Goal: Task Accomplishment & Management: Manage account settings

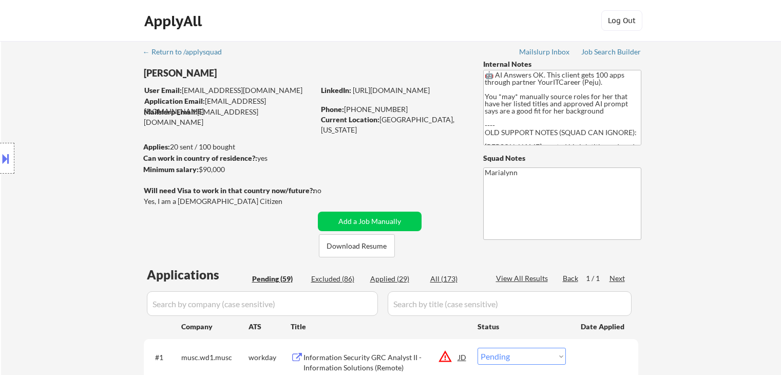
select select ""pending""
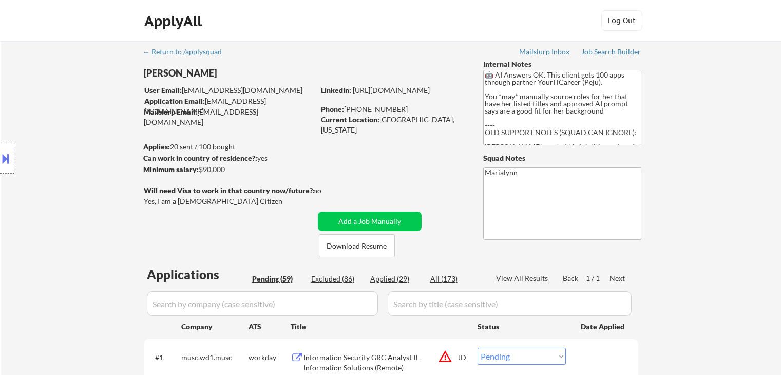
select select ""pending""
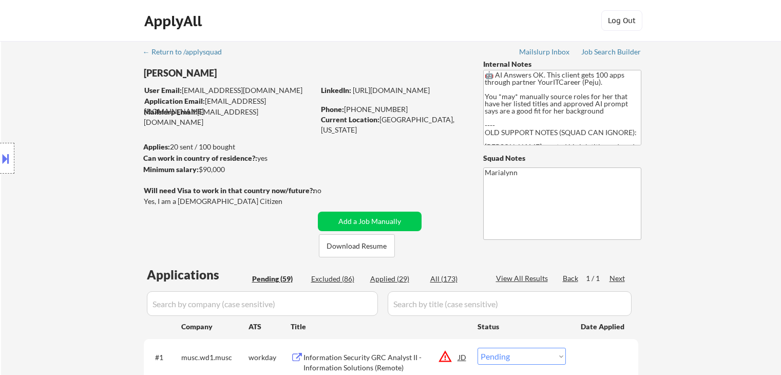
select select ""pending""
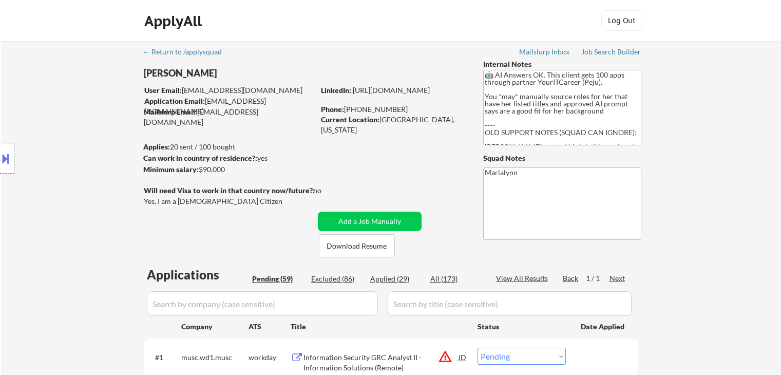
select select ""pending""
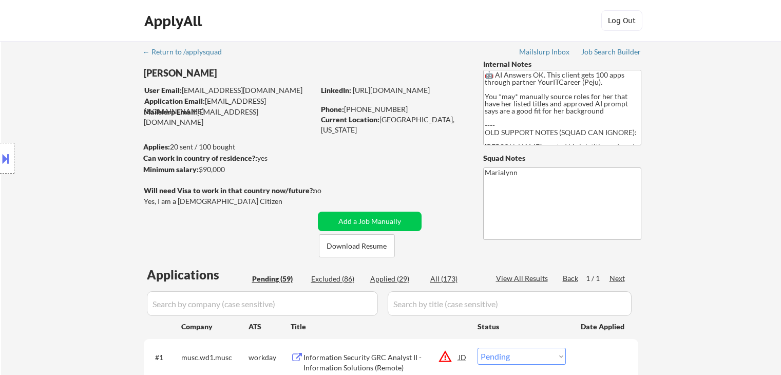
select select ""pending""
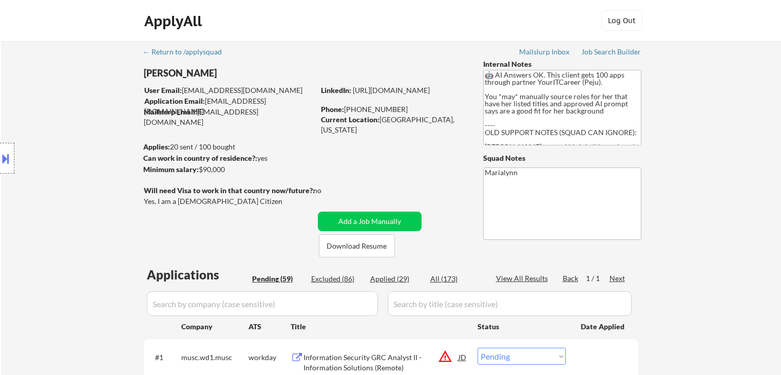
select select ""pending""
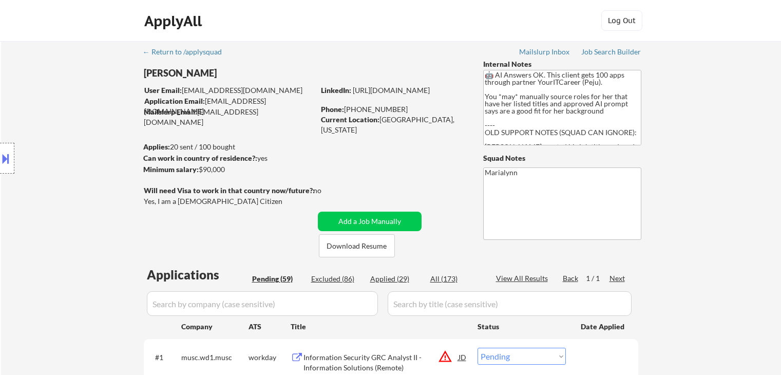
select select ""pending""
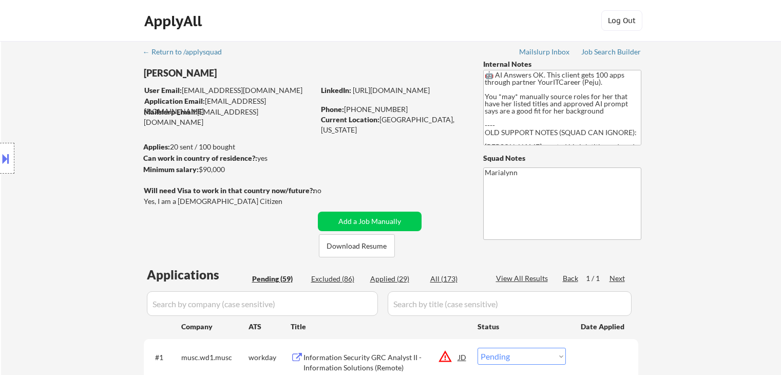
select select ""pending""
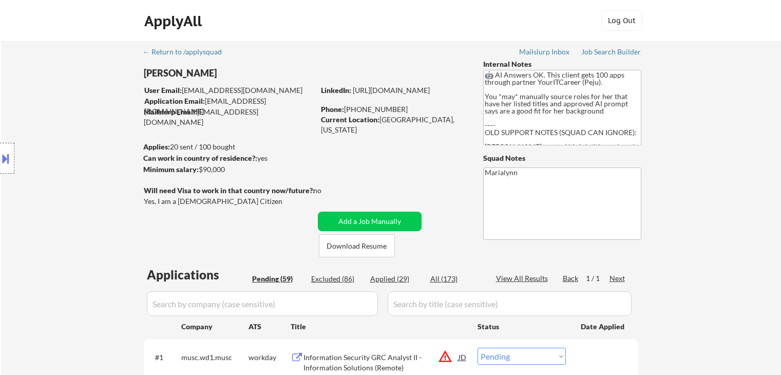
select select ""pending""
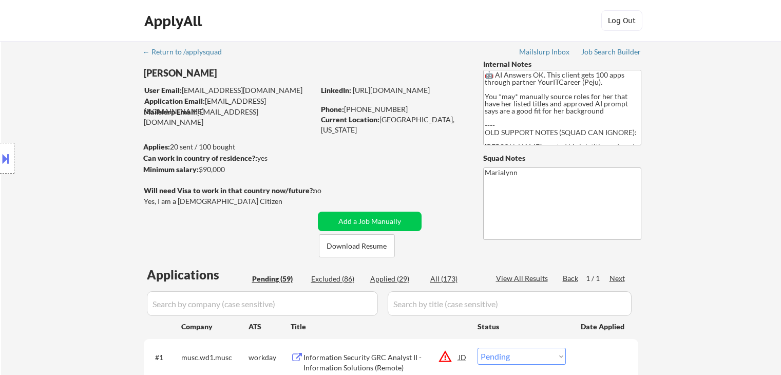
select select ""pending""
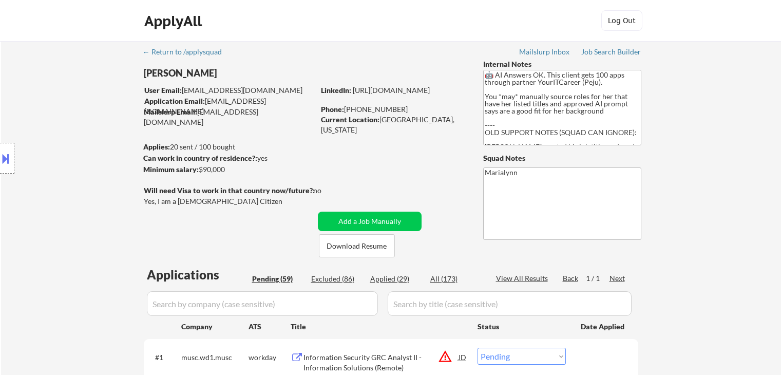
select select ""pending""
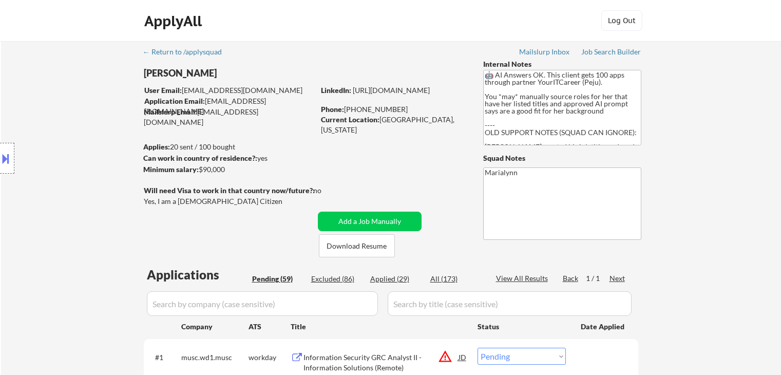
select select ""pending""
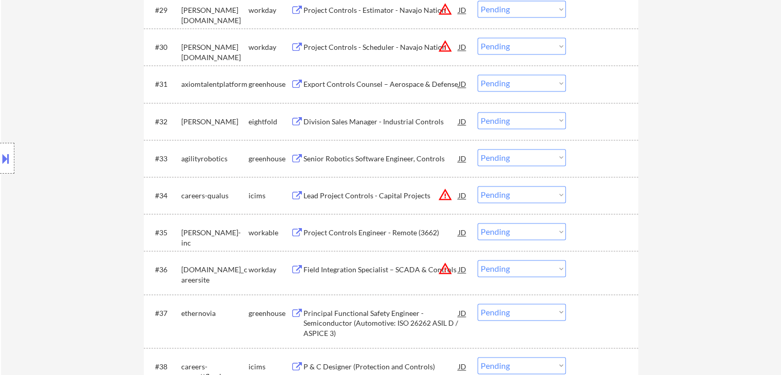
scroll to position [1488, 0]
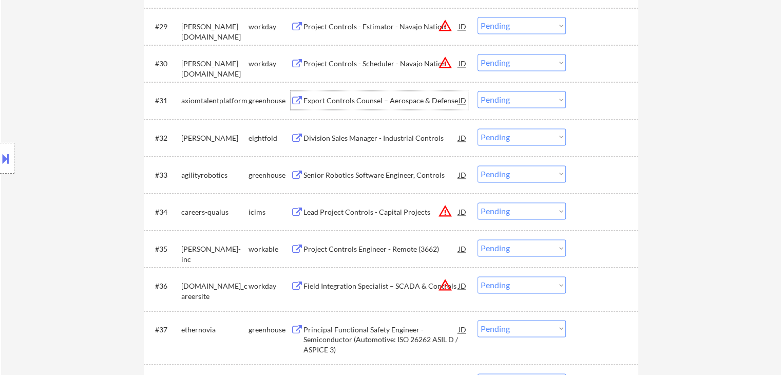
click at [366, 105] on div "Export Controls Counsel – Aerospace & Defense" at bounding box center [380, 100] width 155 height 10
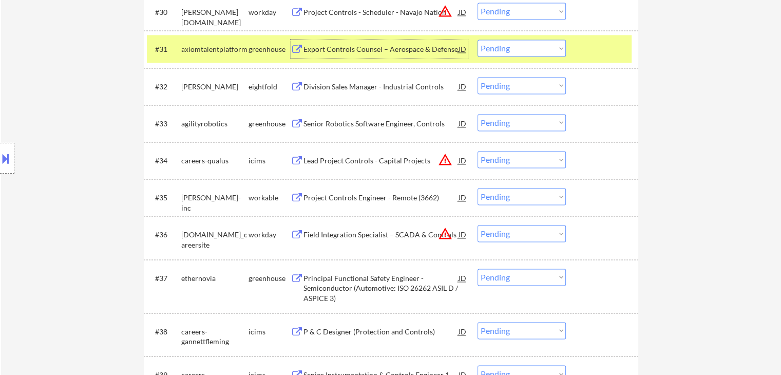
scroll to position [1334, 0]
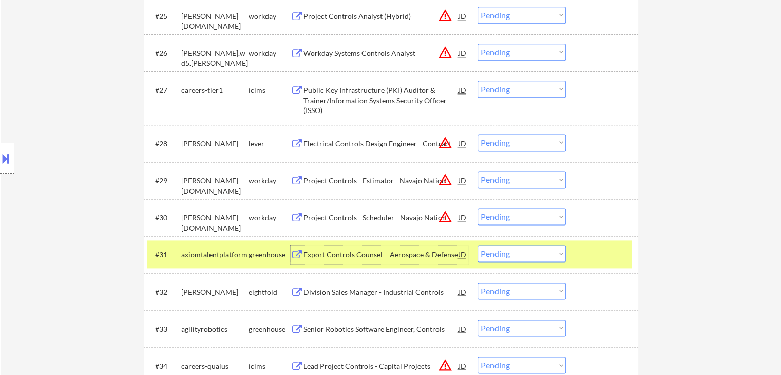
click at [526, 256] on select "Choose an option... Pending Applied Excluded (Questions) Excluded (Expired) Exc…" at bounding box center [521, 253] width 88 height 17
click at [477, 245] on select "Choose an option... Pending Applied Excluded (Questions) Excluded (Expired) Exc…" at bounding box center [521, 253] width 88 height 17
select select ""pending""
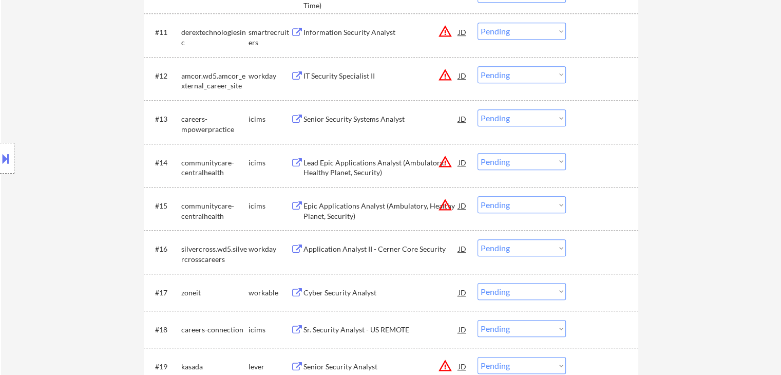
scroll to position [821, 0]
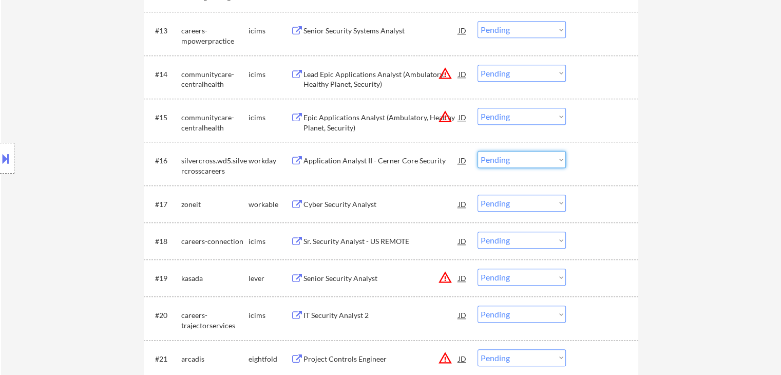
click at [551, 153] on select "Choose an option... Pending Applied Excluded (Questions) Excluded (Expired) Exc…" at bounding box center [521, 159] width 88 height 17
click at [477, 151] on select "Choose an option... Pending Applied Excluded (Questions) Excluded (Expired) Exc…" at bounding box center [521, 159] width 88 height 17
select select ""pending""
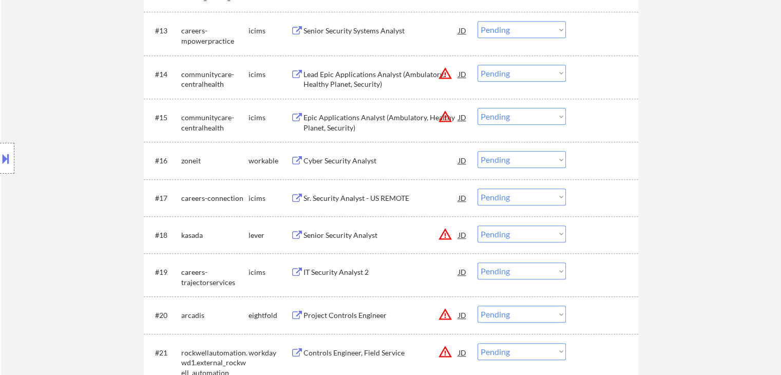
click at [342, 156] on div "Cyber Security Analyst" at bounding box center [380, 160] width 155 height 10
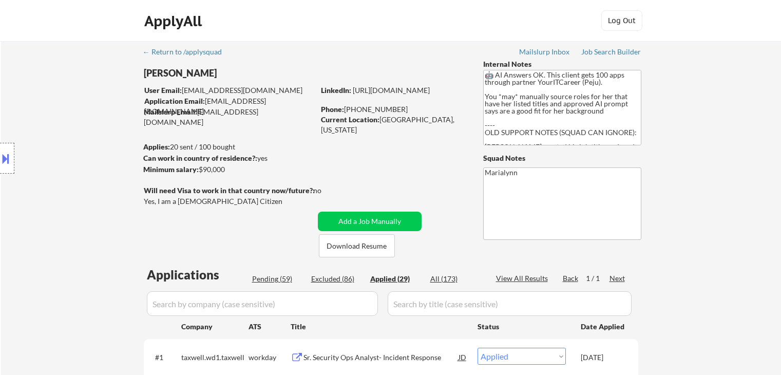
select select ""applied""
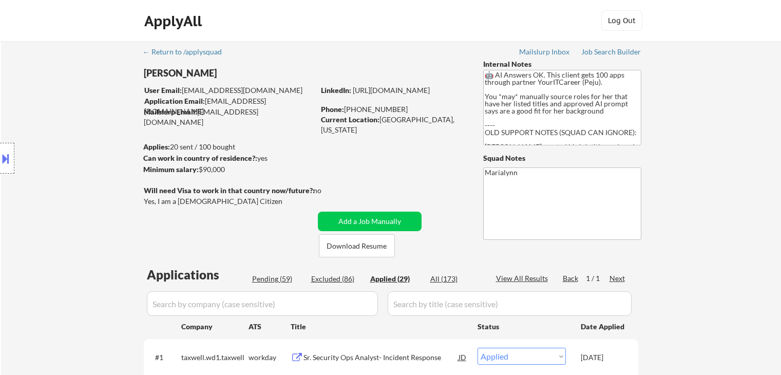
select select ""applied""
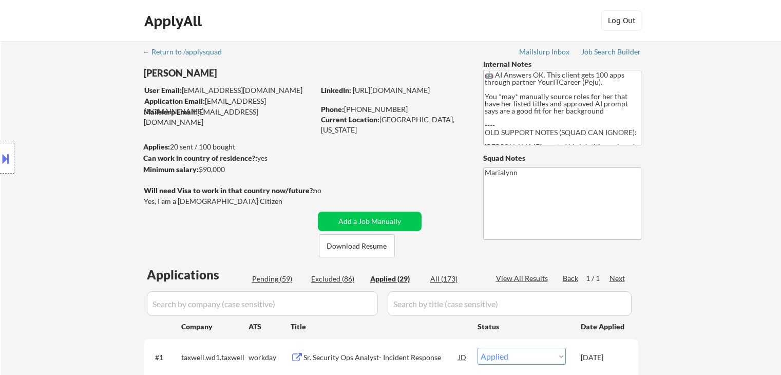
select select ""applied""
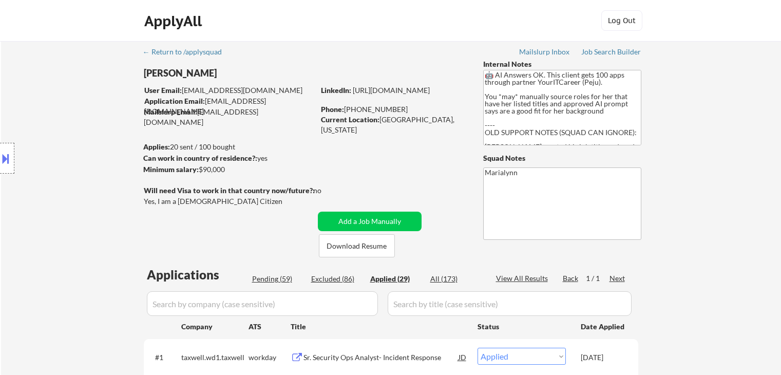
select select ""applied""
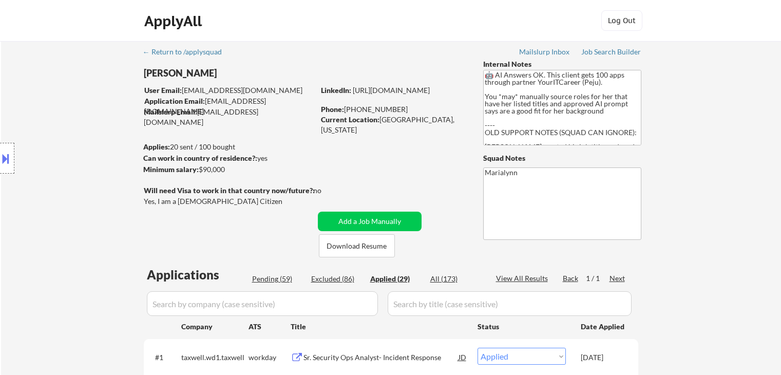
select select ""applied""
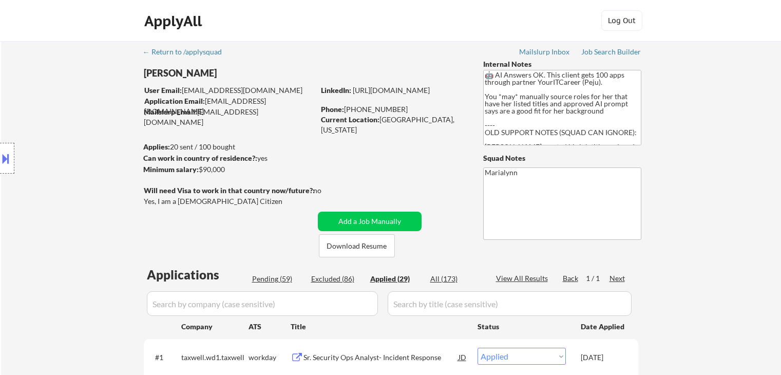
select select ""applied""
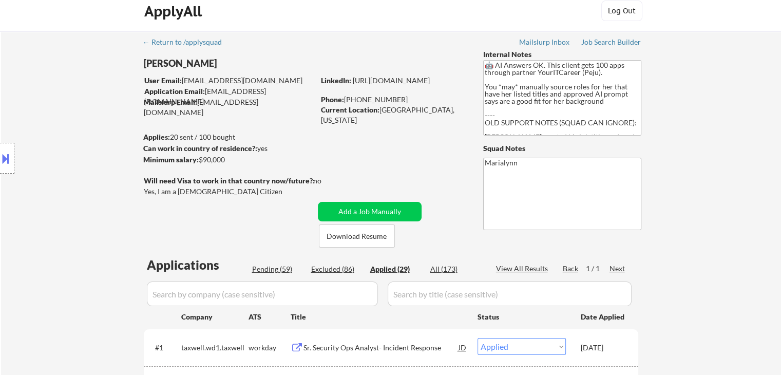
scroll to position [8, 0]
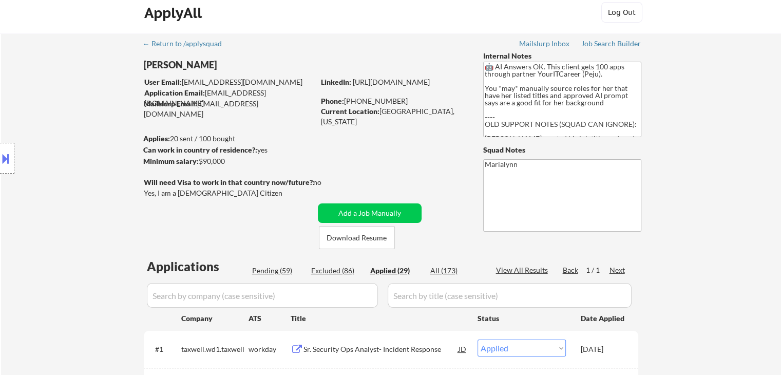
click at [393, 267] on div "Applied (29)" at bounding box center [395, 270] width 51 height 10
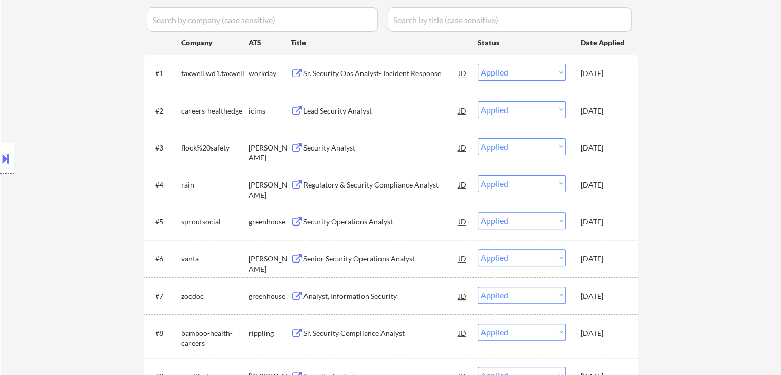
scroll to position [316, 0]
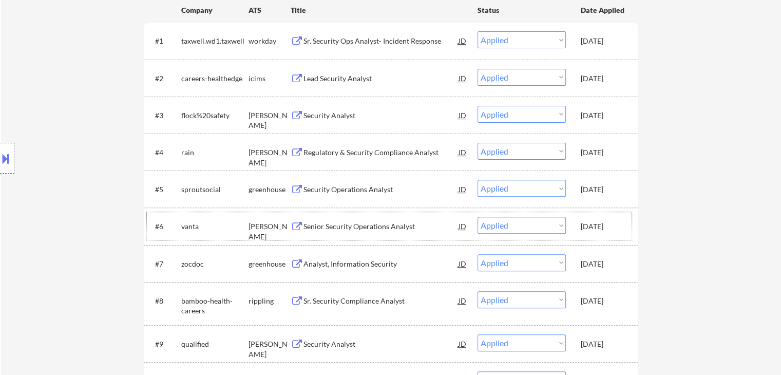
click at [612, 226] on div "[DATE]" at bounding box center [602, 226] width 45 height 10
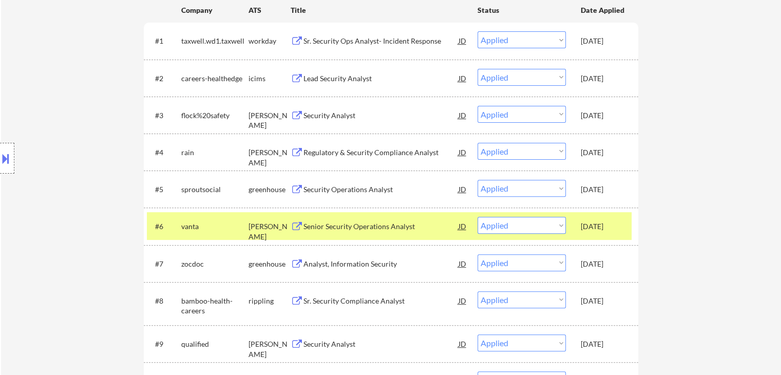
click at [610, 263] on div "[DATE]" at bounding box center [602, 264] width 45 height 10
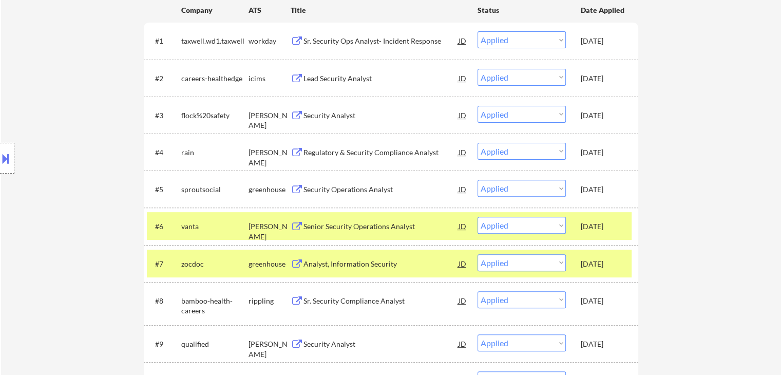
click at [609, 301] on div "[DATE]" at bounding box center [602, 301] width 45 height 10
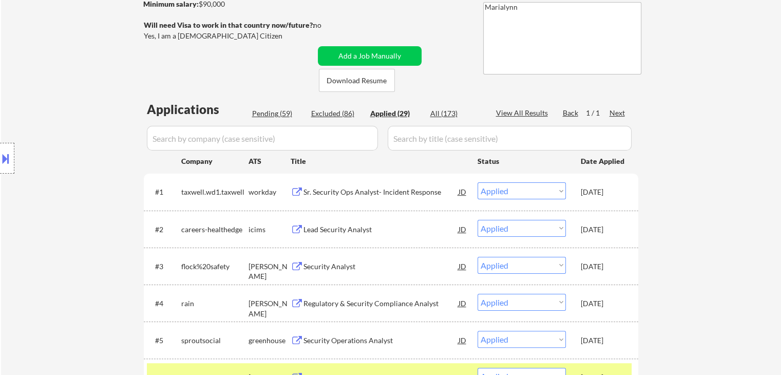
scroll to position [367, 0]
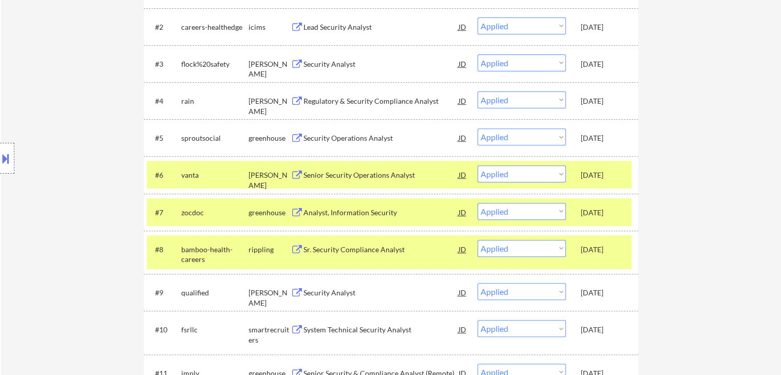
click at [588, 300] on div "[DATE]" at bounding box center [602, 292] width 45 height 18
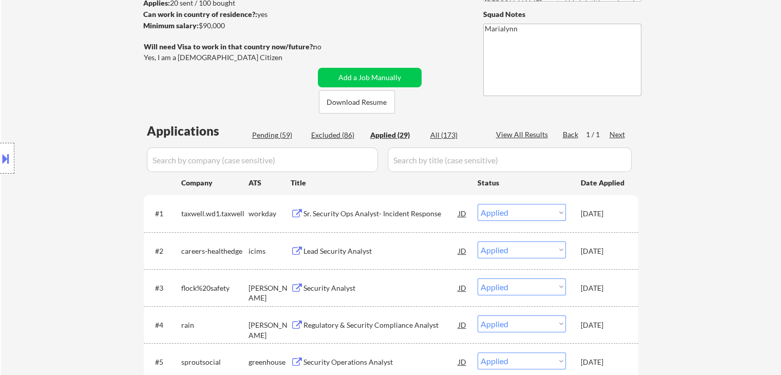
scroll to position [154, 0]
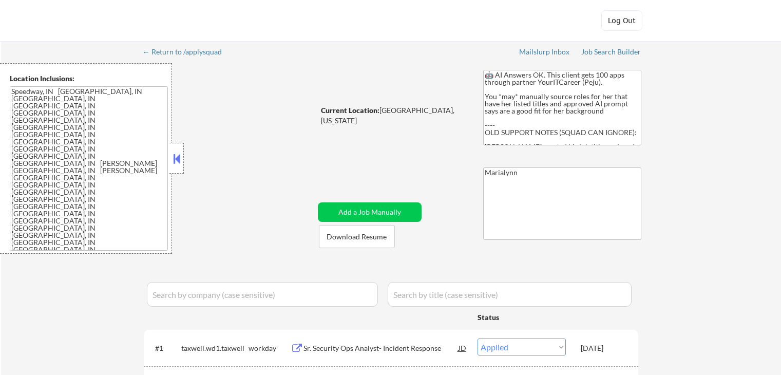
select select ""applied""
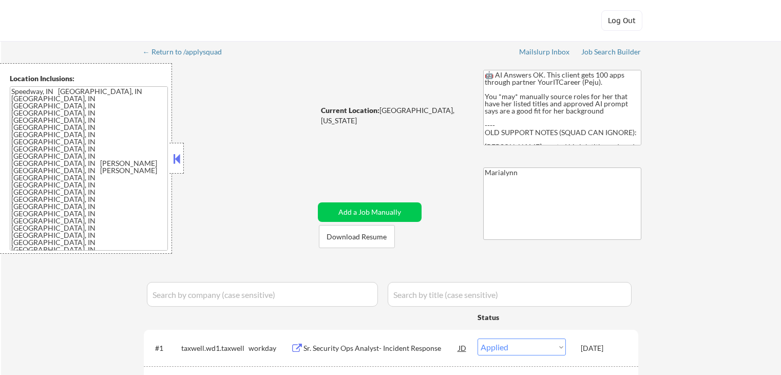
select select ""applied""
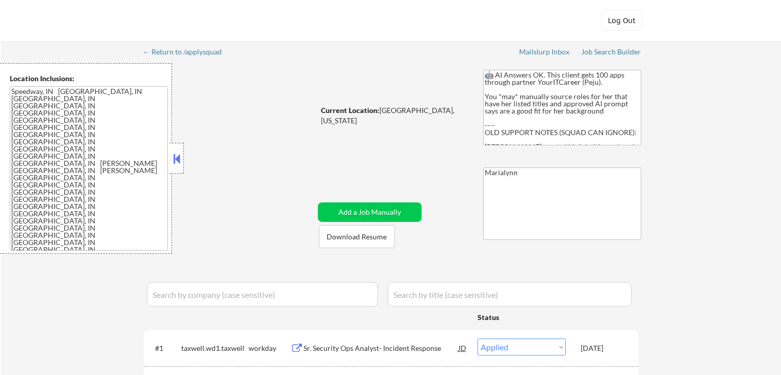
select select ""applied""
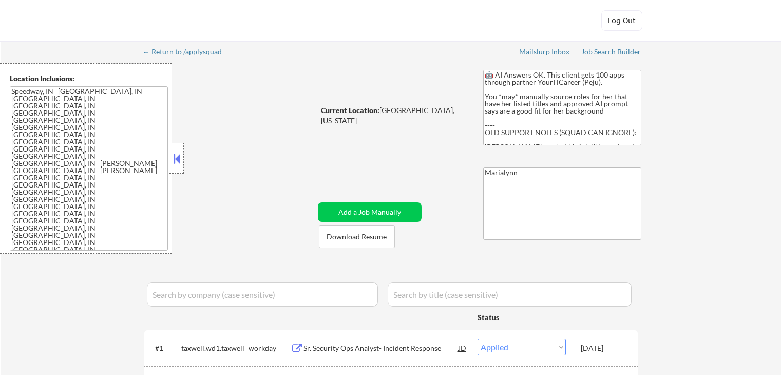
select select ""applied""
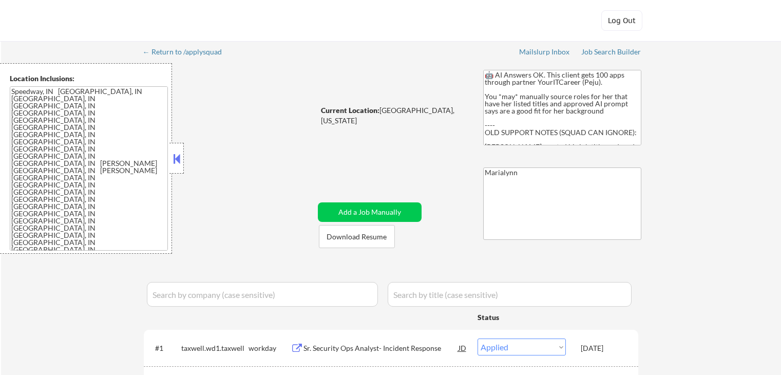
select select ""applied""
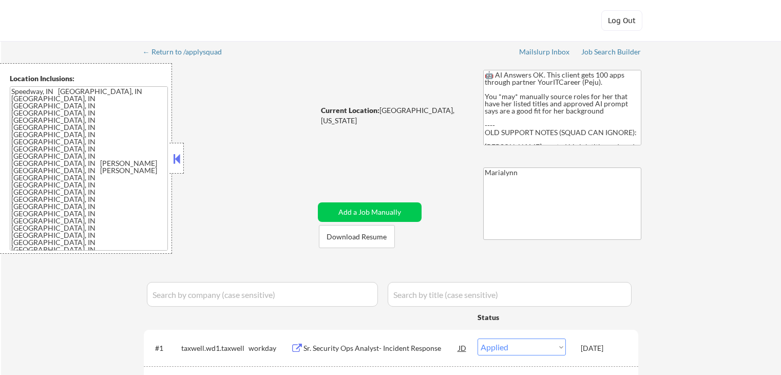
select select ""applied""
select select ""excluded__expired_""
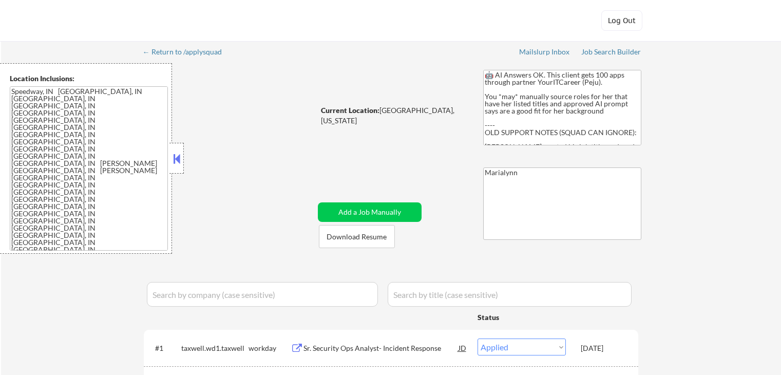
select select ""excluded__expired_""
select select ""excluded__bad_match_""
select select ""excluded__expired_""
select select ""pending""
select select ""excluded__expired_""
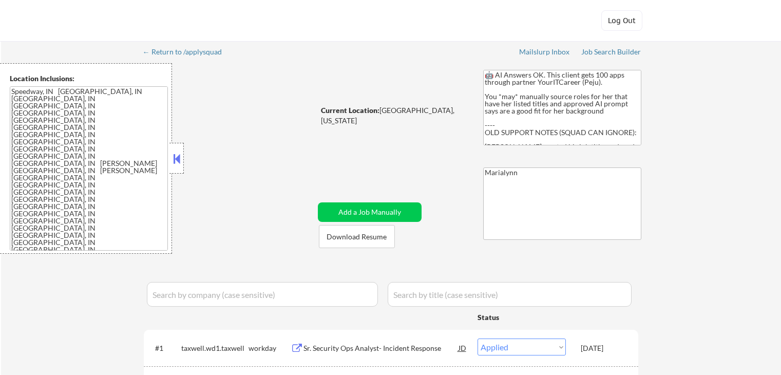
select select ""excluded__expired_""
select select ""pending""
select select ""excluded__bad_match_""
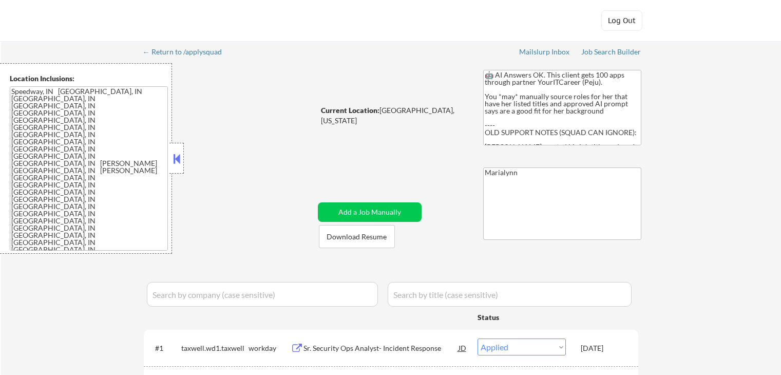
select select ""excluded__location_""
select select ""excluded__expired_""
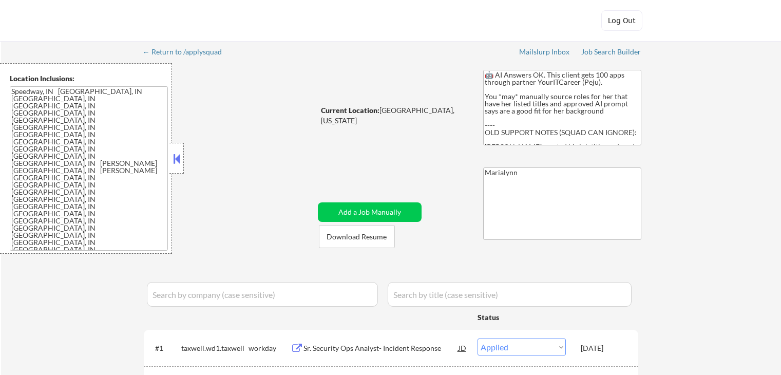
select select ""excluded__expired_""
select select ""pending""
select select ""excluded__expired_""
select select ""pending""
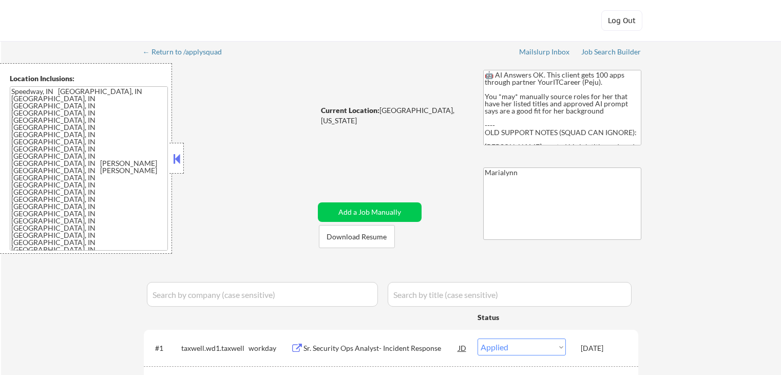
select select ""excluded__expired_""
select select ""pending""
select select ""excluded__expired_""
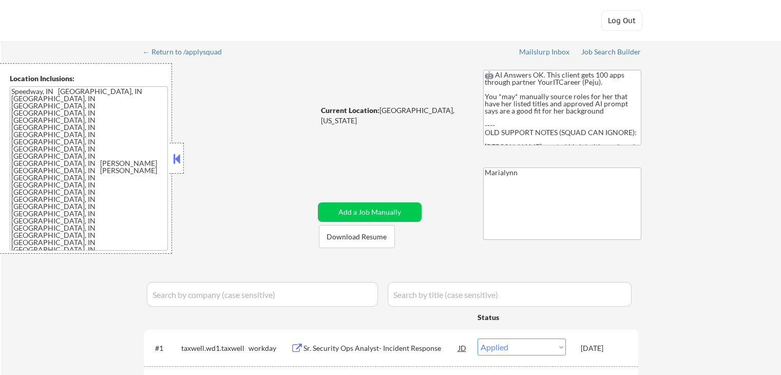
select select ""pending""
select select ""excluded__expired_""
select select ""pending""
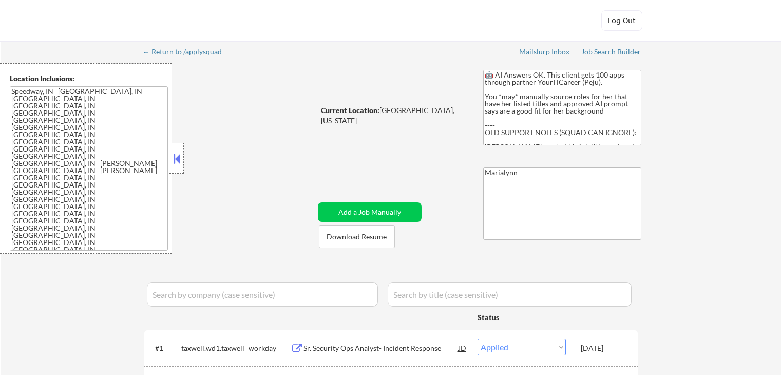
select select ""pending""
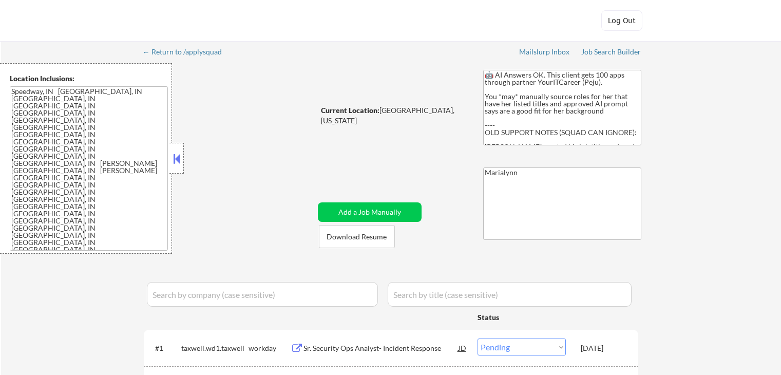
select select ""pending""
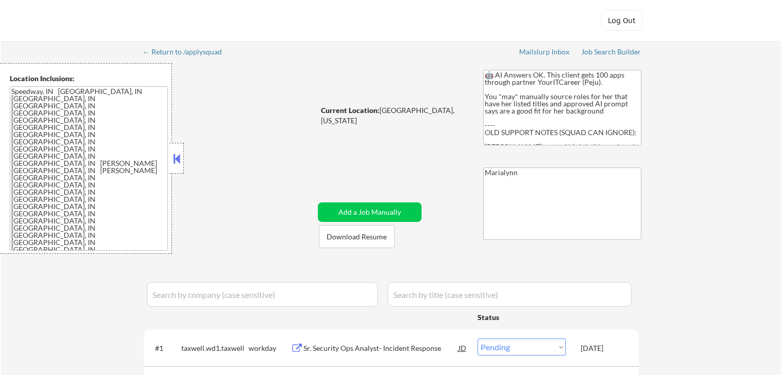
select select ""pending""
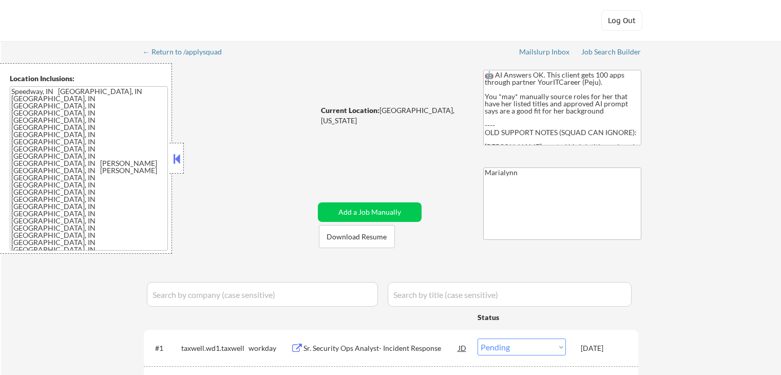
select select ""pending""
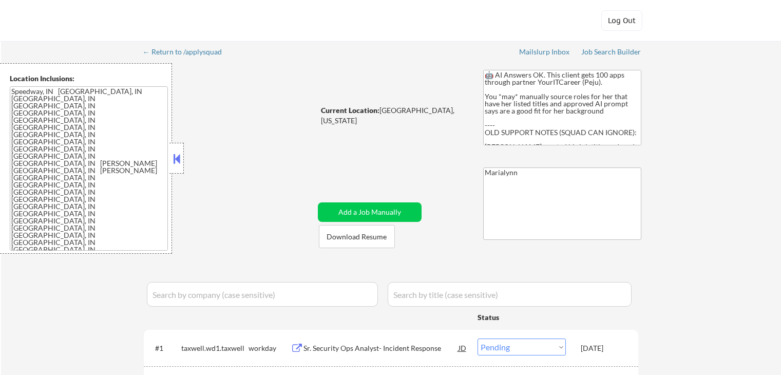
select select ""pending""
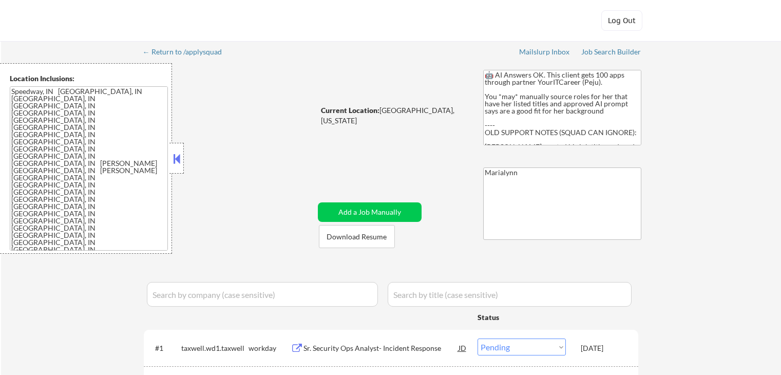
select select ""pending""
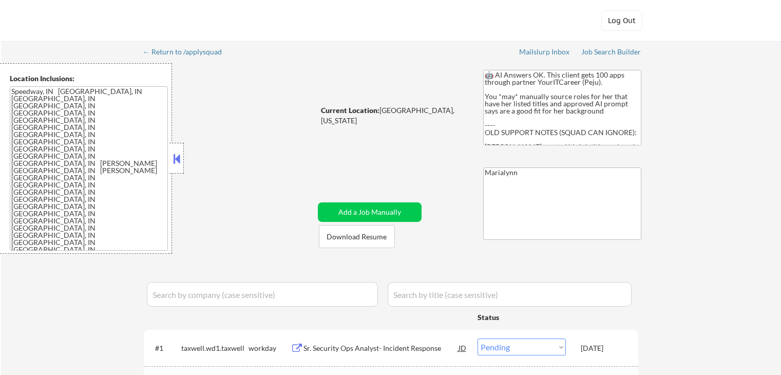
select select ""pending""
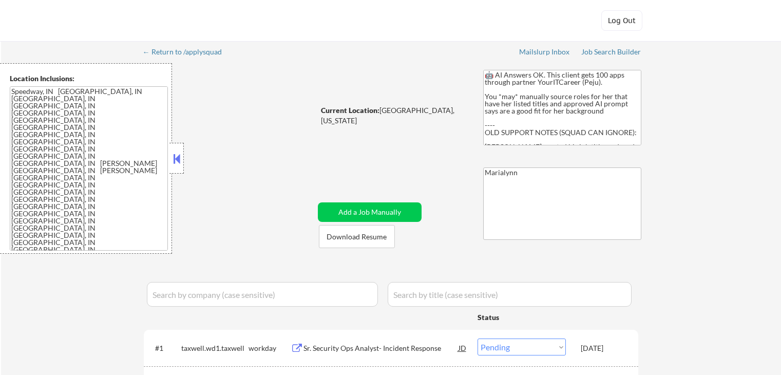
select select ""pending""
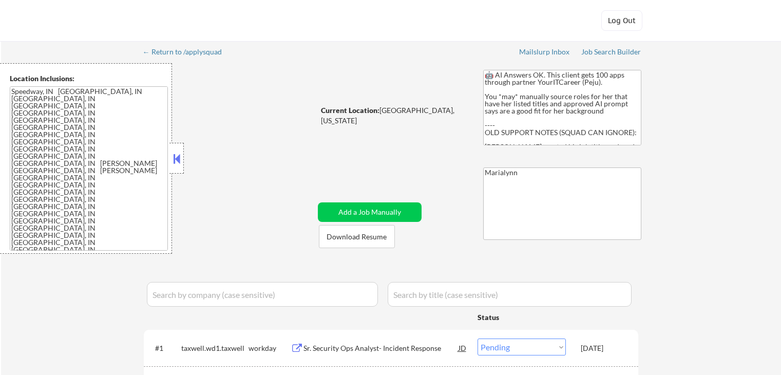
select select ""pending""
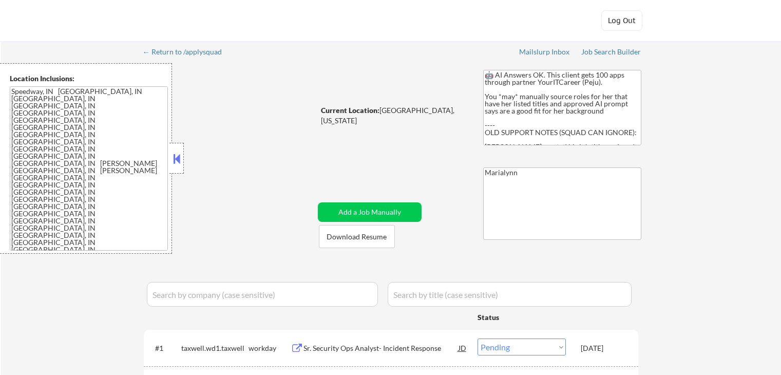
select select ""pending""
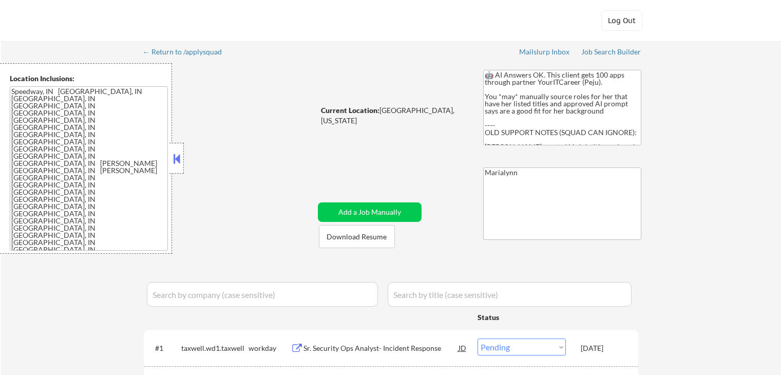
select select ""pending""
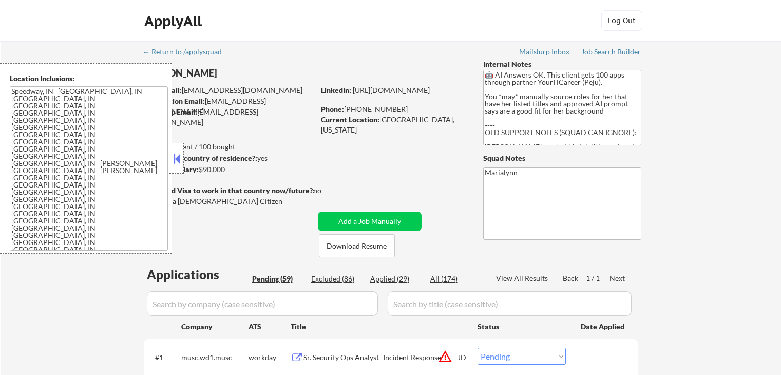
select select ""excluded__expired_""
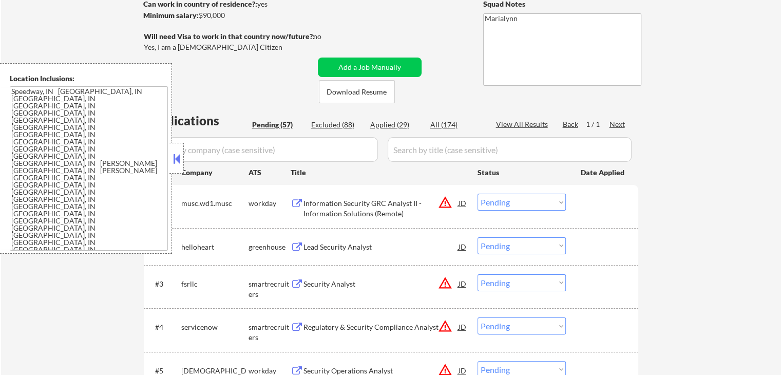
select select ""pending""
click at [349, 98] on button "Download Resume" at bounding box center [357, 91] width 76 height 23
select select ""pending""
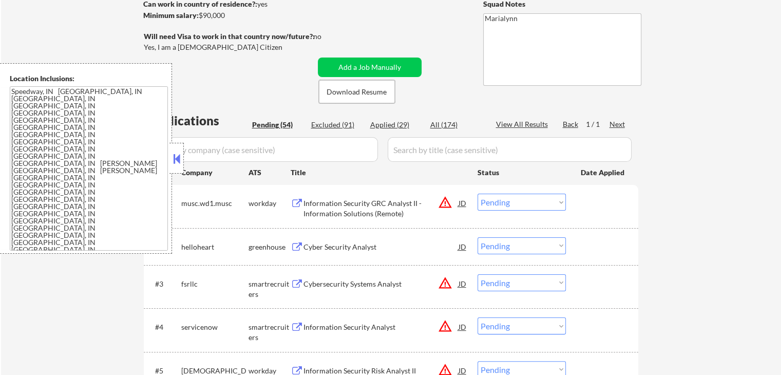
click at [168, 154] on div "Location Inclusions: Speedway, IN Lawrence, IN Beech Grove, IN Southport, IN Cu…" at bounding box center [86, 158] width 172 height 190
click at [172, 154] on button at bounding box center [176, 158] width 11 height 15
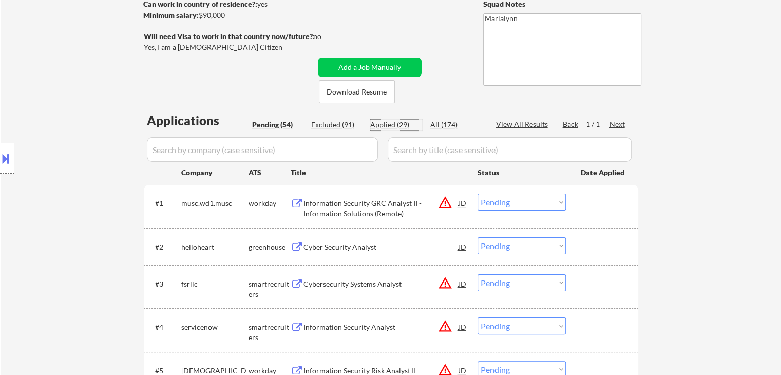
click at [386, 126] on div "Applied (29)" at bounding box center [395, 125] width 51 height 10
select select ""applied""
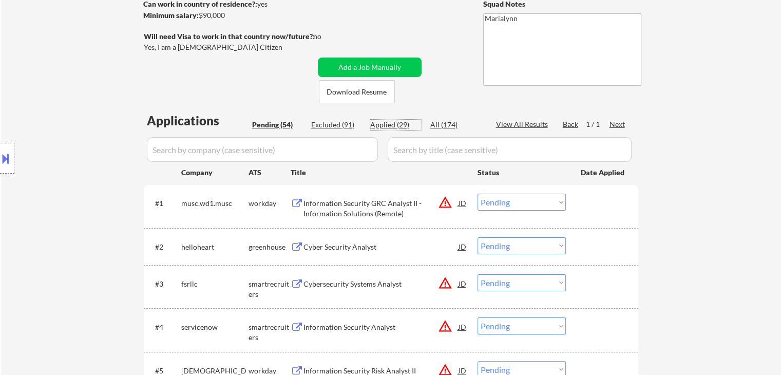
select select ""applied""
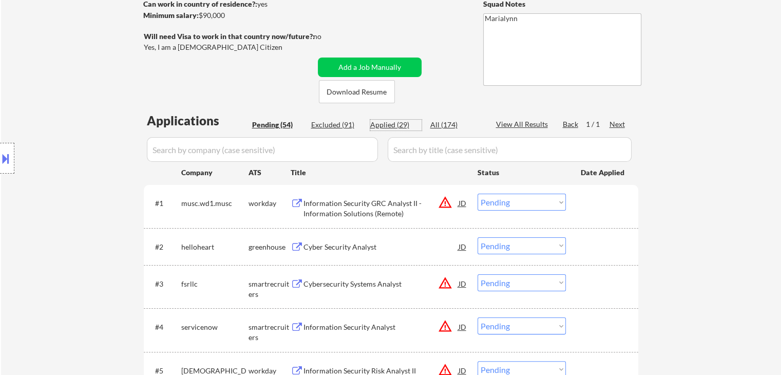
select select ""applied""
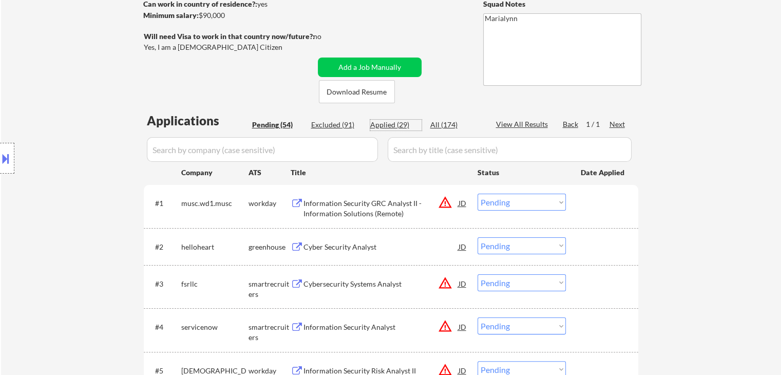
select select ""applied""
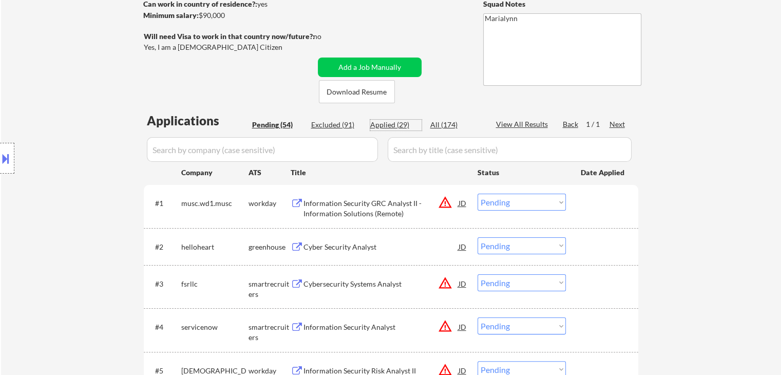
select select ""applied""
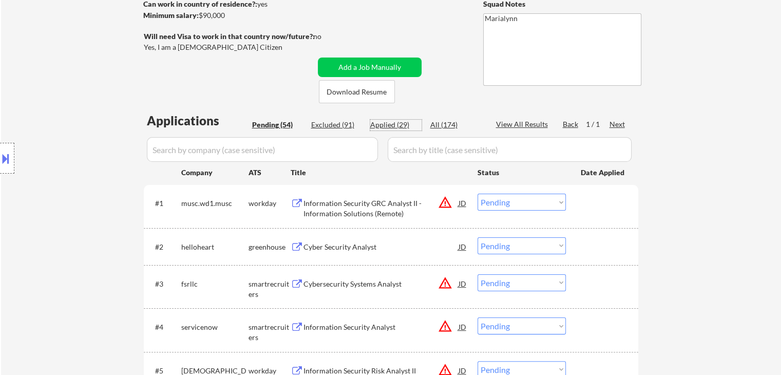
select select ""applied""
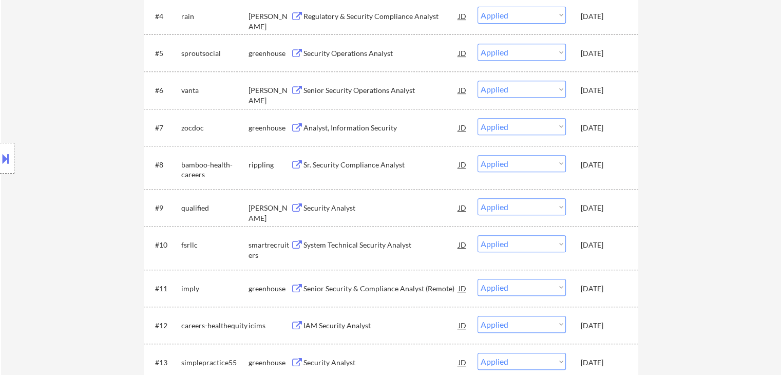
scroll to position [565, 0]
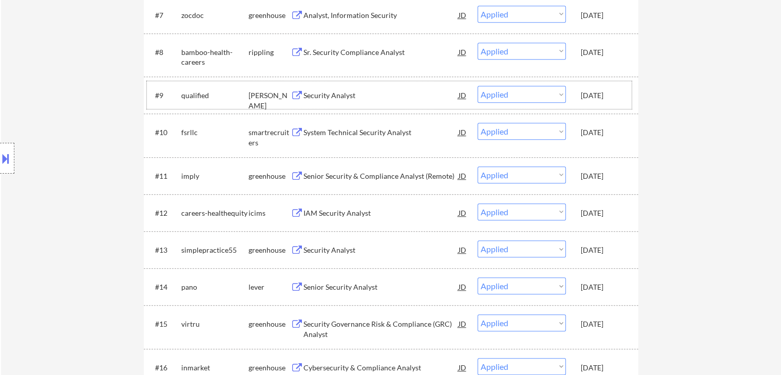
click at [610, 96] on div "Oct 15, 2025" at bounding box center [602, 95] width 45 height 10
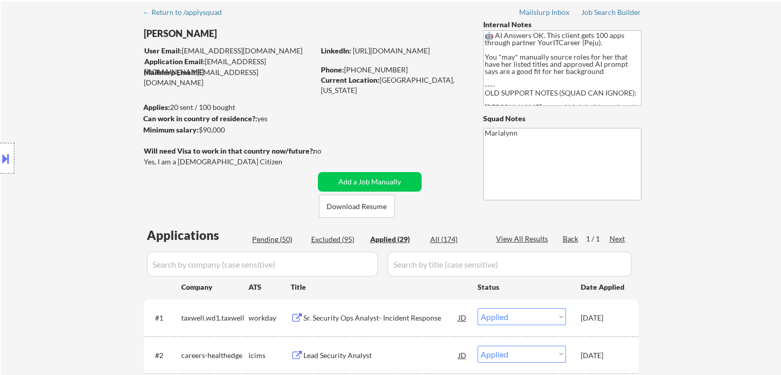
scroll to position [0, 0]
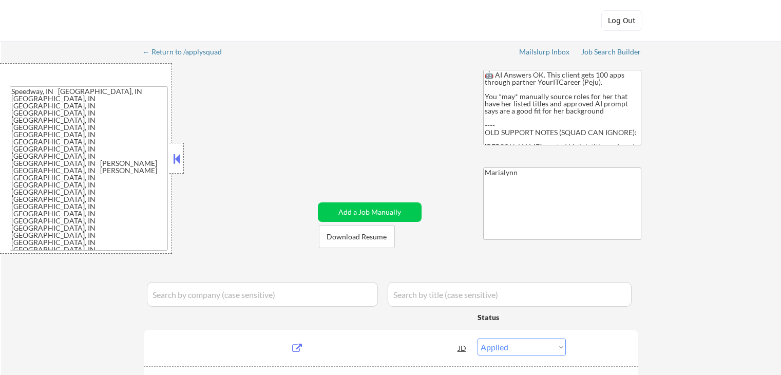
select select ""applied""
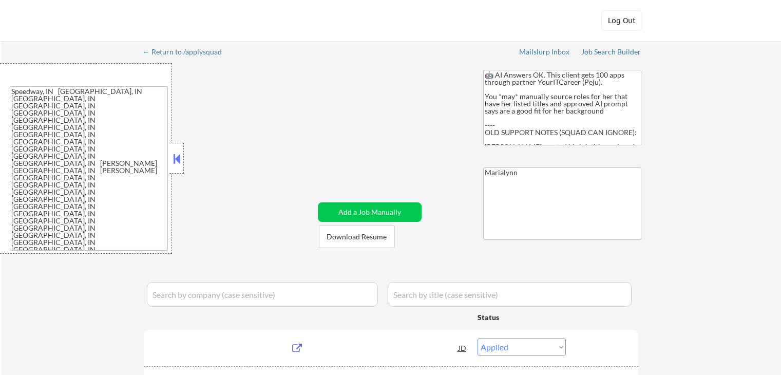
select select ""applied""
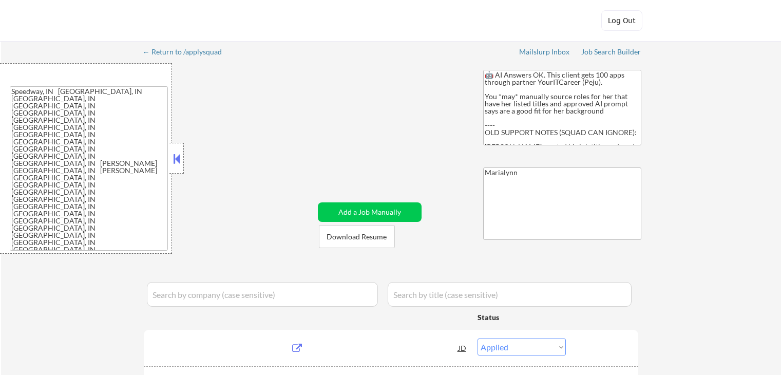
select select ""applied""
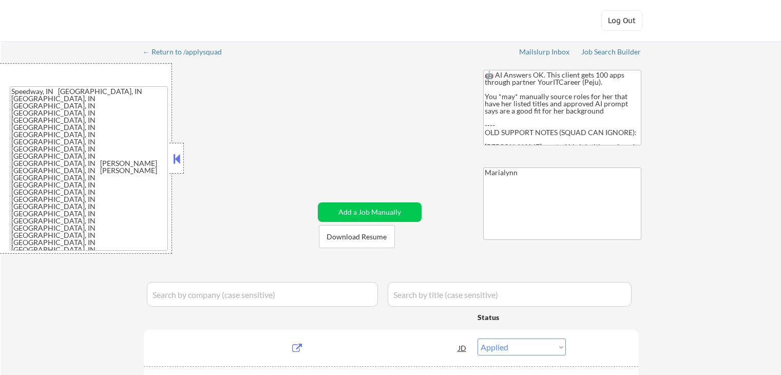
select select ""applied""
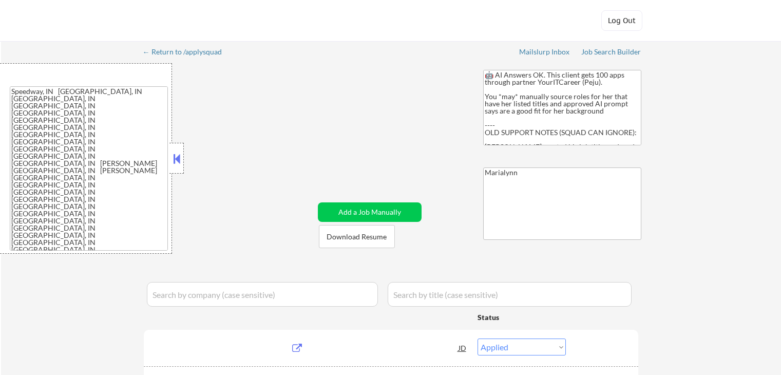
select select ""applied""
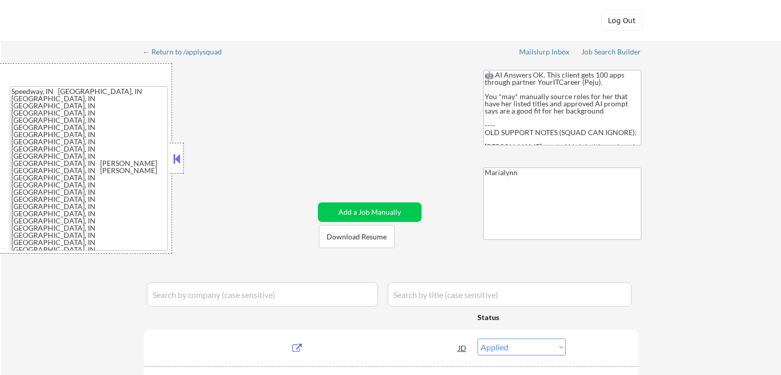
select select ""applied""
select select ""excluded__expired_""
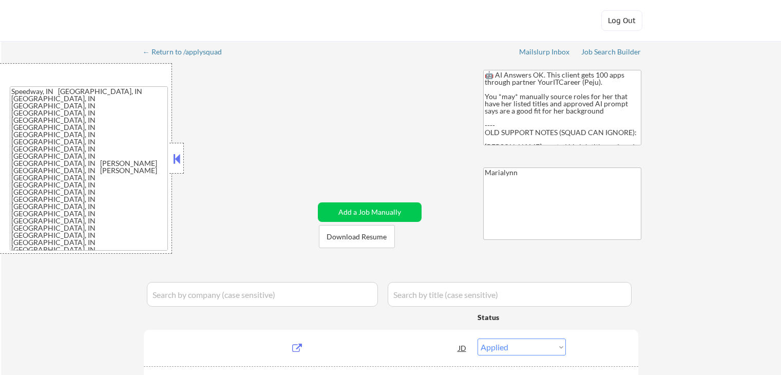
select select ""excluded__expired_""
select select ""excluded__bad_match_""
select select ""excluded__expired_""
select select ""pending""
select select ""excluded__expired_""
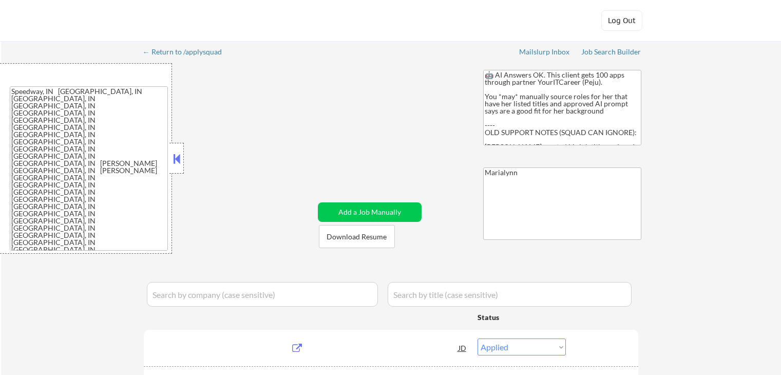
select select ""excluded__expired_""
select select ""pending""
select select ""excluded__bad_match_""
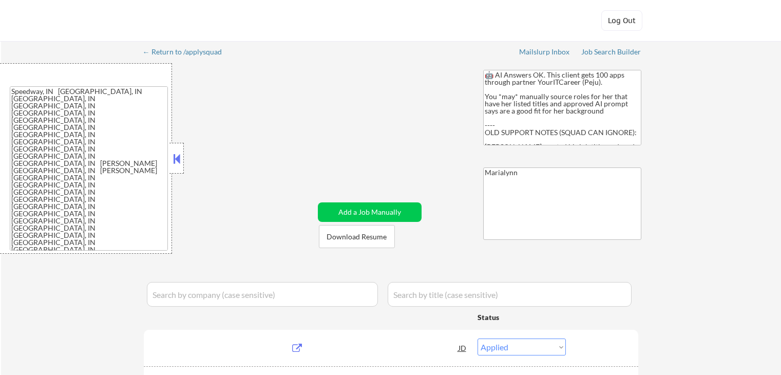
select select ""excluded__location_""
select select ""excluded__expired_""
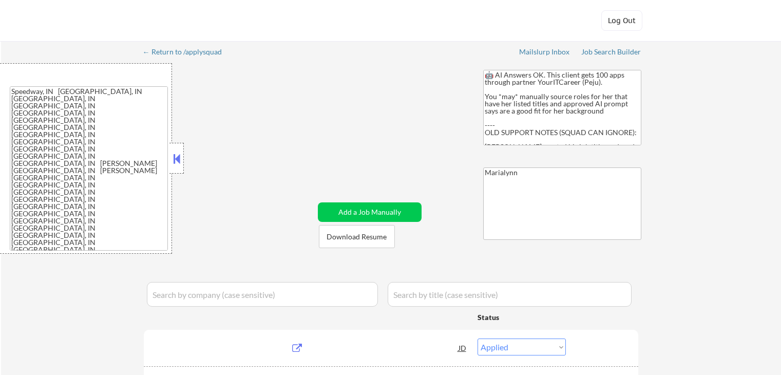
select select ""excluded__expired_""
select select ""pending""
select select ""excluded__expired_""
select select ""pending""
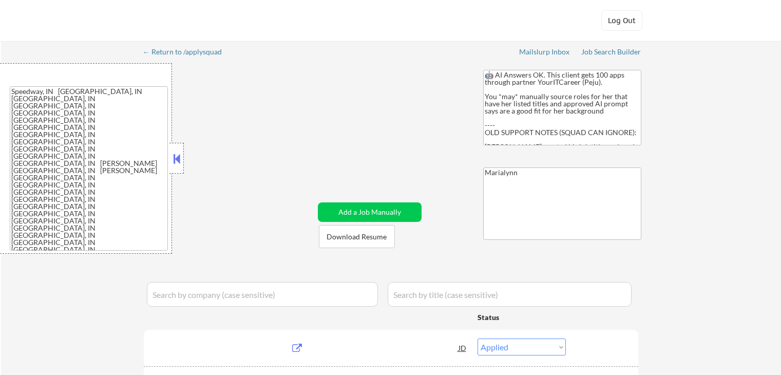
select select ""excluded__expired_""
select select ""pending""
select select ""excluded__expired_""
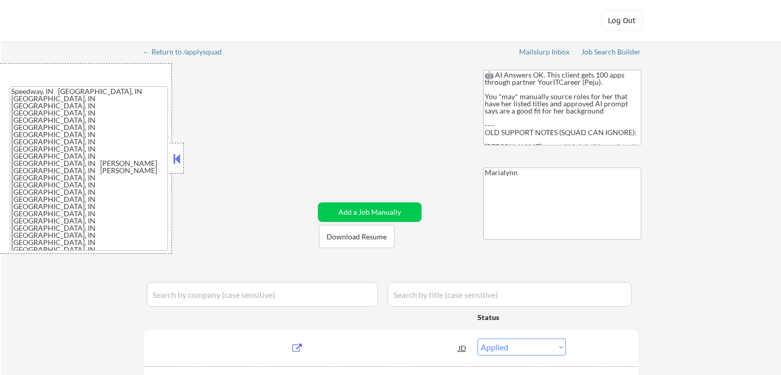
select select ""pending""
select select ""excluded__expired_""
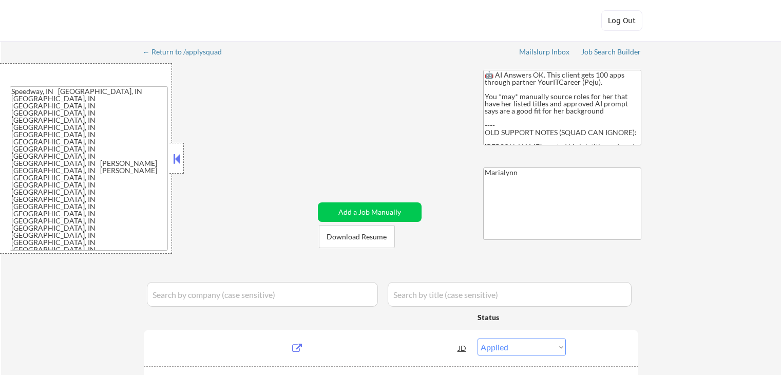
select select ""excluded__expired_""
select select ""excluded__bad_match_""
select select ""pending""
select select ""excluded__expired_""
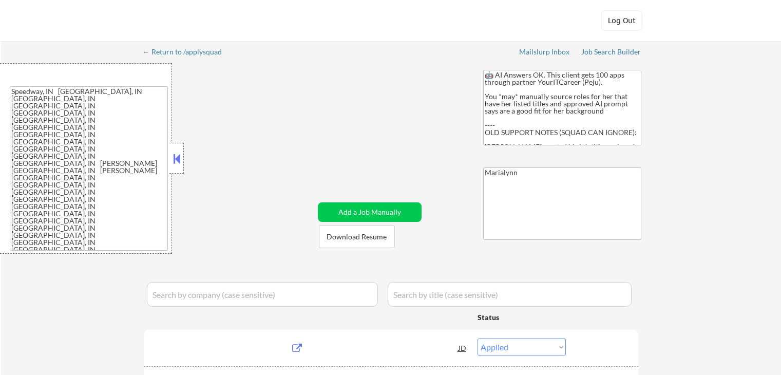
select select ""pending""
select select ""excluded__expired_""
select select ""excluded__bad_match_""
select select ""excluded__expired_""
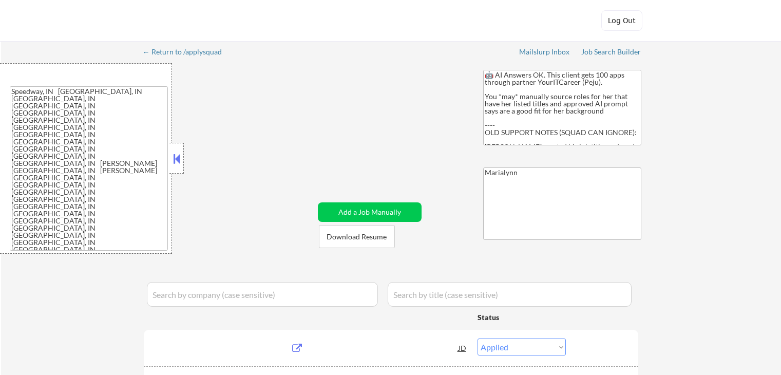
select select ""excluded__expired_""
select select ""pending""
select select ""excluded""
select select ""excluded__expired_""
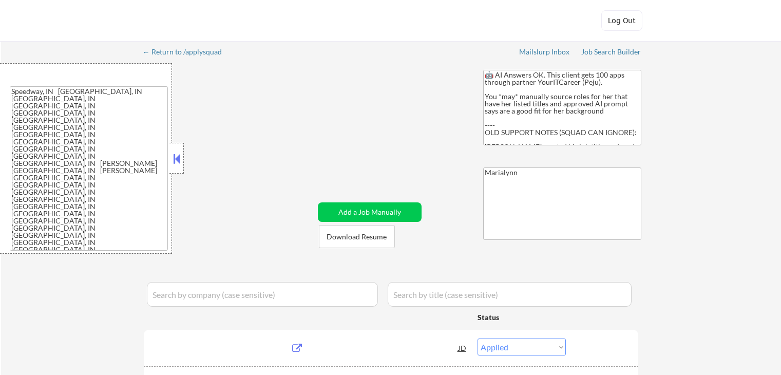
select select ""excluded__expired_""
select select ""pending""
select select ""excluded__expired_""
select select ""excluded__bad_match_""
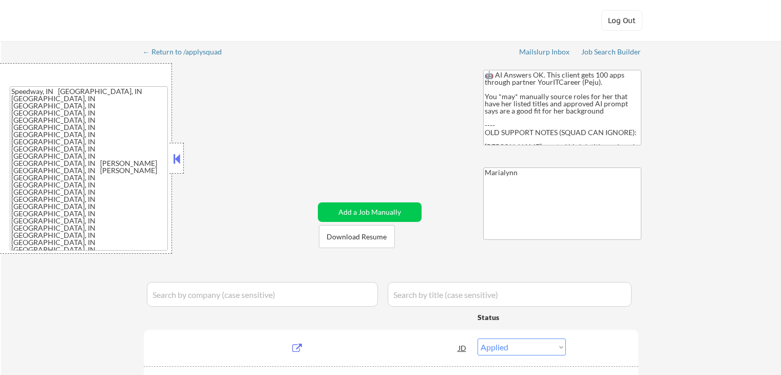
select select ""pending""
select select ""excluded__expired_""
select select ""pending""
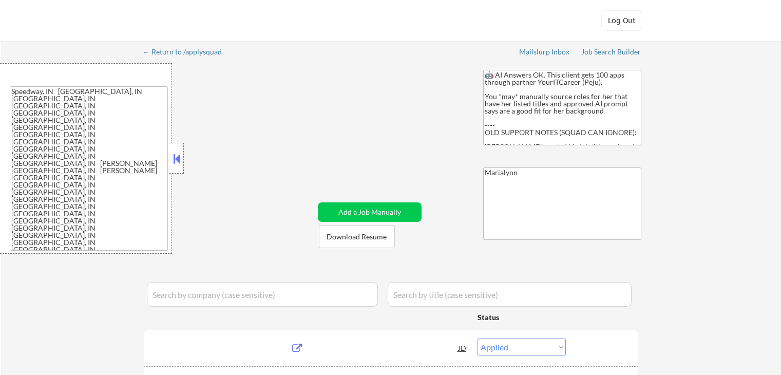
select select ""excluded__expired_""
select select ""pending""
select select ""excluded__expired_""
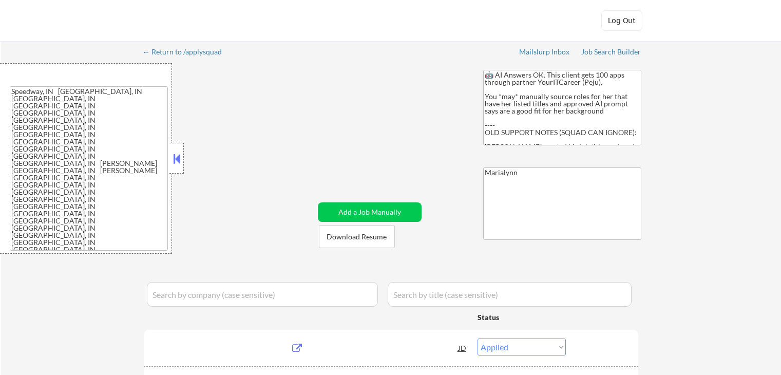
select select ""excluded__expired_""
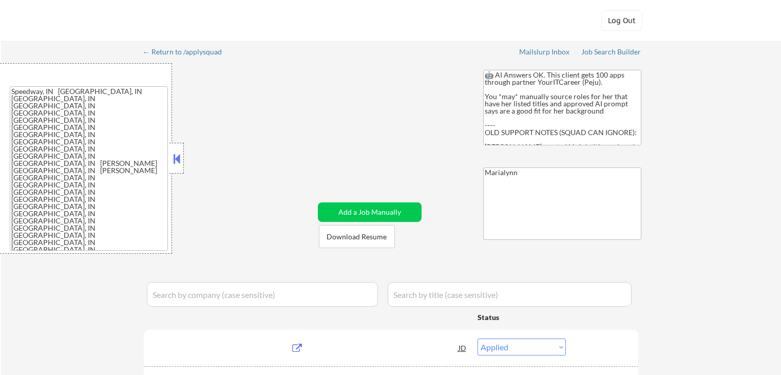
select select ""pending""
select select ""excluded__expired_""
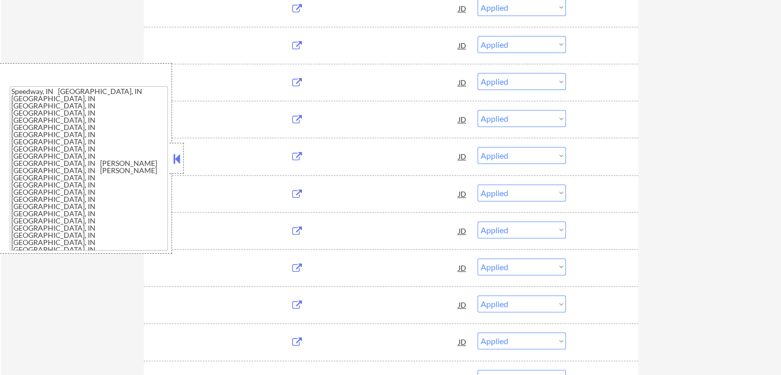
scroll to position [821, 0]
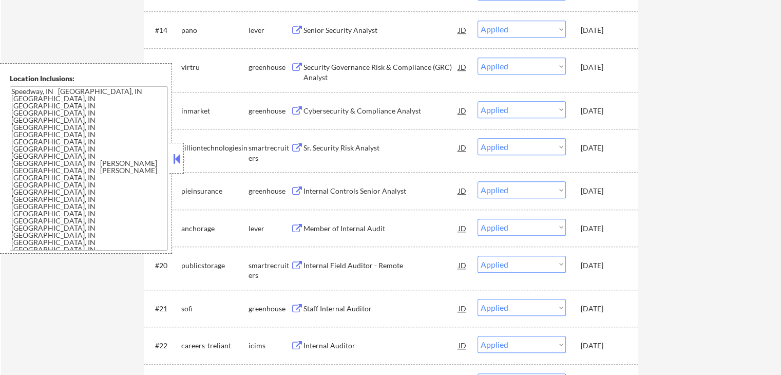
select select ""pending""
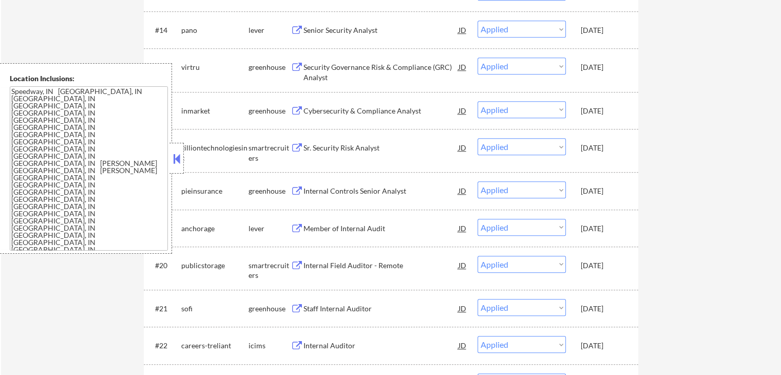
select select ""pending""
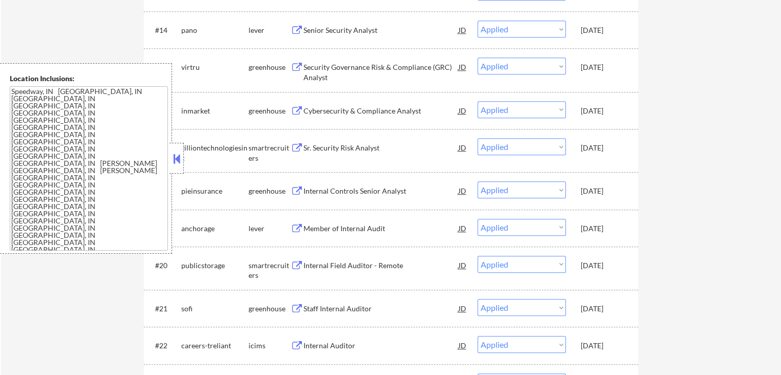
select select ""pending""
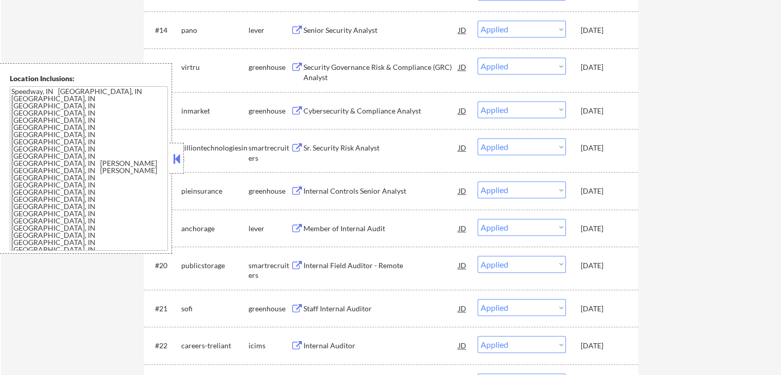
select select ""pending""
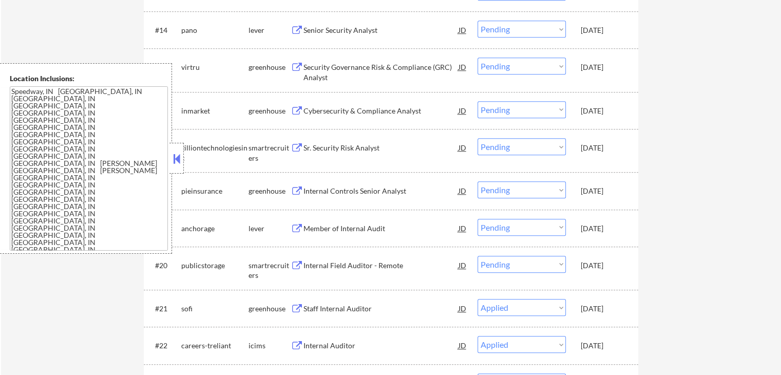
select select ""pending""
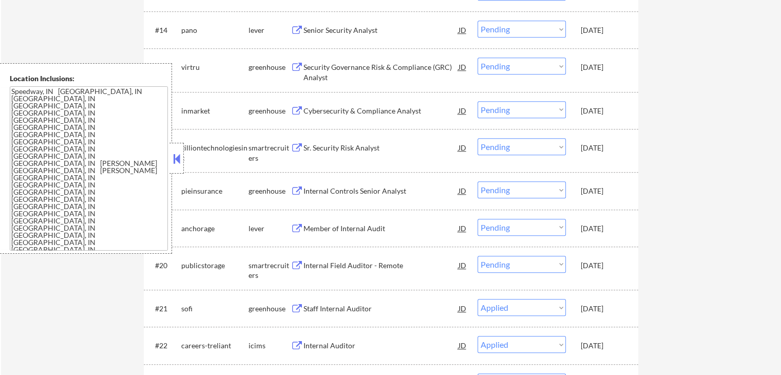
select select ""pending""
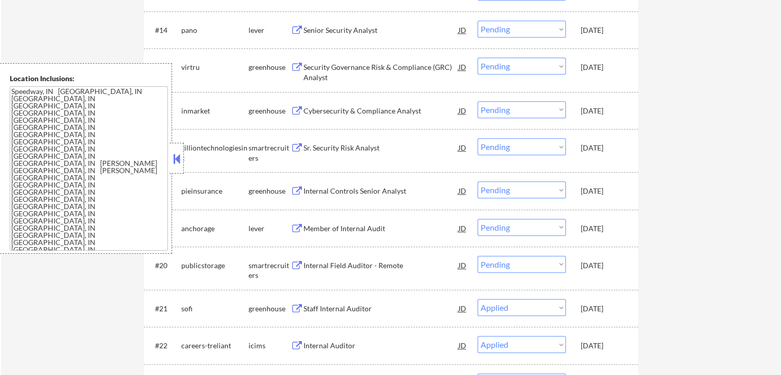
select select ""pending""
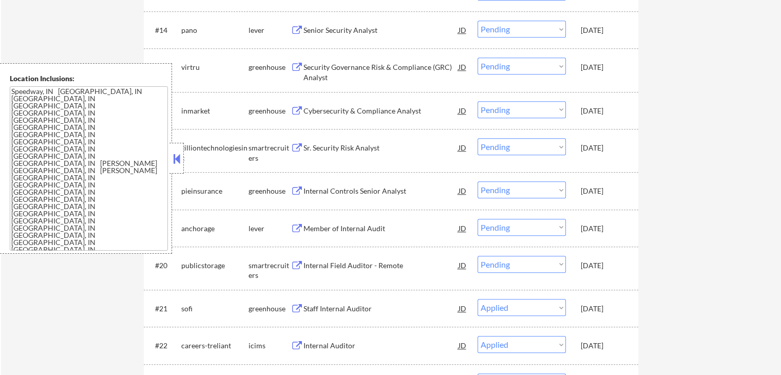
select select ""pending""
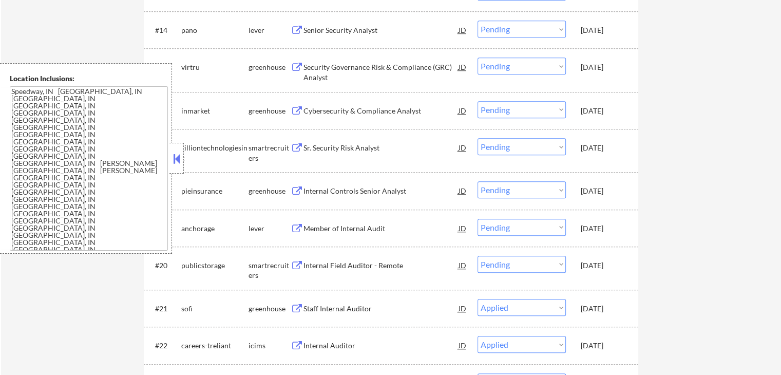
select select ""pending""
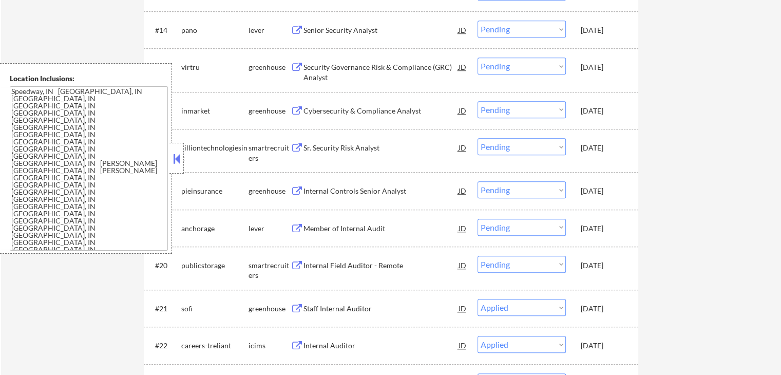
select select ""pending""
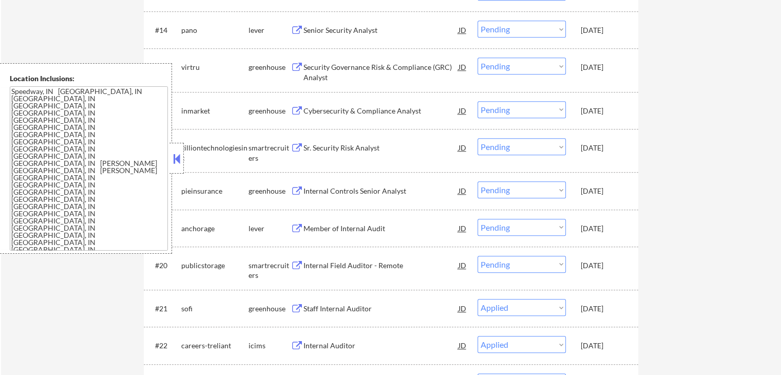
select select ""pending""
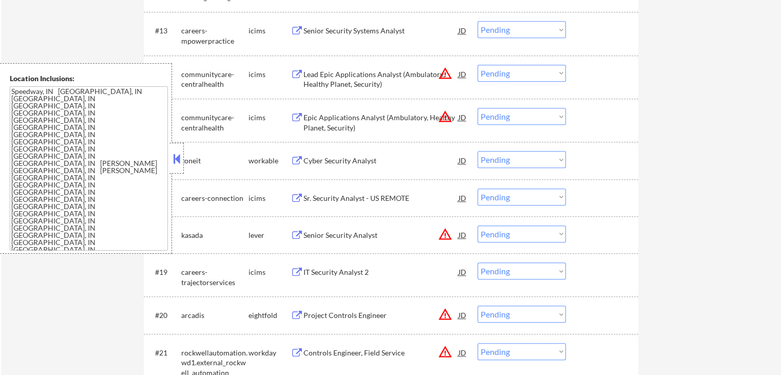
click at [172, 161] on button at bounding box center [176, 158] width 11 height 15
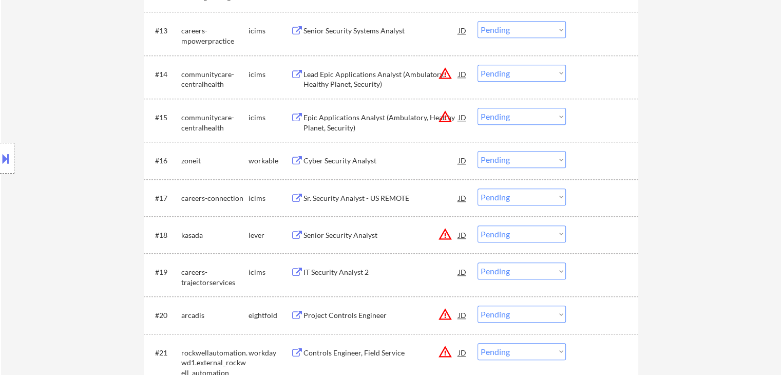
click at [530, 155] on select "Choose an option... Pending Applied Excluded (Questions) Excluded (Expired) Exc…" at bounding box center [521, 159] width 88 height 17
click at [477, 151] on select "Choose an option... Pending Applied Excluded (Questions) Excluded (Expired) Exc…" at bounding box center [521, 159] width 88 height 17
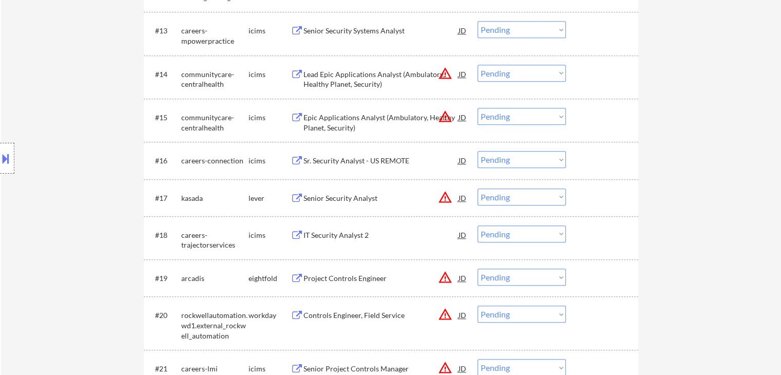
click at [327, 160] on div "Sr. Security Analyst - US REMOTE" at bounding box center [380, 160] width 155 height 10
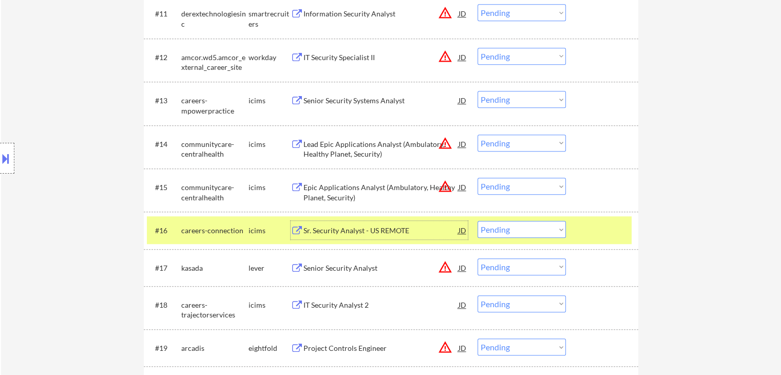
scroll to position [667, 0]
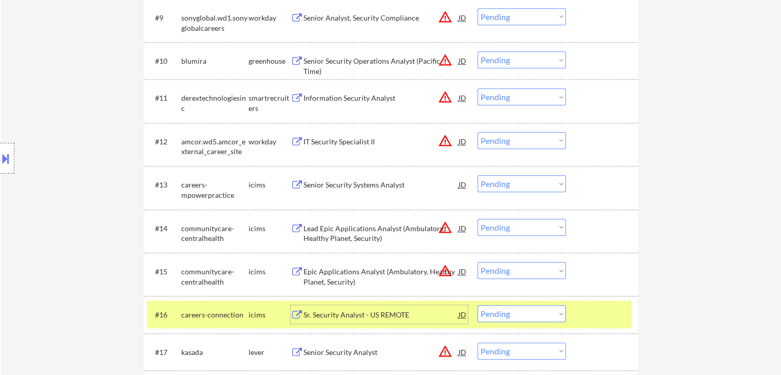
drag, startPoint x: 502, startPoint y: 317, endPoint x: 503, endPoint y: 309, distance: 7.7
click at [502, 317] on select "Choose an option... Pending Applied Excluded (Questions) Excluded (Expired) Exc…" at bounding box center [521, 313] width 88 height 17
click at [477, 305] on select "Choose an option... Pending Applied Excluded (Questions) Excluded (Expired) Exc…" at bounding box center [521, 313] width 88 height 17
select select ""pending""
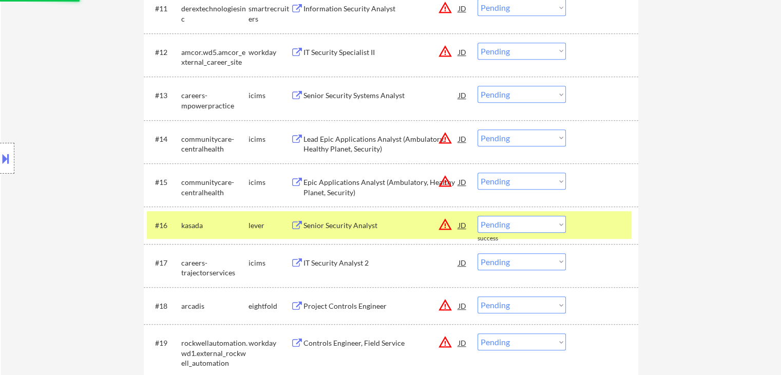
scroll to position [770, 0]
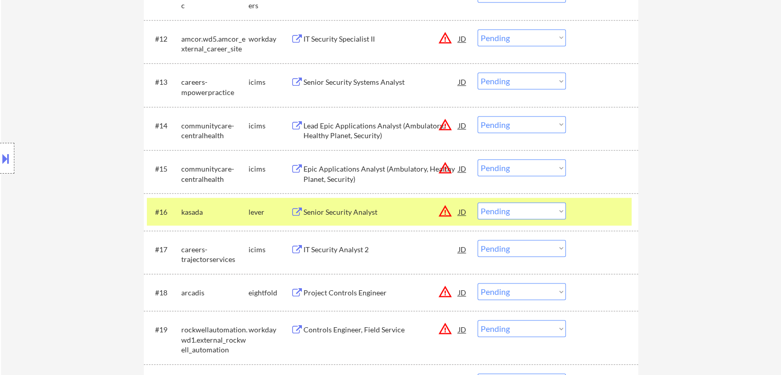
click at [235, 226] on div "#16 kasada lever Senior Security Analyst JD warning_amber Choose an option... P…" at bounding box center [391, 211] width 494 height 37
click at [265, 202] on div "lever" at bounding box center [269, 211] width 42 height 18
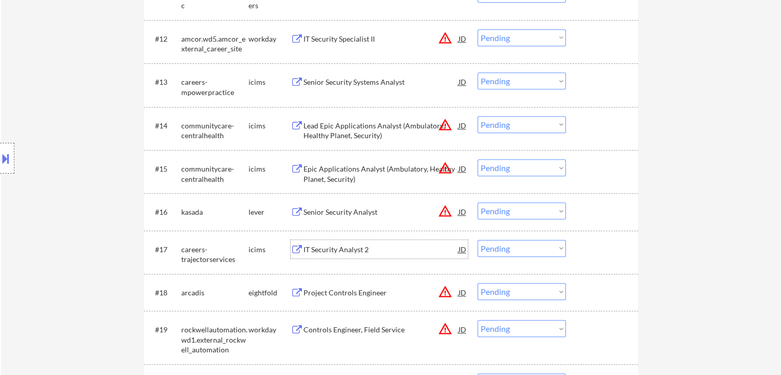
click at [351, 249] on div "IT Security Analyst 2" at bounding box center [380, 249] width 155 height 10
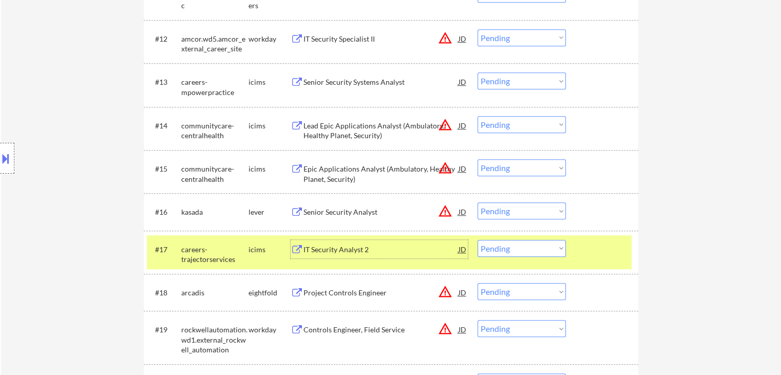
click at [510, 252] on select "Choose an option... Pending Applied Excluded (Questions) Excluded (Expired) Exc…" at bounding box center [521, 248] width 88 height 17
click at [477, 240] on select "Choose an option... Pending Applied Excluded (Questions) Excluded (Expired) Exc…" at bounding box center [521, 248] width 88 height 17
select select ""pending""
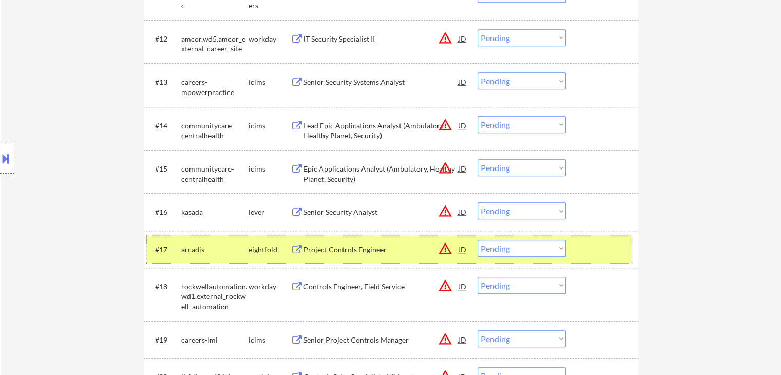
click at [226, 251] on div "arcadis" at bounding box center [214, 249] width 67 height 10
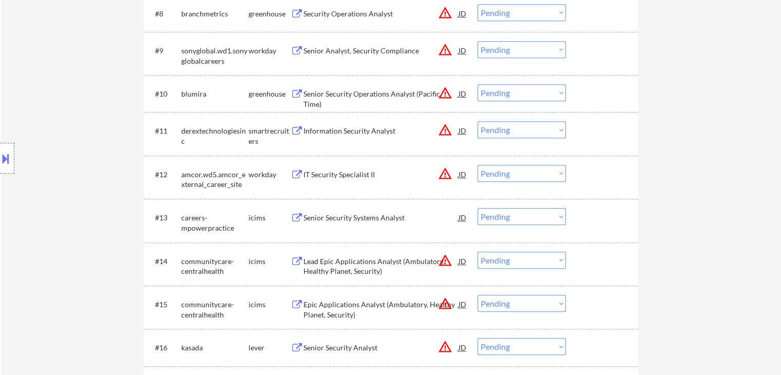
scroll to position [718, 0]
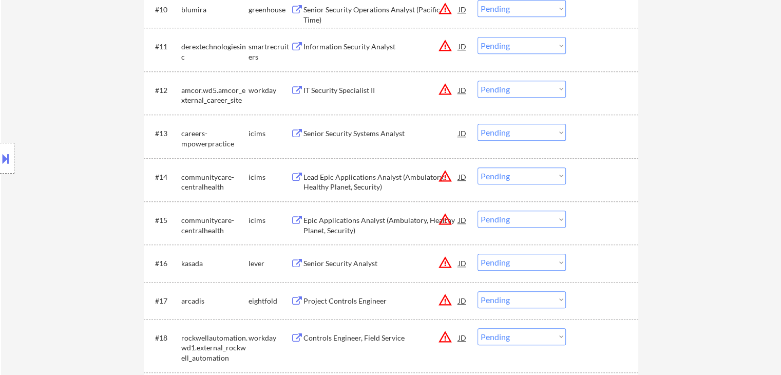
click at [361, 134] on div "Senior Security Systems Analyst" at bounding box center [380, 133] width 155 height 10
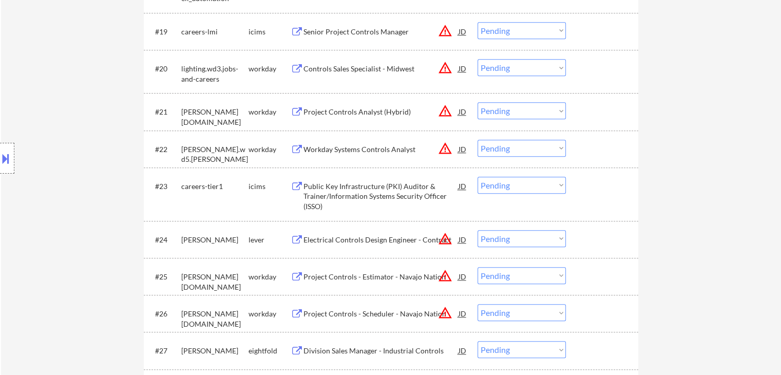
scroll to position [1180, 0]
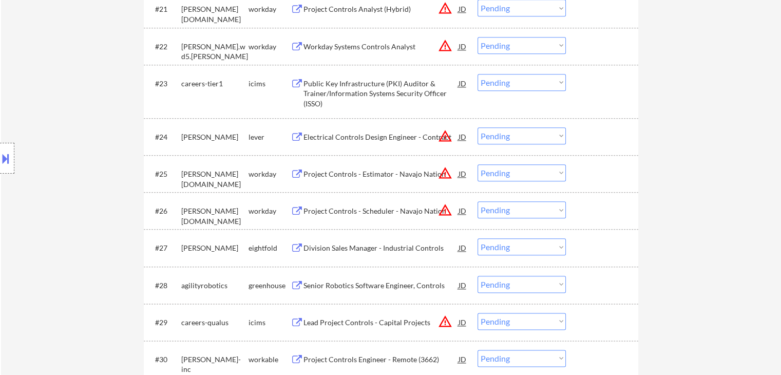
click at [344, 93] on div "Public Key Infrastructure (PKI) Auditor & Trainer/Information Systems Security …" at bounding box center [380, 94] width 155 height 30
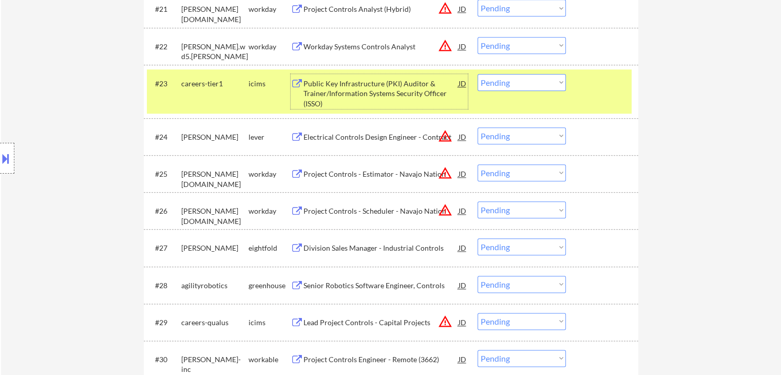
click at [534, 89] on select "Choose an option... Pending Applied Excluded (Questions) Excluded (Expired) Exc…" at bounding box center [521, 82] width 88 height 17
click at [477, 74] on select "Choose an option... Pending Applied Excluded (Questions) Excluded (Expired) Exc…" at bounding box center [521, 82] width 88 height 17
select select ""pending""
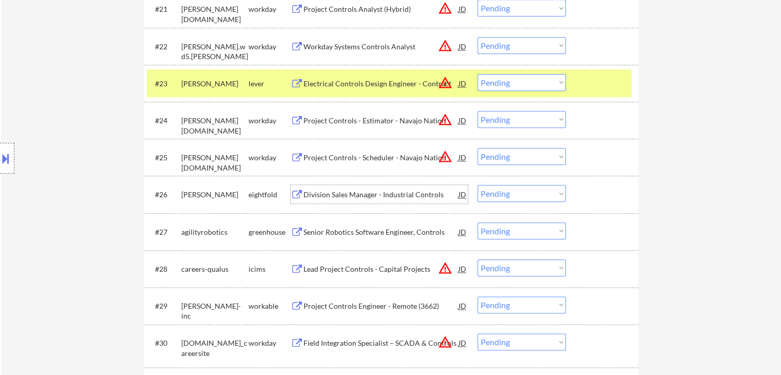
click at [383, 200] on div "Division Sales Manager - Industrial Controls" at bounding box center [380, 194] width 155 height 18
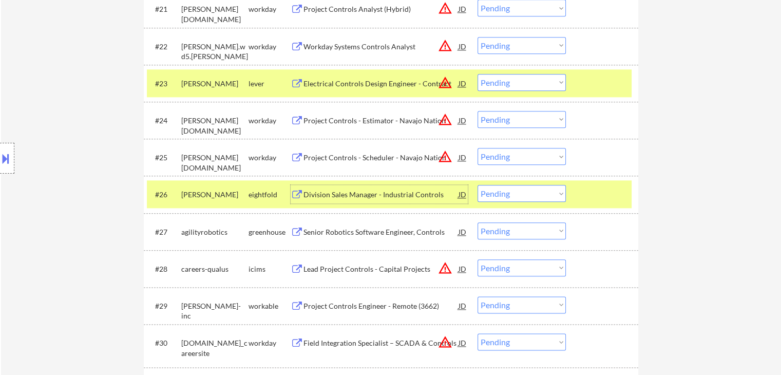
click at [548, 193] on select "Choose an option... Pending Applied Excluded (Questions) Excluded (Expired) Exc…" at bounding box center [521, 193] width 88 height 17
click at [477, 185] on select "Choose an option... Pending Applied Excluded (Questions) Excluded (Expired) Exc…" at bounding box center [521, 193] width 88 height 17
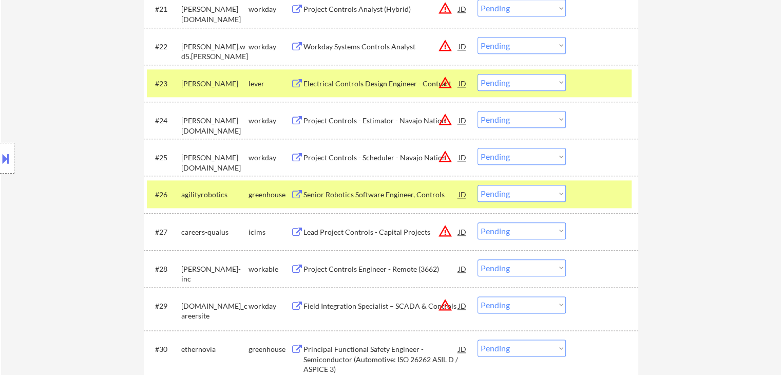
click at [368, 190] on div "Senior Robotics Software Engineer, Controls" at bounding box center [380, 194] width 155 height 10
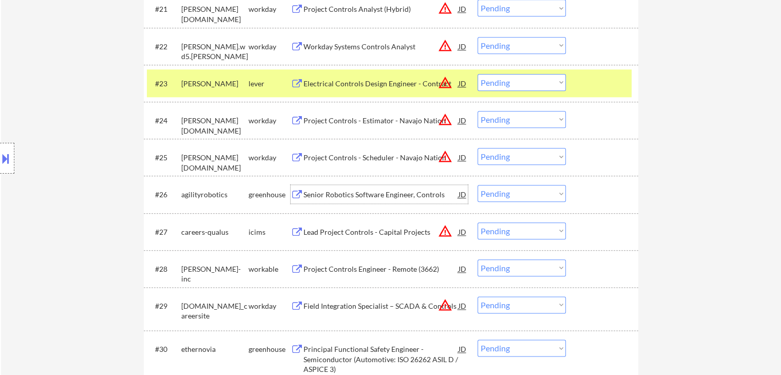
click at [537, 199] on select "Choose an option... Pending Applied Excluded (Questions) Excluded (Expired) Exc…" at bounding box center [521, 193] width 88 height 17
click at [477, 185] on select "Choose an option... Pending Applied Excluded (Questions) Excluded (Expired) Exc…" at bounding box center [521, 193] width 88 height 17
select select ""pending""
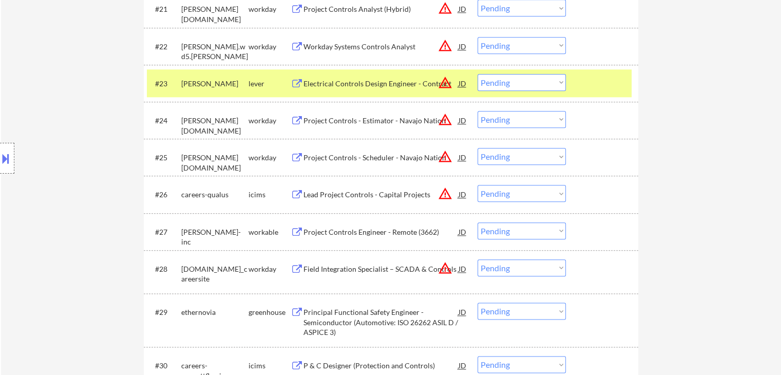
click at [264, 82] on div "lever" at bounding box center [269, 84] width 42 height 10
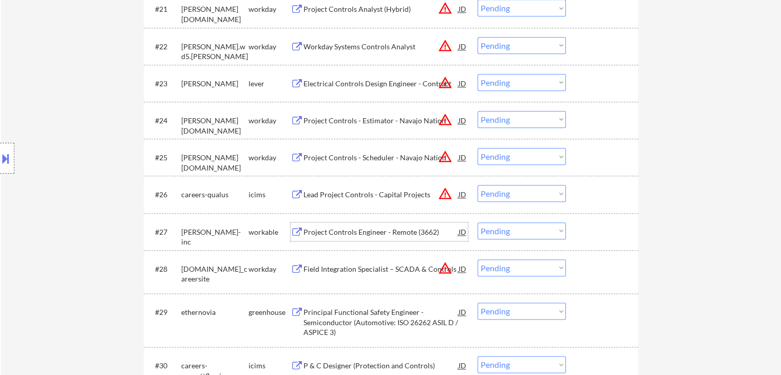
click at [369, 240] on div "Project Controls Engineer - Remote (3662)" at bounding box center [380, 231] width 155 height 18
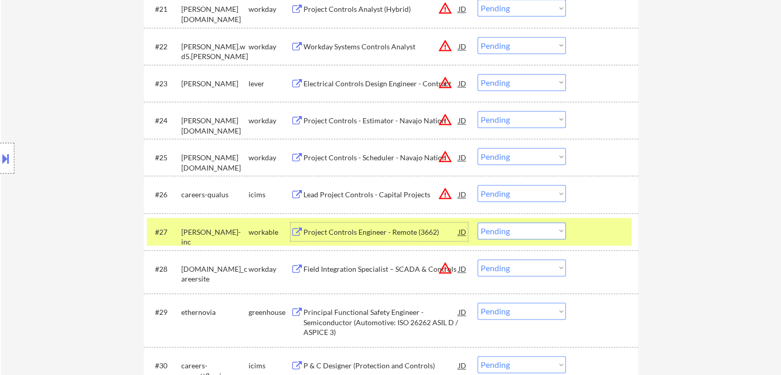
click at [541, 238] on select "Choose an option... Pending Applied Excluded (Questions) Excluded (Expired) Exc…" at bounding box center [521, 230] width 88 height 17
click at [477, 222] on select "Choose an option... Pending Applied Excluded (Questions) Excluded (Expired) Exc…" at bounding box center [521, 230] width 88 height 17
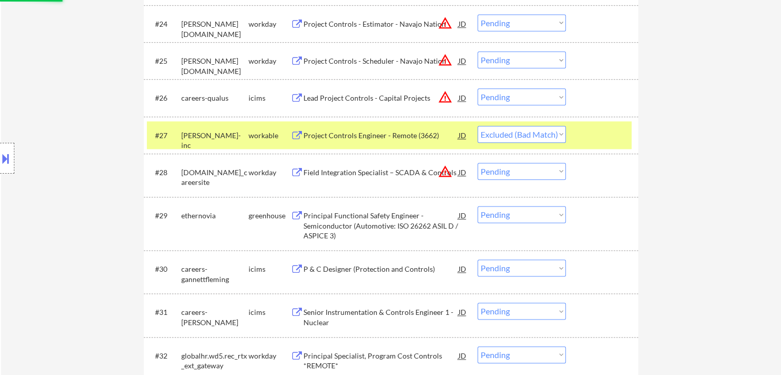
scroll to position [1283, 0]
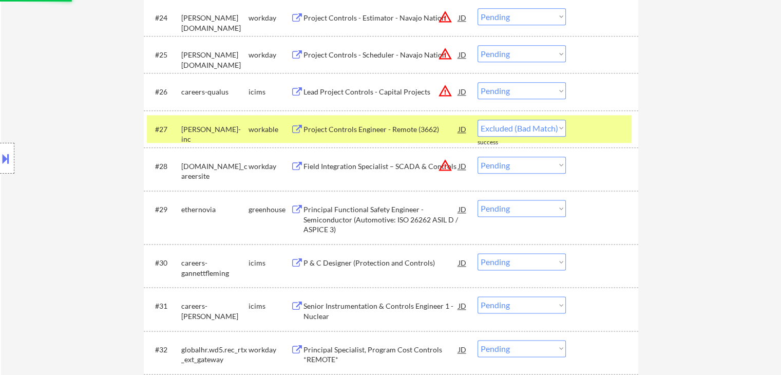
select select ""pending""
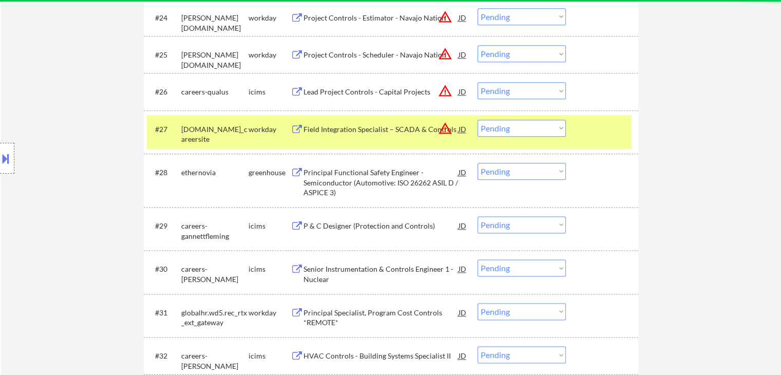
click at [260, 131] on div "workday" at bounding box center [269, 129] width 42 height 10
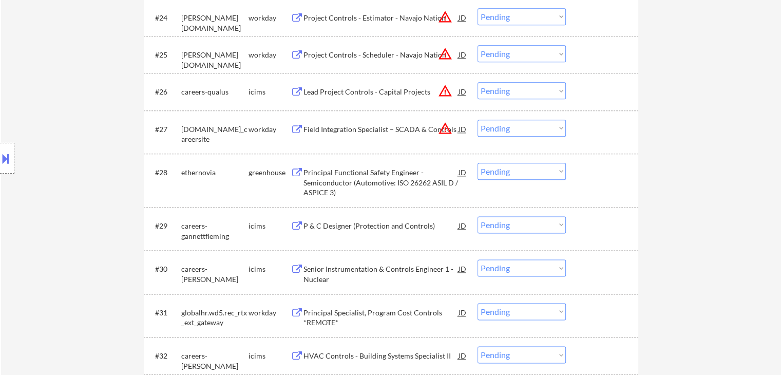
click at [398, 176] on div "Principal Functional Safety Engineer - Semiconductor (Automotive: ISO 26262 ASI…" at bounding box center [380, 182] width 155 height 30
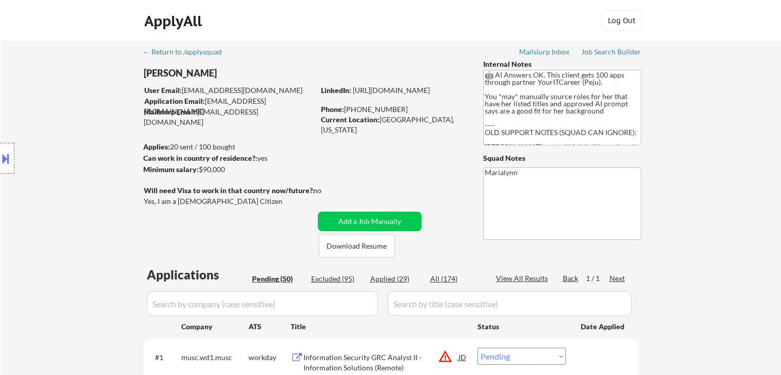
select select ""pending""
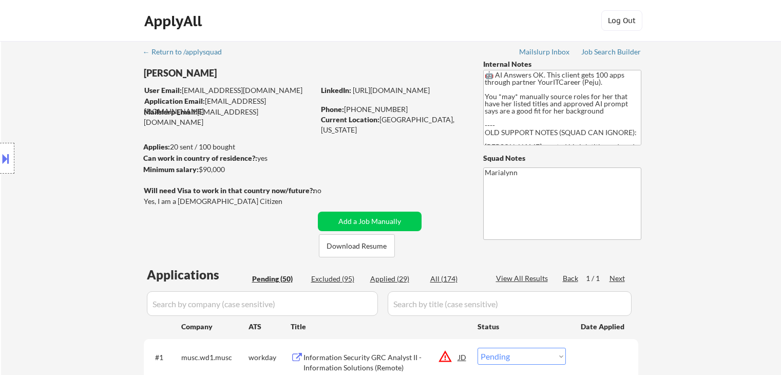
select select ""pending""
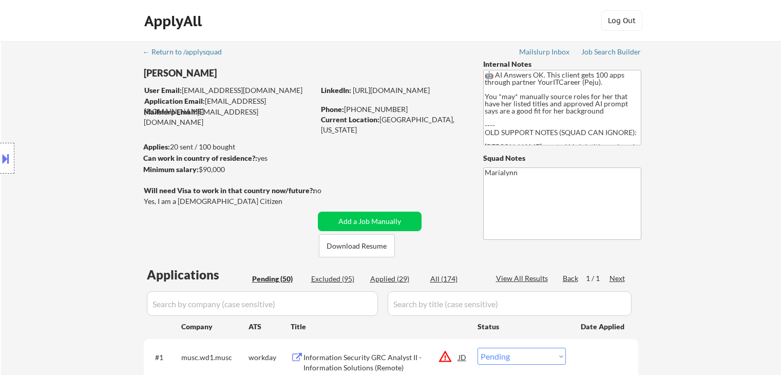
select select ""pending""
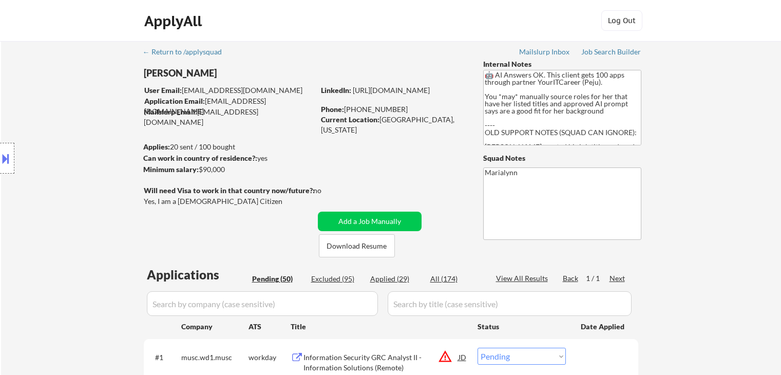
select select ""pending""
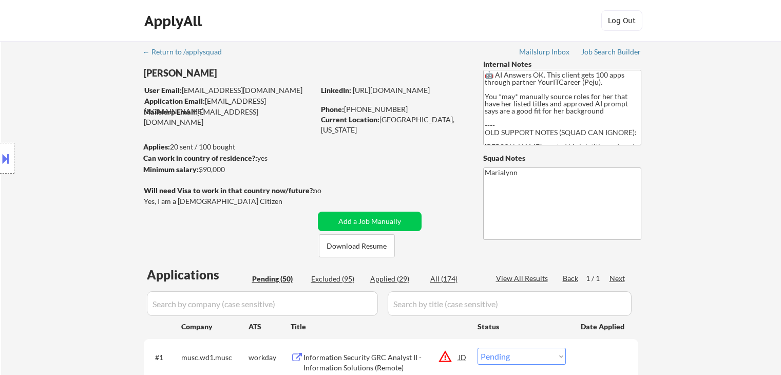
select select ""pending""
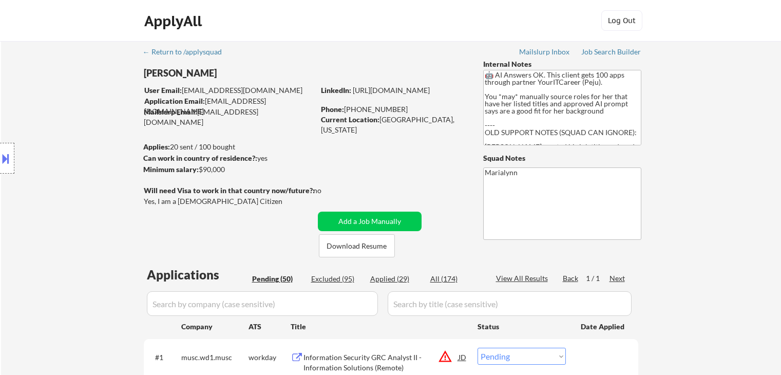
select select ""pending""
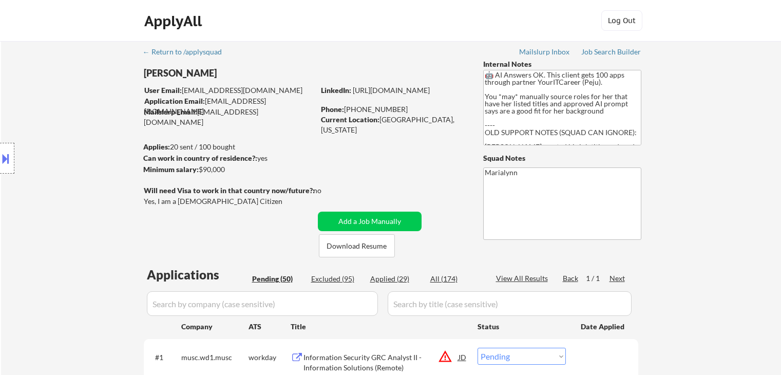
select select ""pending""
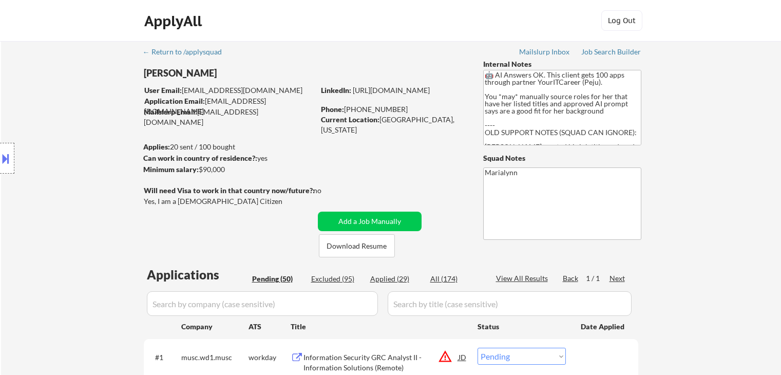
select select ""pending""
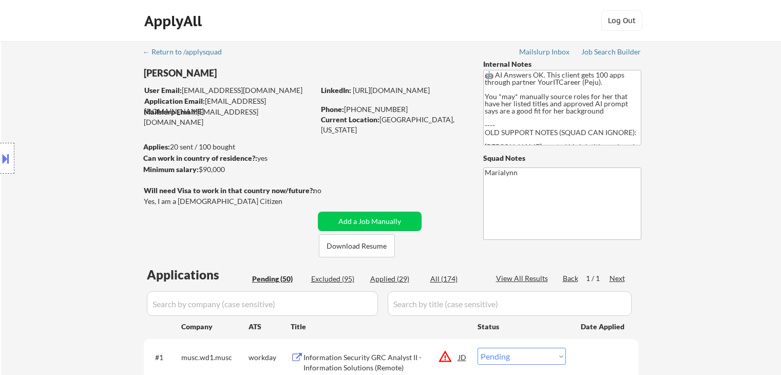
select select ""pending""
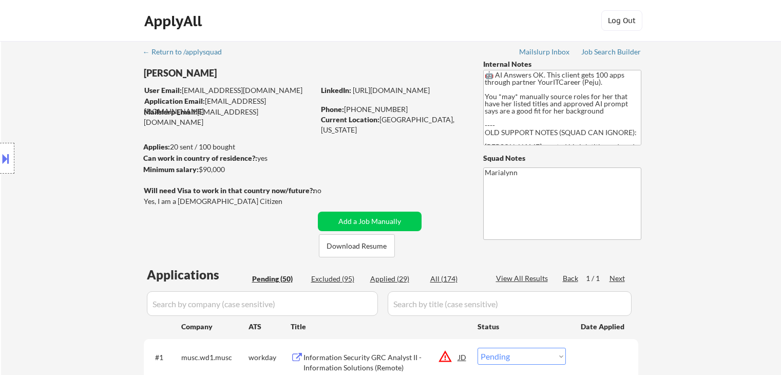
select select ""pending""
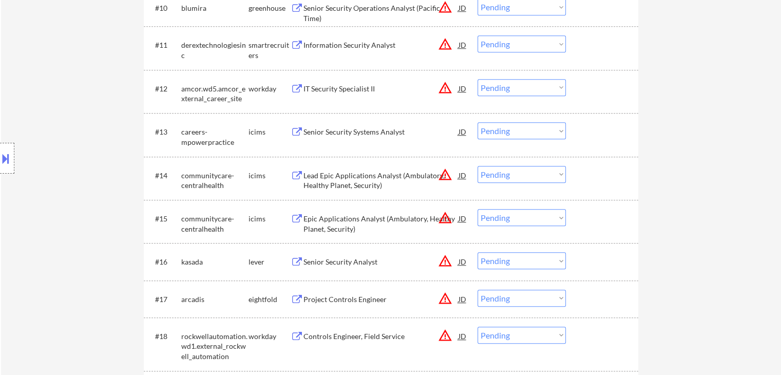
scroll to position [667, 0]
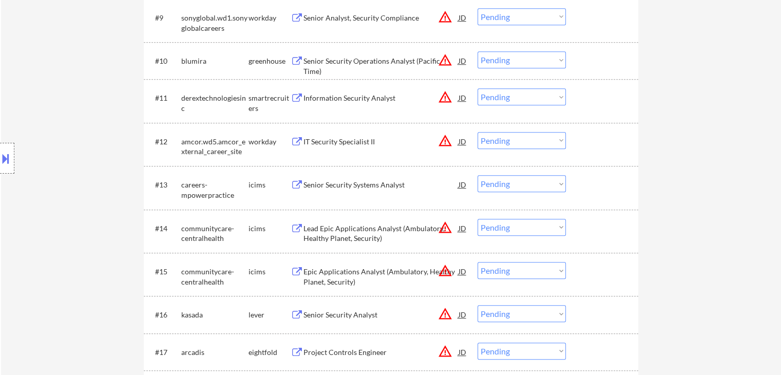
click at [358, 183] on div "Senior Security Systems Analyst" at bounding box center [380, 185] width 155 height 10
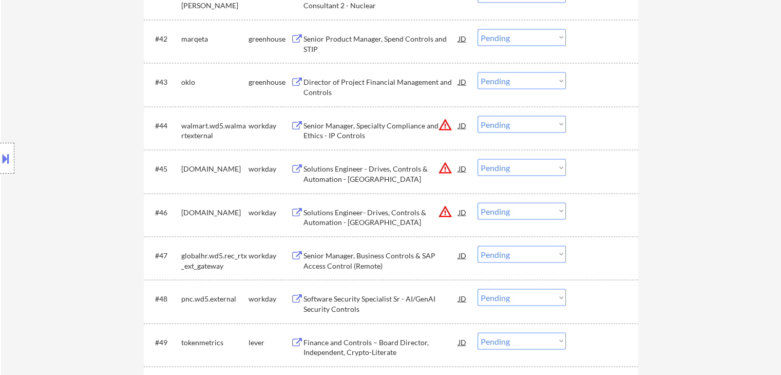
scroll to position [2207, 0]
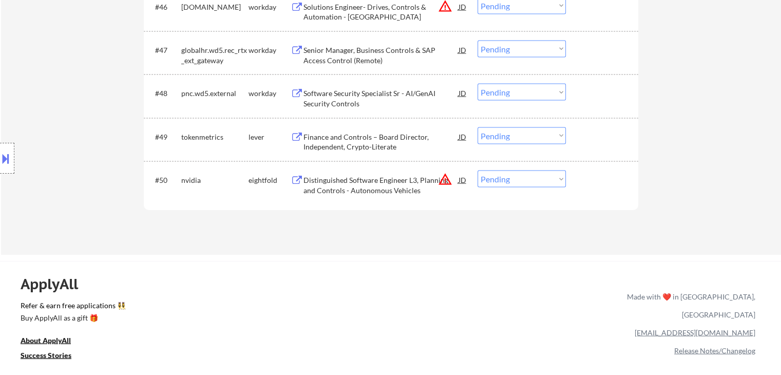
click at [384, 132] on div "Finance and Controls – Board Director, Independent, Crypto-Literate" at bounding box center [380, 142] width 155 height 20
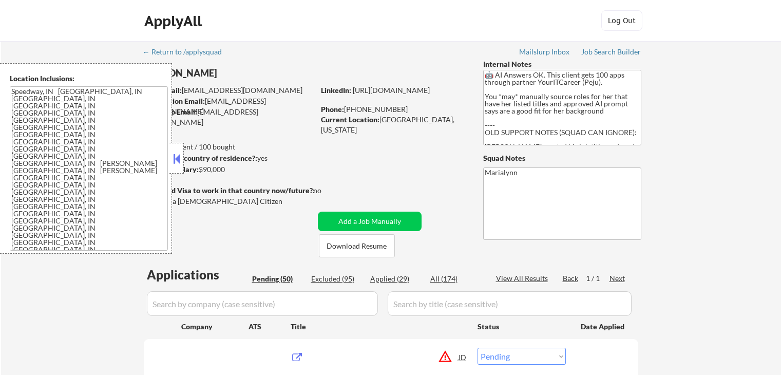
select select ""pending""
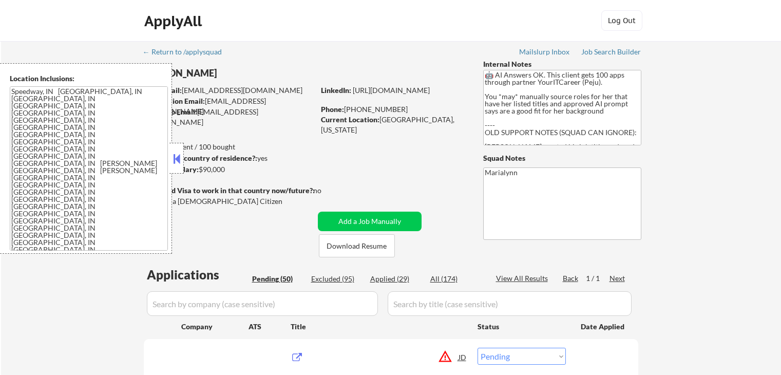
select select ""pending""
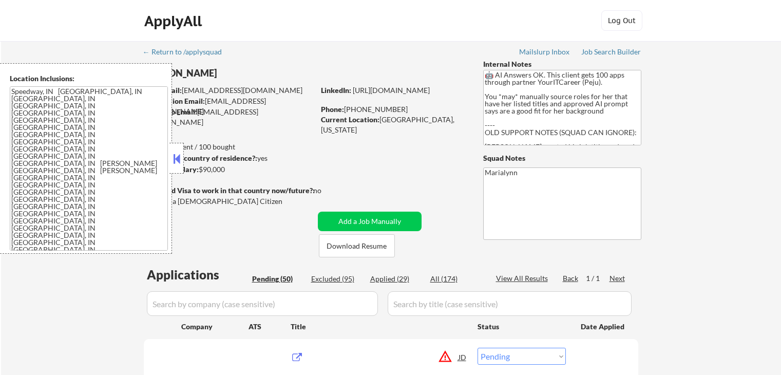
select select ""pending""
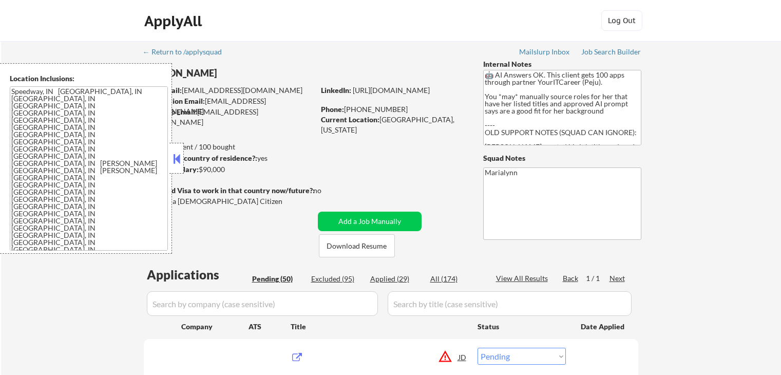
select select ""pending""
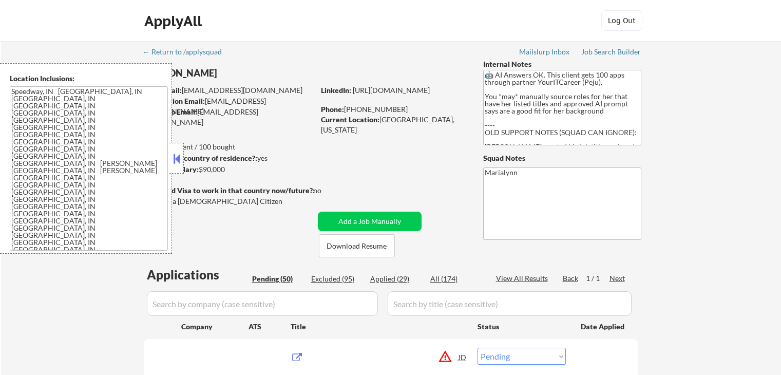
select select ""pending""
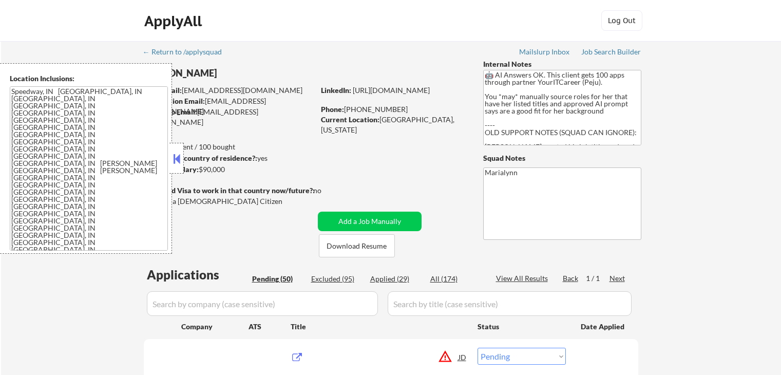
select select ""pending""
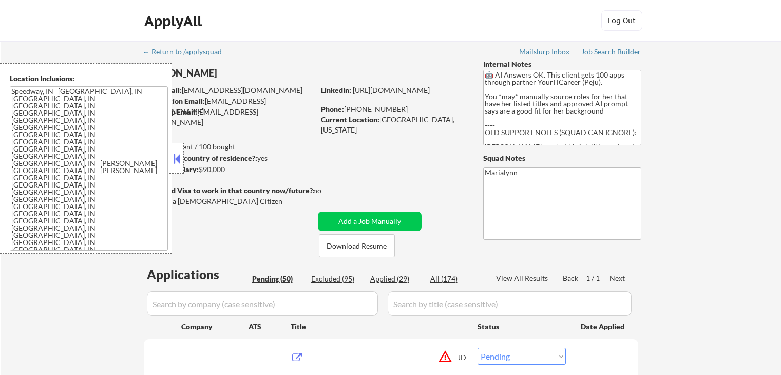
select select ""pending""
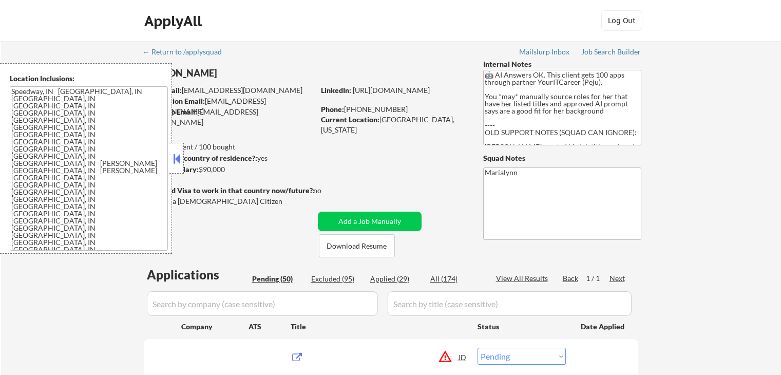
select select ""pending""
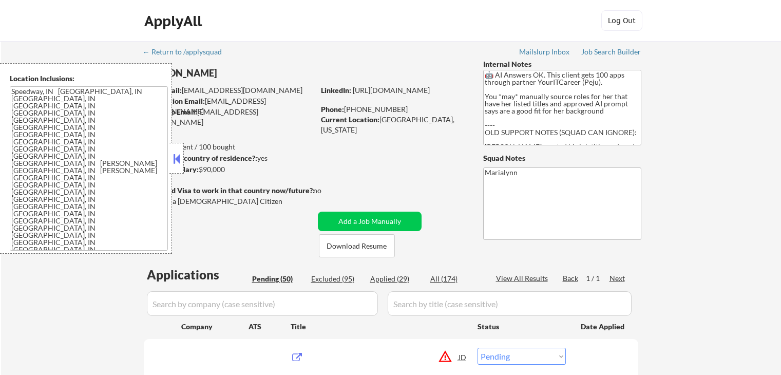
select select ""pending""
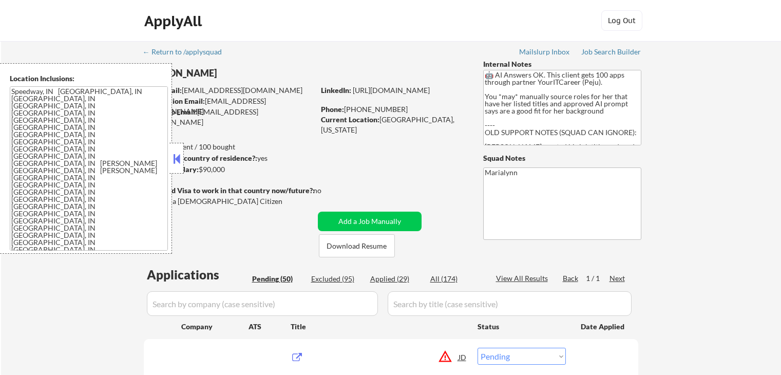
select select ""pending""
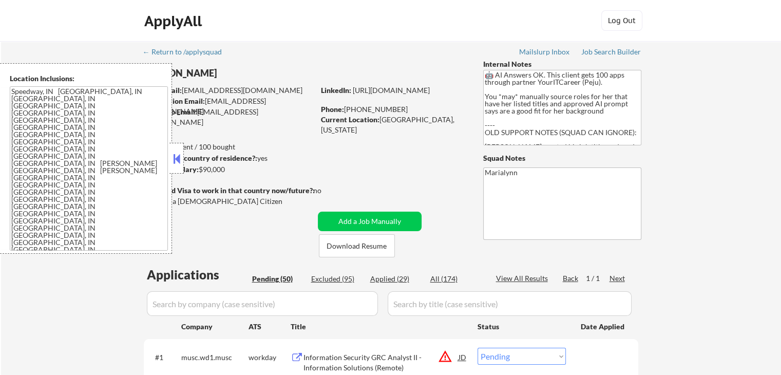
select select ""pending""
click at [177, 155] on button at bounding box center [176, 158] width 11 height 15
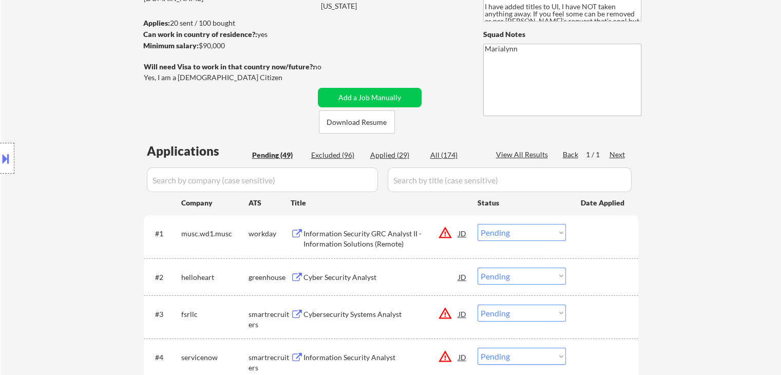
scroll to position [205, 0]
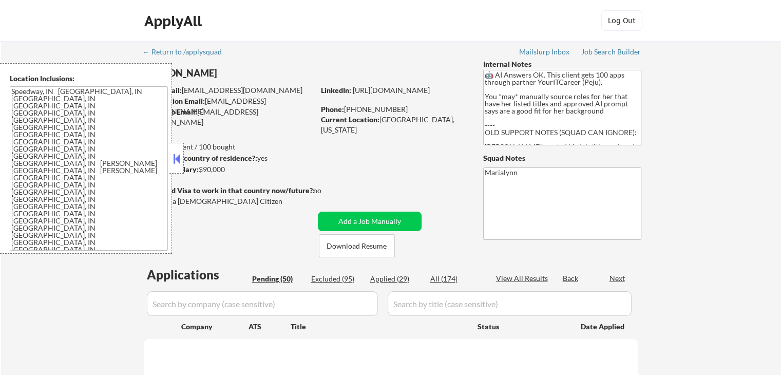
select select ""pending""
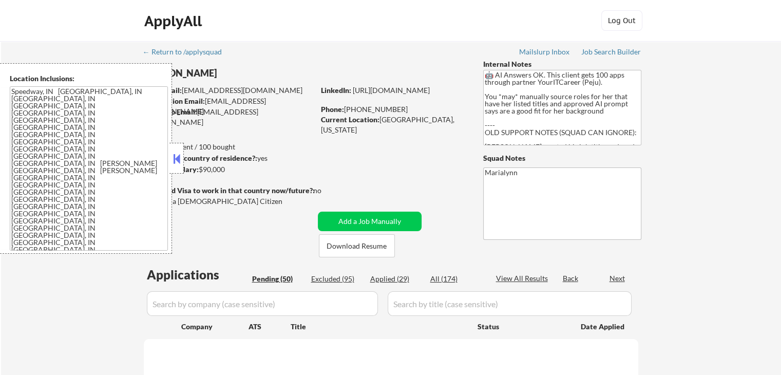
select select ""pending""
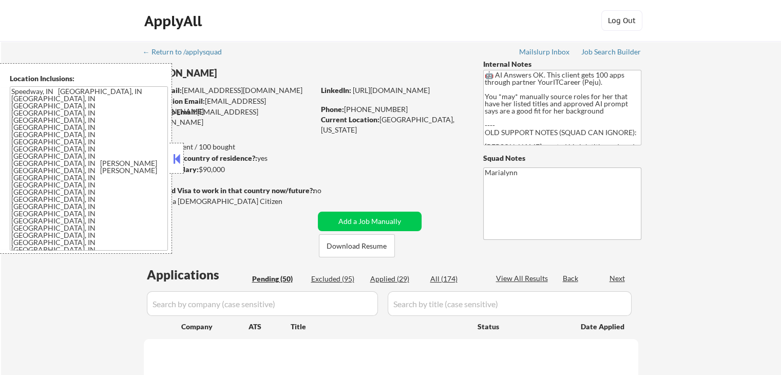
select select ""pending""
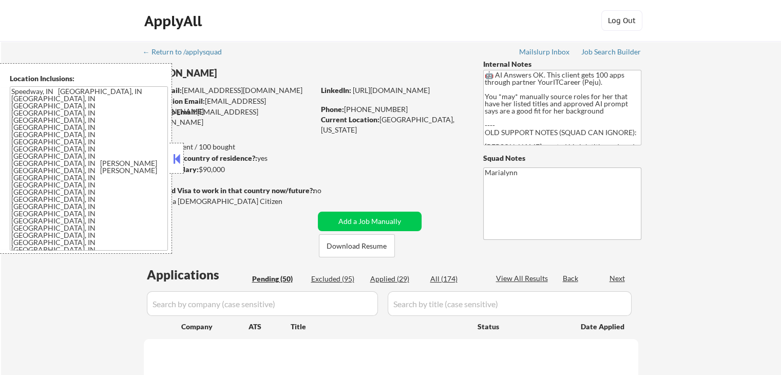
select select ""pending""
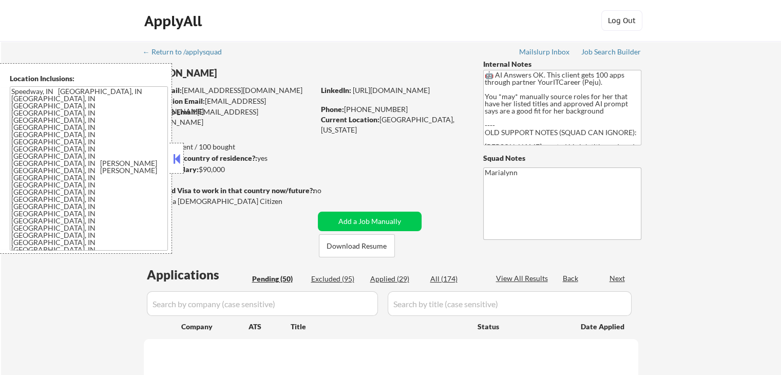
select select ""pending""
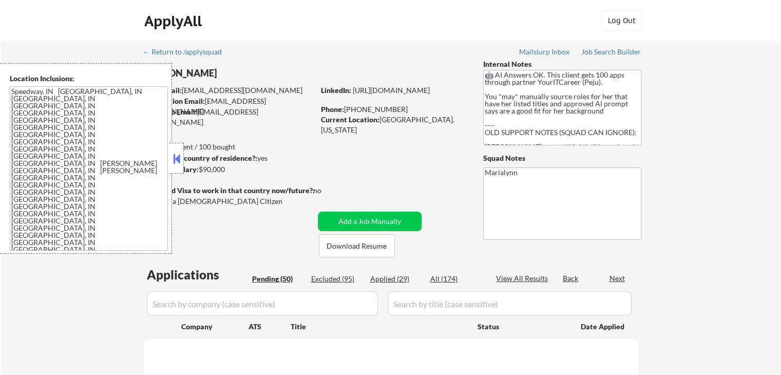
select select ""pending""
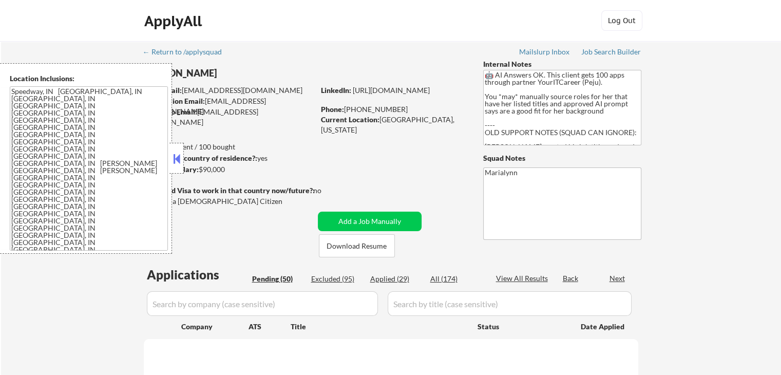
select select ""pending""
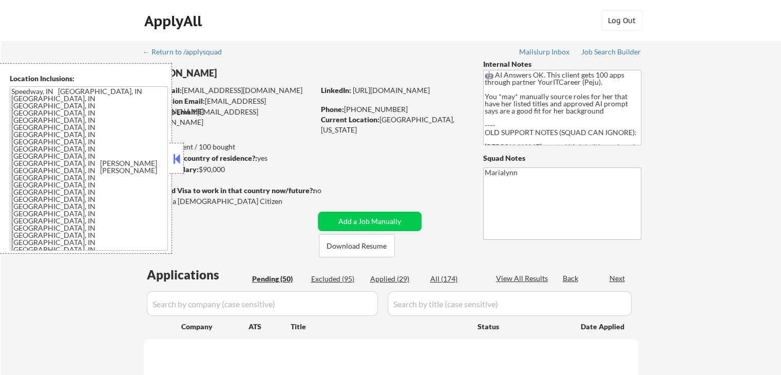
select select ""pending""
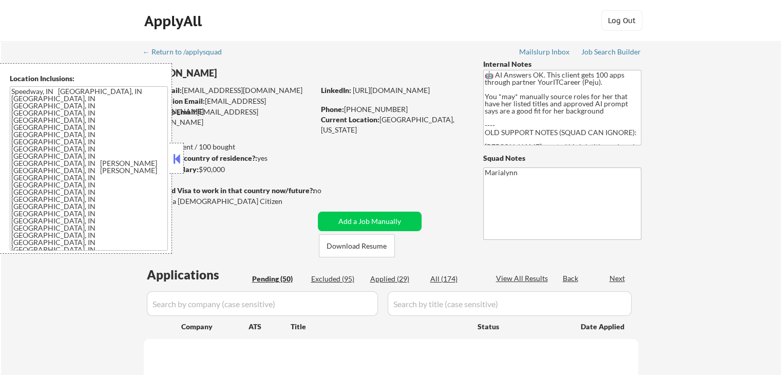
select select ""pending""
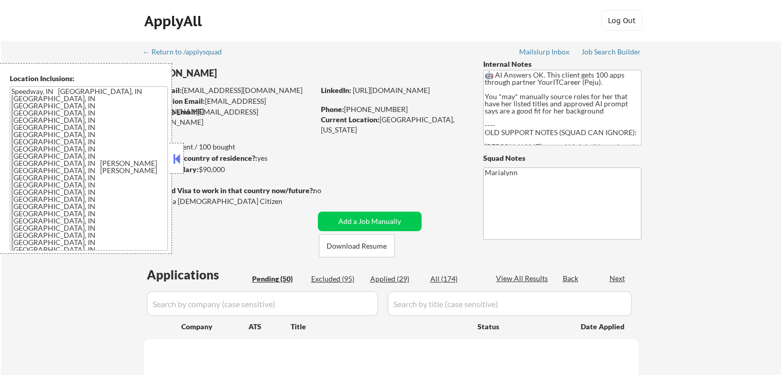
select select ""pending""
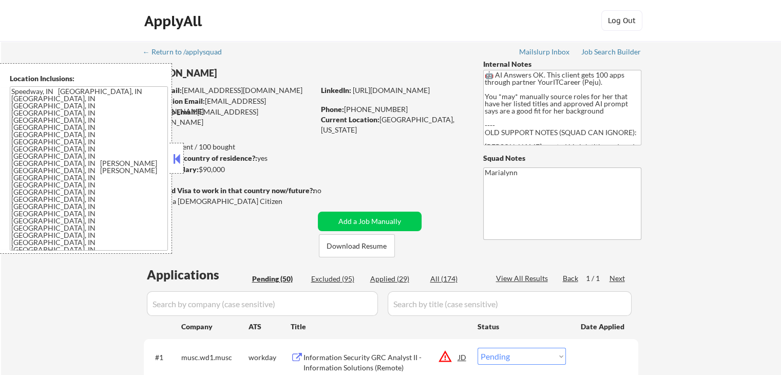
click at [181, 157] on button at bounding box center [176, 158] width 11 height 15
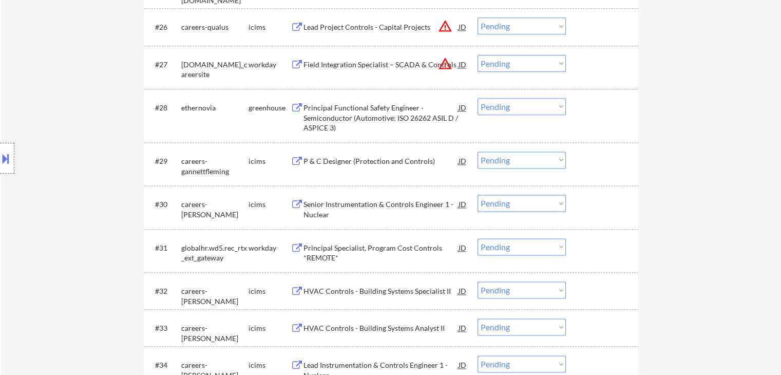
scroll to position [1334, 0]
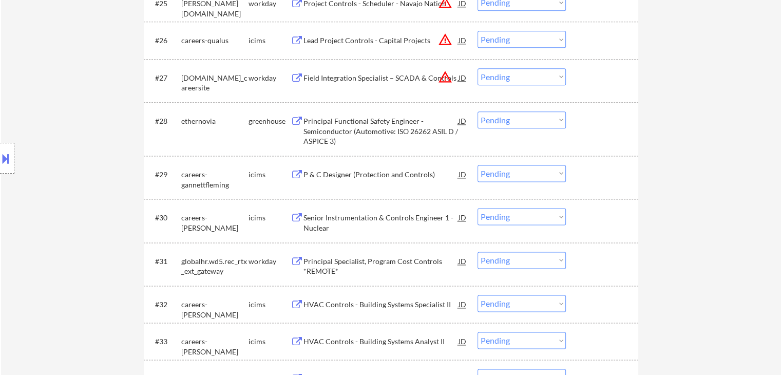
drag, startPoint x: 501, startPoint y: 113, endPoint x: 501, endPoint y: 128, distance: 14.4
click at [501, 113] on select "Choose an option... Pending Applied Excluded (Questions) Excluded (Expired) Exc…" at bounding box center [521, 119] width 88 height 17
click at [477, 111] on select "Choose an option... Pending Applied Excluded (Questions) Excluded (Expired) Exc…" at bounding box center [521, 119] width 88 height 17
select select ""pending""
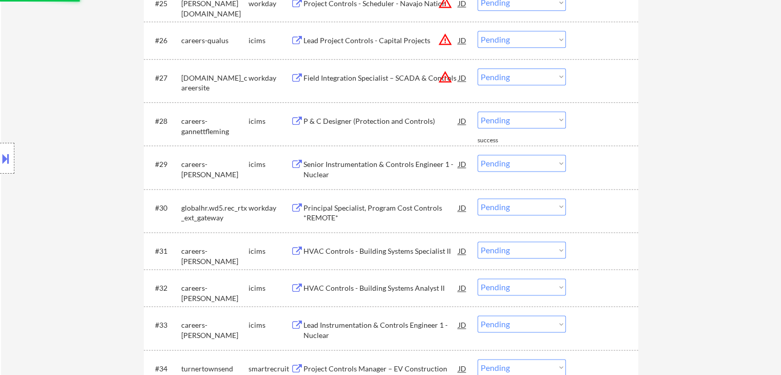
click at [338, 122] on div "P & C Designer (Protection and Controls)" at bounding box center [380, 121] width 155 height 10
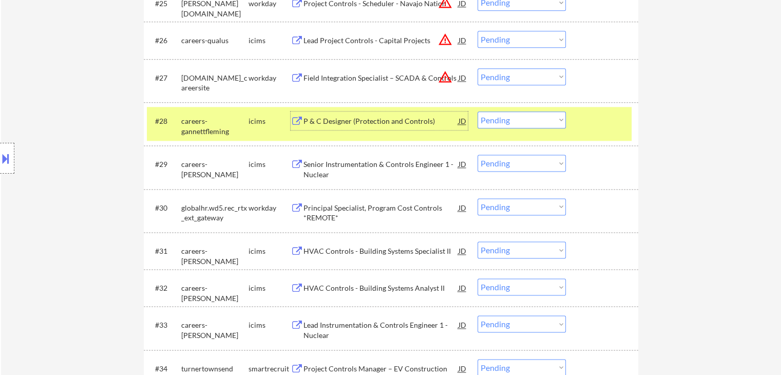
scroll to position [1129, 0]
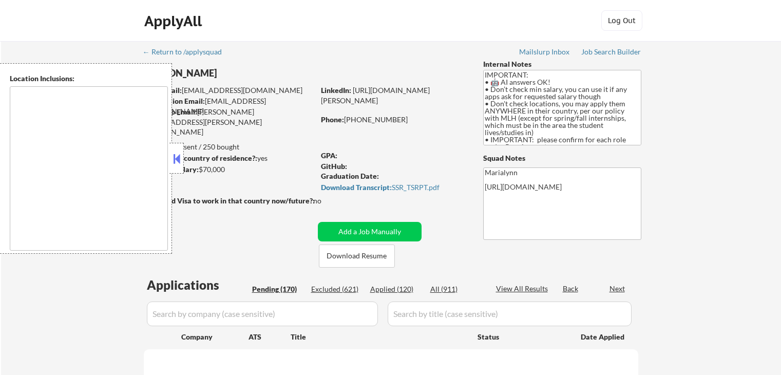
type textarea "country:[GEOGRAPHIC_DATA]"
select select ""pending""
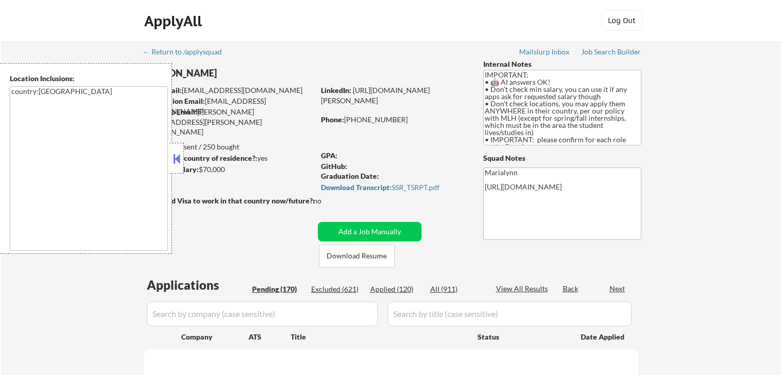
select select ""pending""
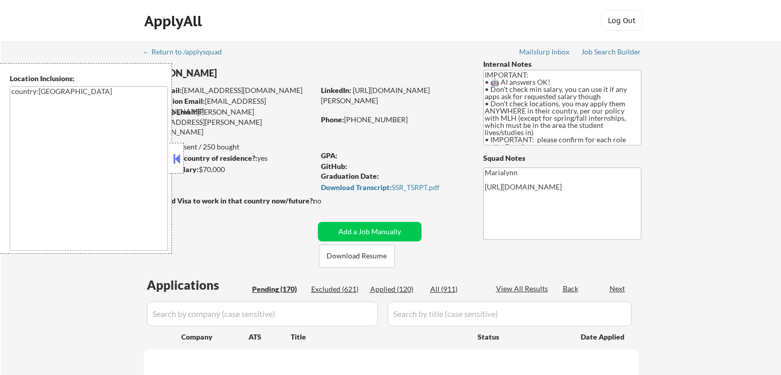
select select ""pending""
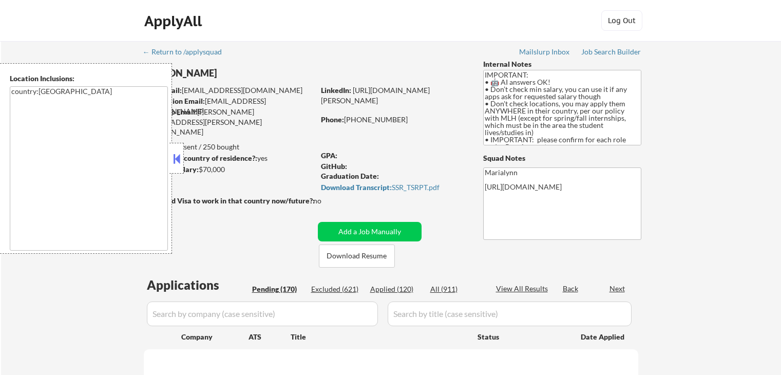
select select ""pending""
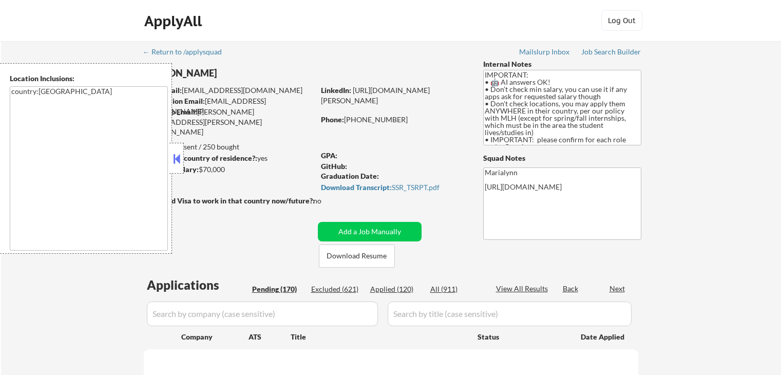
select select ""pending""
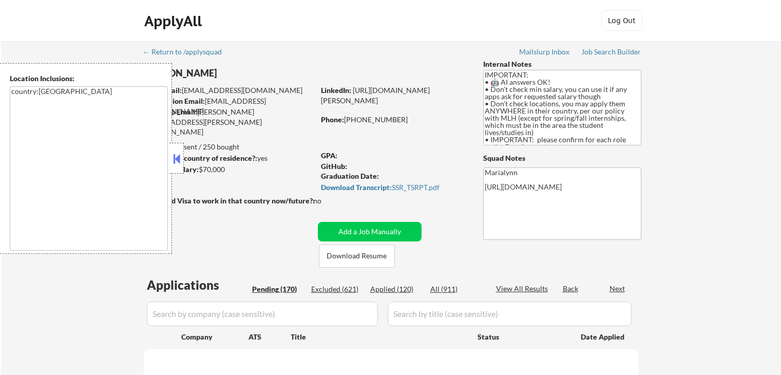
select select ""pending""
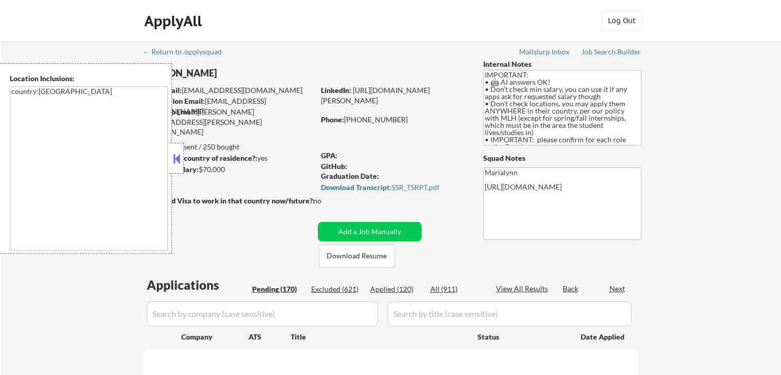
select select ""pending""
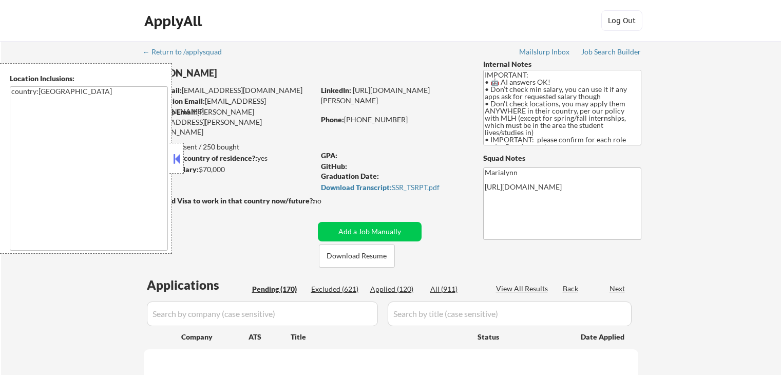
select select ""pending""
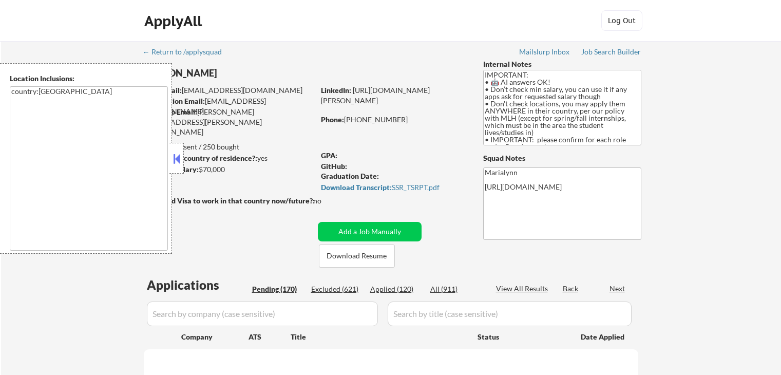
select select ""pending""
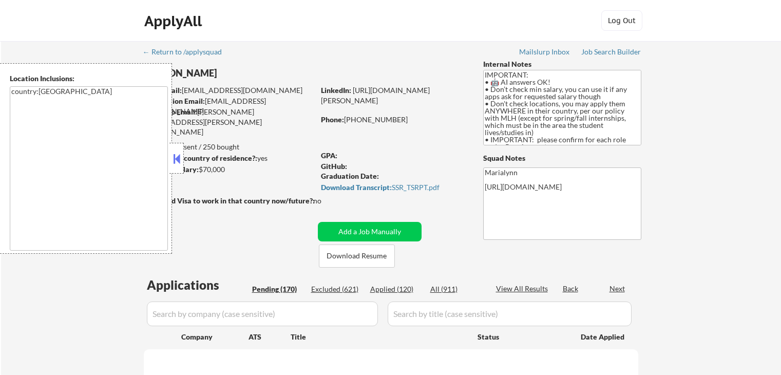
select select ""pending""
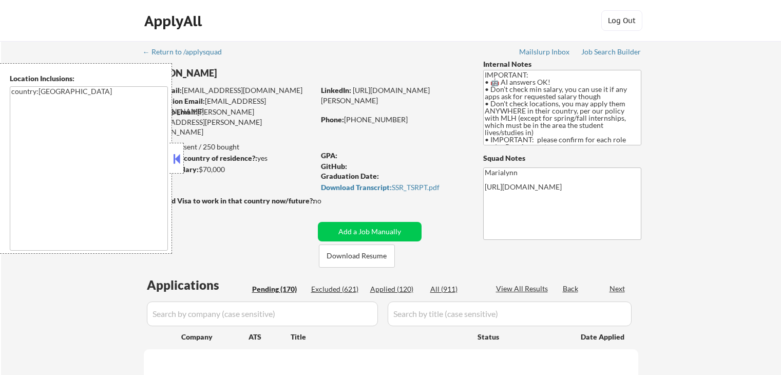
select select ""pending""
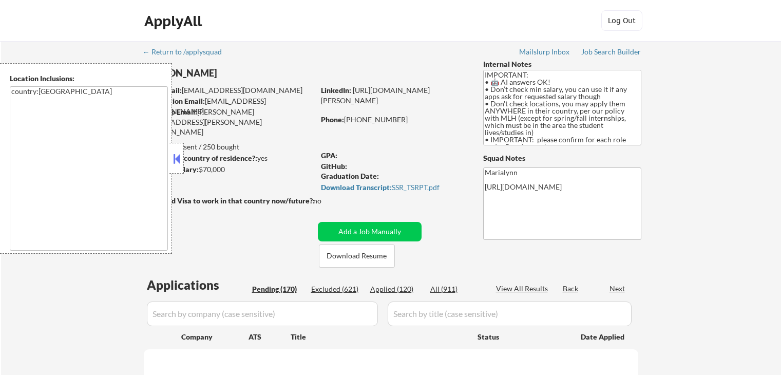
select select ""pending""
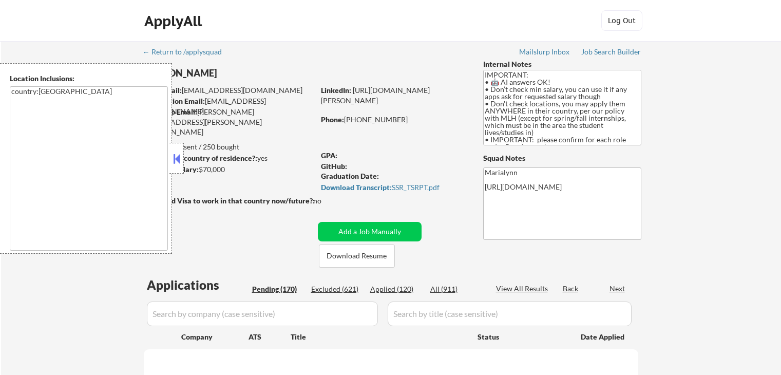
select select ""pending""
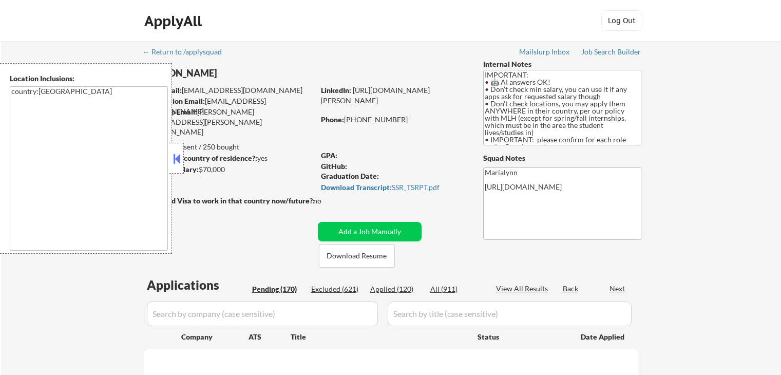
select select ""pending""
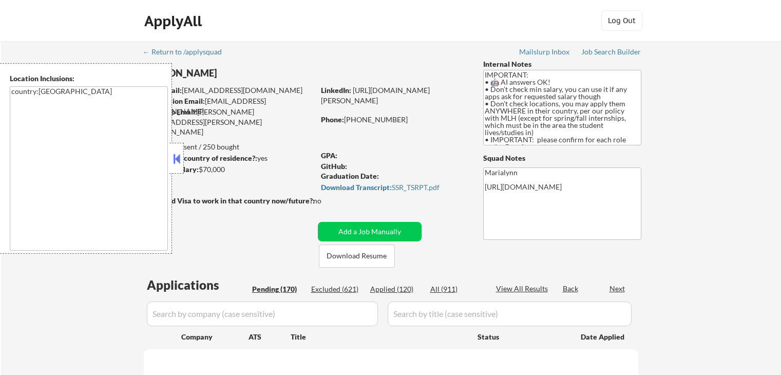
select select ""pending""
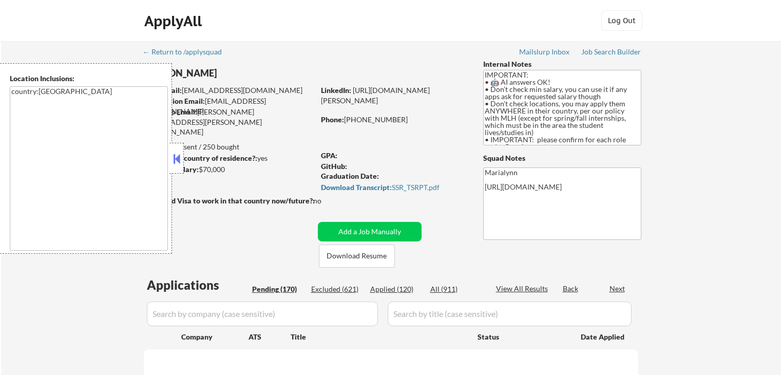
select select ""pending""
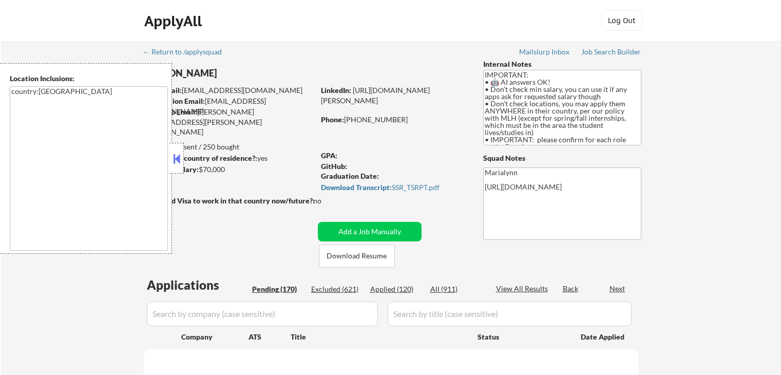
select select ""pending""
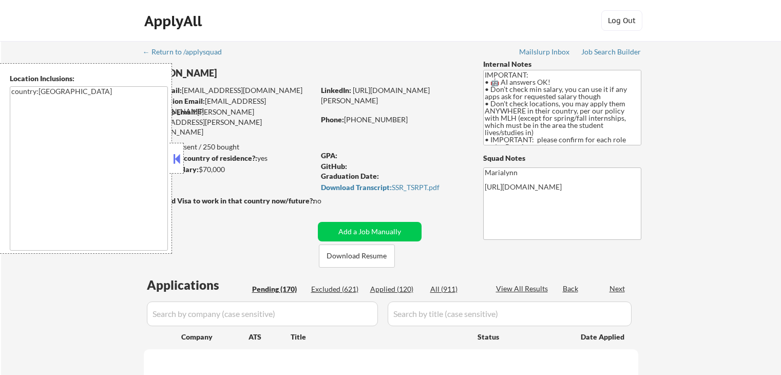
select select ""pending""
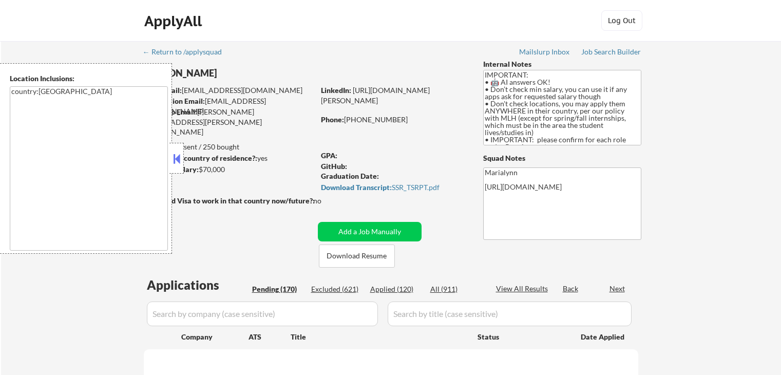
select select ""pending""
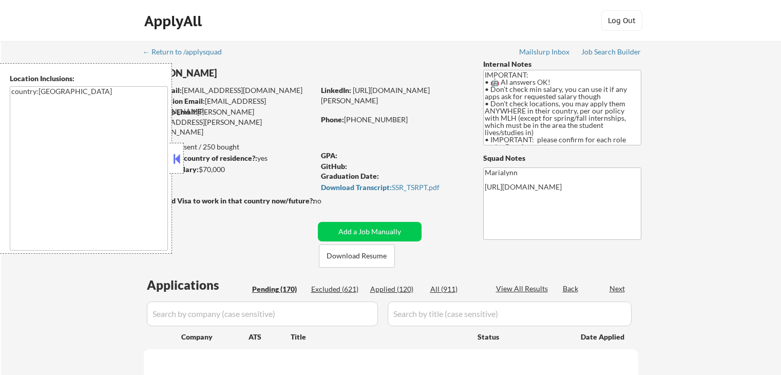
select select ""pending""
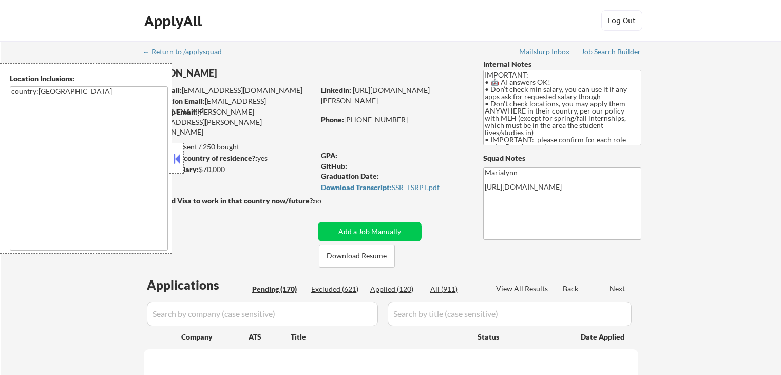
select select ""pending""
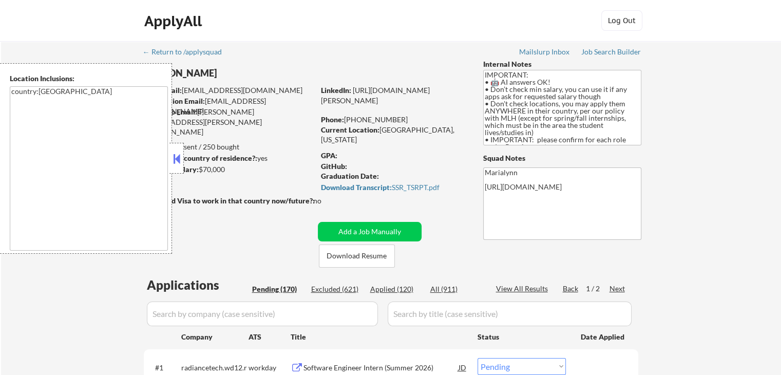
click at [168, 161] on div "Location Inclusions: country:[GEOGRAPHIC_DATA]" at bounding box center [86, 158] width 172 height 190
click at [180, 159] on button at bounding box center [176, 158] width 11 height 15
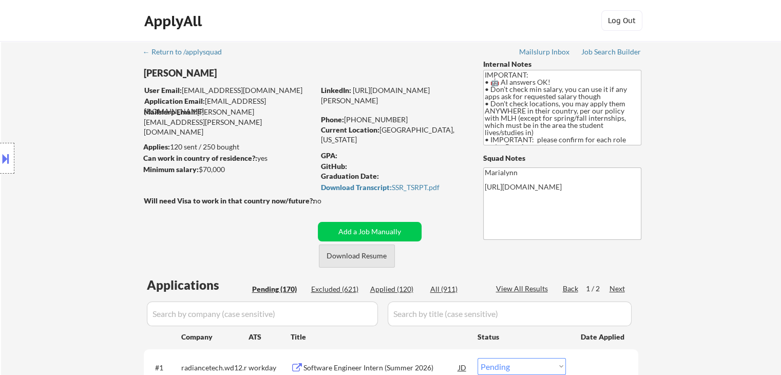
click at [349, 256] on button "Download Resume" at bounding box center [357, 255] width 76 height 23
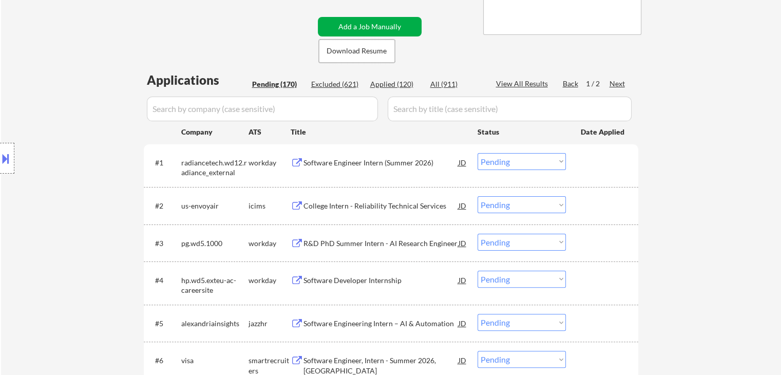
scroll to position [205, 0]
click at [501, 157] on select "Choose an option... Pending Applied Excluded (Questions) Excluded (Expired) Exc…" at bounding box center [521, 160] width 88 height 17
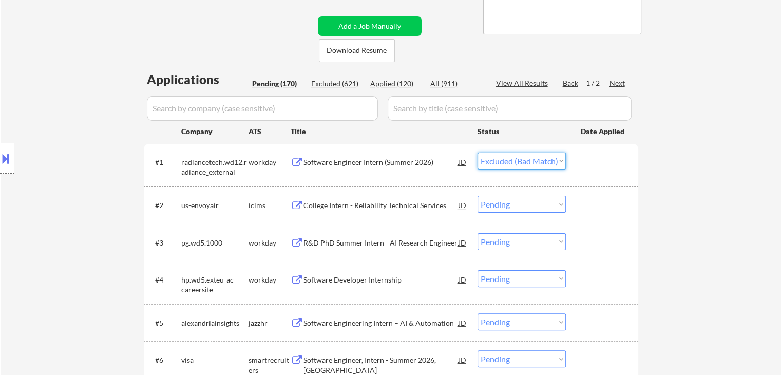
click at [477, 152] on select "Choose an option... Pending Applied Excluded (Questions) Excluded (Expired) Exc…" at bounding box center [521, 160] width 88 height 17
select select ""pending""
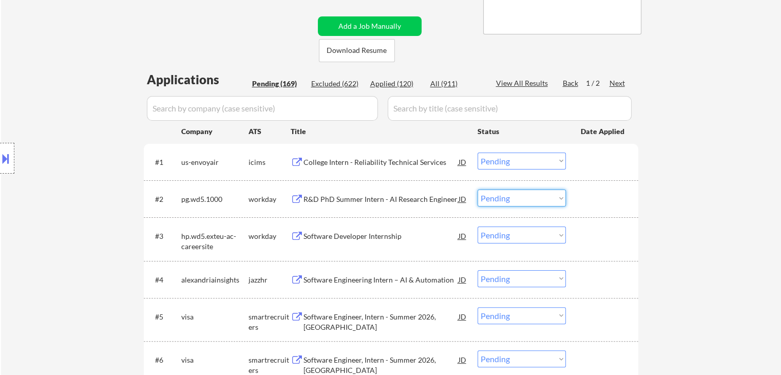
click at [535, 192] on select "Choose an option... Pending Applied Excluded (Questions) Excluded (Expired) Exc…" at bounding box center [521, 197] width 88 height 17
click at [477, 189] on select "Choose an option... Pending Applied Excluded (Questions) Excluded (Expired) Exc…" at bounding box center [521, 197] width 88 height 17
select select ""pending""
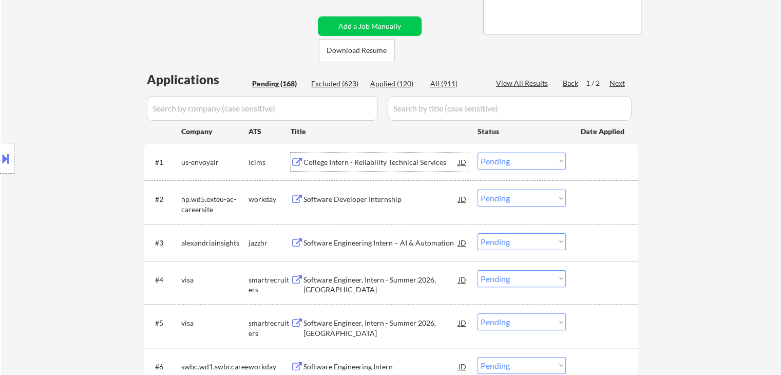
click at [385, 165] on div "College Intern - Reliability Technical Services" at bounding box center [380, 162] width 155 height 10
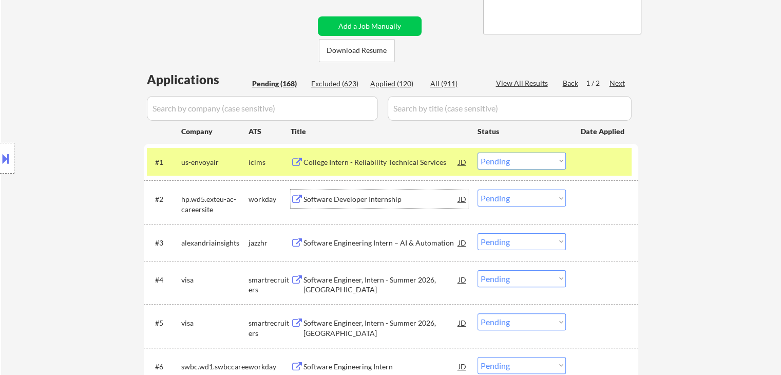
click at [380, 196] on div "Software Developer Internship" at bounding box center [380, 199] width 155 height 10
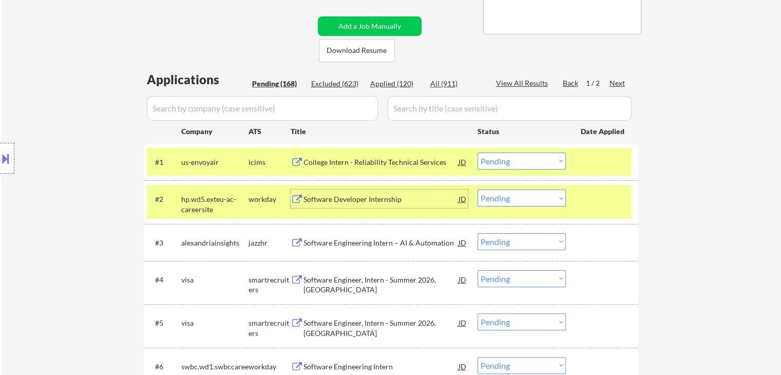
drag, startPoint x: 515, startPoint y: 163, endPoint x: 514, endPoint y: 168, distance: 5.7
click at [515, 162] on select "Choose an option... Pending Applied Excluded (Questions) Excluded (Expired) Exc…" at bounding box center [521, 160] width 88 height 17
click at [477, 152] on select "Choose an option... Pending Applied Excluded (Questions) Excluded (Expired) Exc…" at bounding box center [521, 160] width 88 height 17
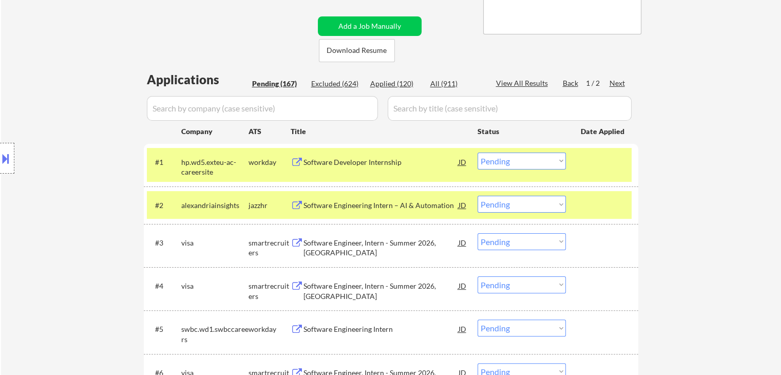
drag, startPoint x: 542, startPoint y: 154, endPoint x: 535, endPoint y: 168, distance: 15.4
click at [542, 154] on select "Choose an option... Pending Applied Excluded (Questions) Excluded (Expired) Exc…" at bounding box center [521, 160] width 88 height 17
click at [477, 152] on select "Choose an option... Pending Applied Excluded (Questions) Excluded (Expired) Exc…" at bounding box center [521, 160] width 88 height 17
click at [259, 208] on div "jazzhr" at bounding box center [269, 205] width 42 height 10
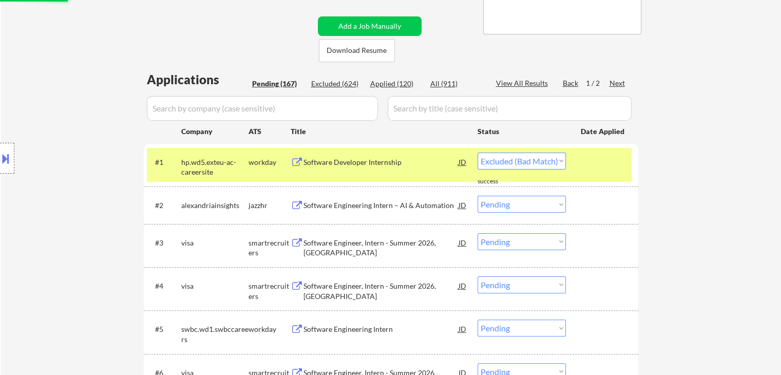
select select ""pending""
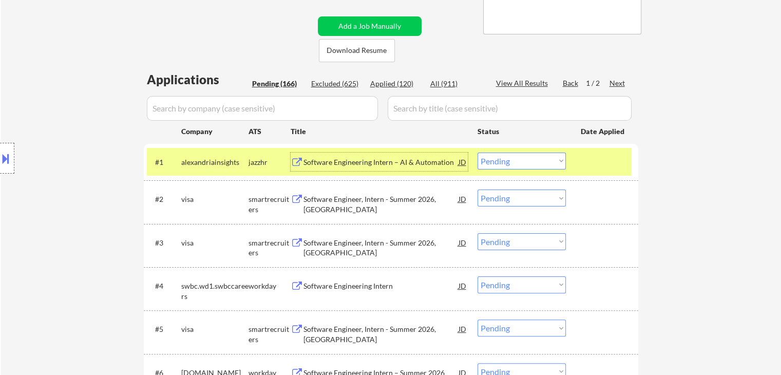
click at [395, 161] on div "Software Engineering Intern – AI & Automation" at bounding box center [380, 162] width 155 height 10
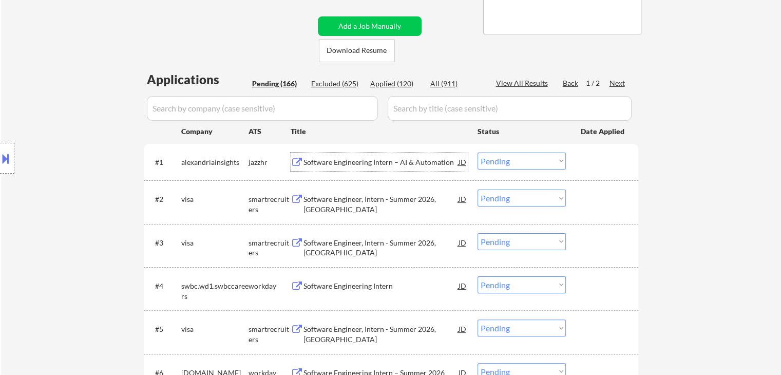
click at [515, 201] on select "Choose an option... Pending Applied Excluded (Questions) Excluded (Expired) Exc…" at bounding box center [521, 197] width 88 height 17
click at [477, 189] on select "Choose an option... Pending Applied Excluded (Questions) Excluded (Expired) Exc…" at bounding box center [521, 197] width 88 height 17
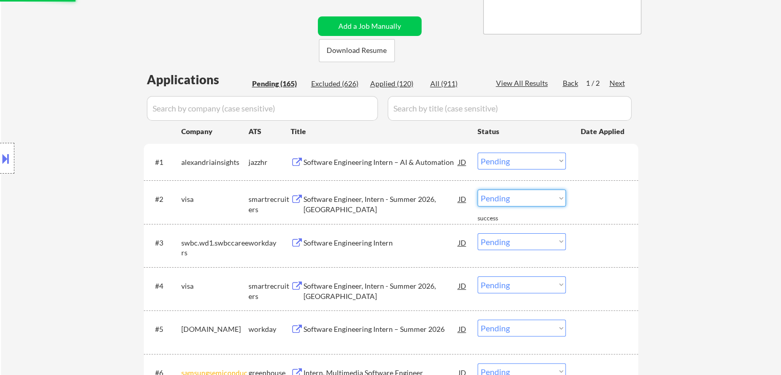
click at [531, 202] on select "Choose an option... Pending Applied Excluded (Questions) Excluded (Expired) Exc…" at bounding box center [521, 197] width 88 height 17
click at [477, 189] on select "Choose an option... Pending Applied Excluded (Questions) Excluded (Expired) Exc…" at bounding box center [521, 197] width 88 height 17
select select ""pending""
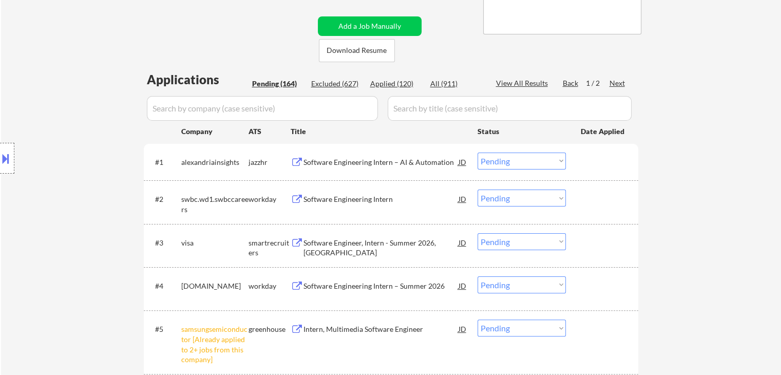
click at [538, 240] on select "Choose an option... Pending Applied Excluded (Questions) Excluded (Expired) Exc…" at bounding box center [521, 241] width 88 height 17
click at [477, 233] on select "Choose an option... Pending Applied Excluded (Questions) Excluded (Expired) Exc…" at bounding box center [521, 241] width 88 height 17
click at [521, 282] on select "Choose an option... Pending Applied Excluded (Questions) Excluded (Expired) Exc…" at bounding box center [521, 284] width 88 height 17
select select ""pending""
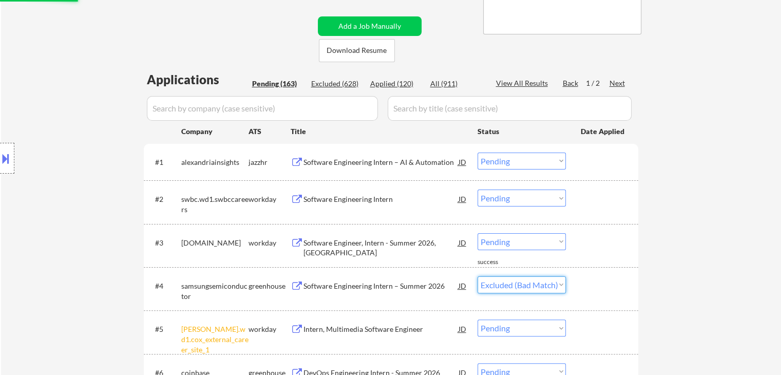
click at [477, 276] on select "Choose an option... Pending Applied Excluded (Questions) Excluded (Expired) Exc…" at bounding box center [521, 284] width 88 height 17
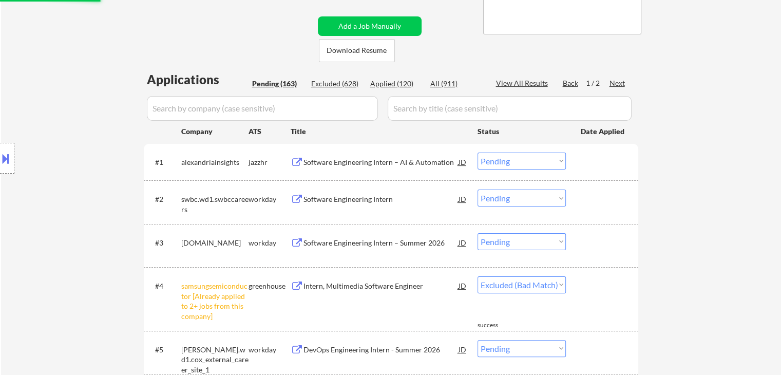
select select ""pending""
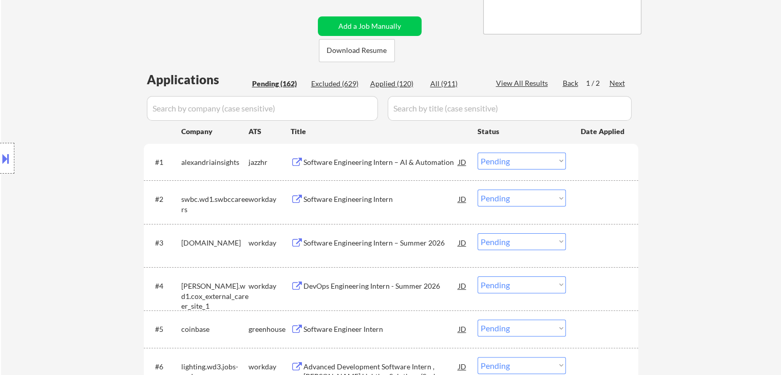
click at [501, 240] on select "Choose an option... Pending Applied Excluded (Questions) Excluded (Expired) Exc…" at bounding box center [521, 241] width 88 height 17
click at [477, 233] on select "Choose an option... Pending Applied Excluded (Questions) Excluded (Expired) Exc…" at bounding box center [521, 241] width 88 height 17
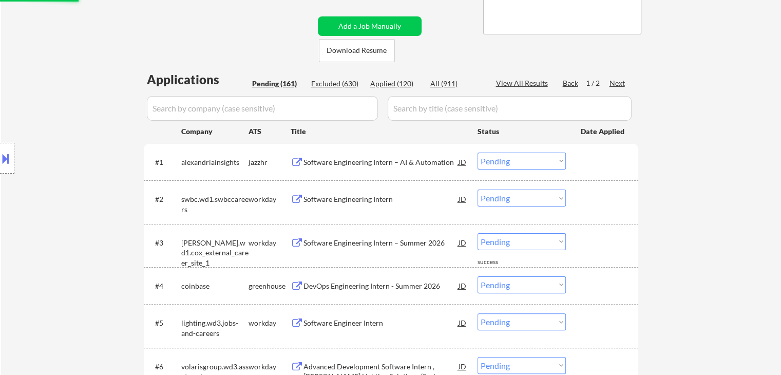
click at [525, 234] on select "Choose an option... Pending Applied Excluded (Questions) Excluded (Expired) Exc…" at bounding box center [521, 241] width 88 height 17
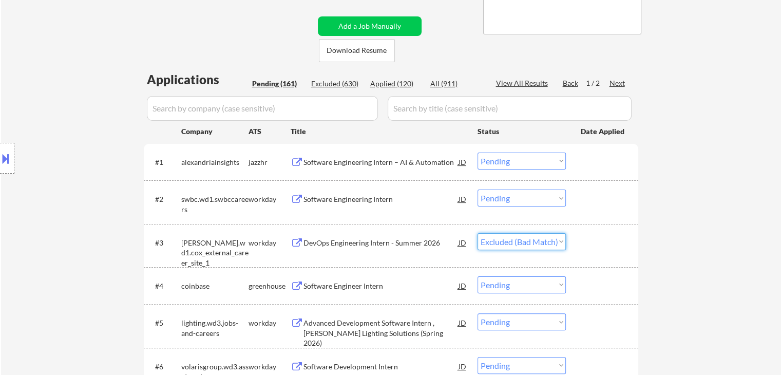
click at [477, 233] on select "Choose an option... Pending Applied Excluded (Questions) Excluded (Expired) Exc…" at bounding box center [521, 241] width 88 height 17
select select ""pending""
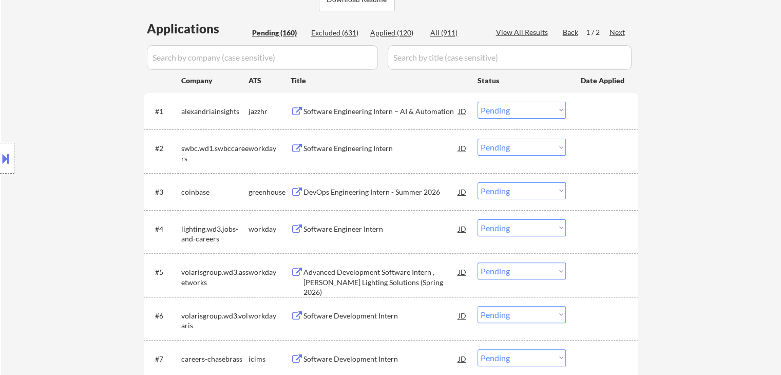
scroll to position [257, 0]
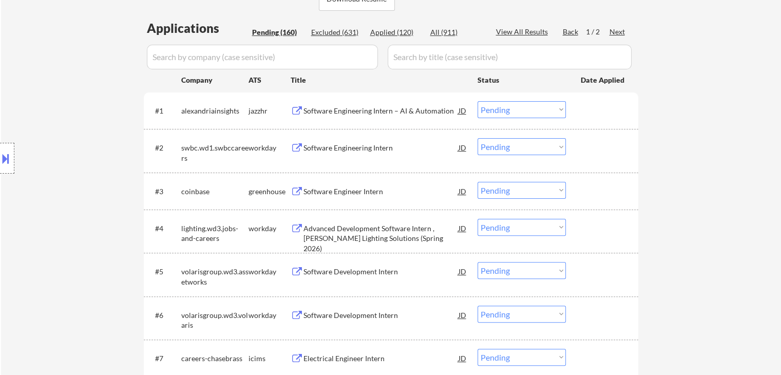
drag, startPoint x: 511, startPoint y: 111, endPoint x: 511, endPoint y: 117, distance: 5.7
click at [511, 111] on select "Choose an option... Pending Applied Excluded (Questions) Excluded (Expired) Exc…" at bounding box center [521, 109] width 88 height 17
click at [477, 101] on select "Choose an option... Pending Applied Excluded (Questions) Excluded (Expired) Exc…" at bounding box center [521, 109] width 88 height 17
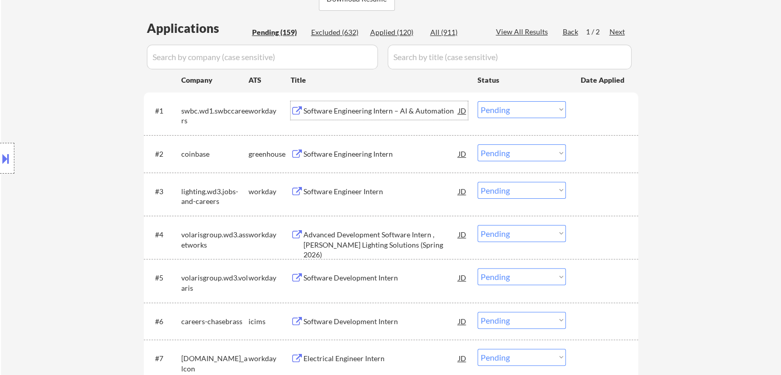
click at [357, 107] on div "Software Engineering Intern – AI & Automation" at bounding box center [380, 111] width 155 height 10
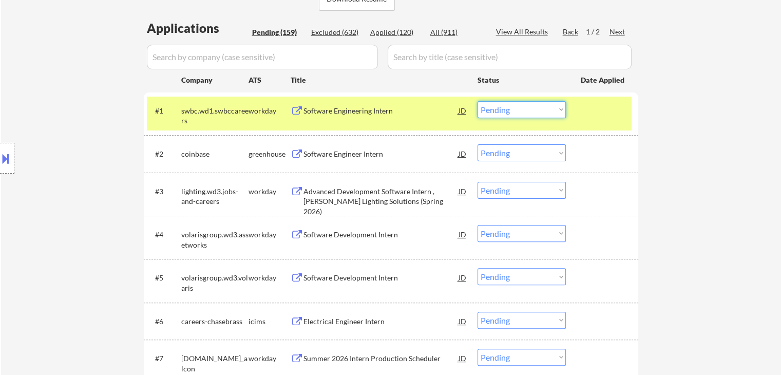
click at [543, 112] on select "Choose an option... Pending Applied Excluded (Questions) Excluded (Expired) Exc…" at bounding box center [521, 109] width 88 height 17
click at [477, 101] on select "Choose an option... Pending Applied Excluded (Questions) Excluded (Expired) Exc…" at bounding box center [521, 109] width 88 height 17
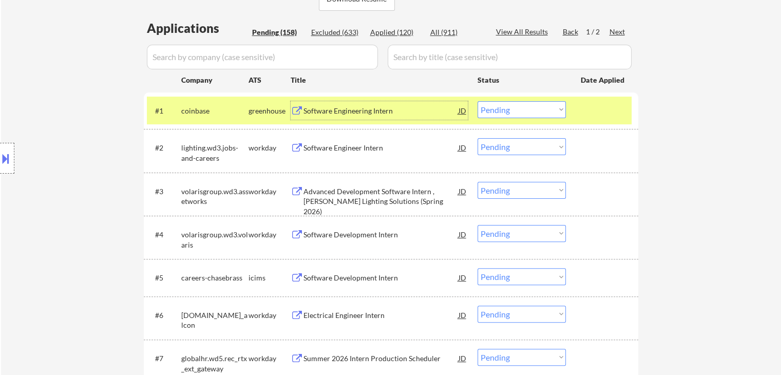
click at [381, 111] on div "Software Engineering Intern" at bounding box center [380, 111] width 155 height 10
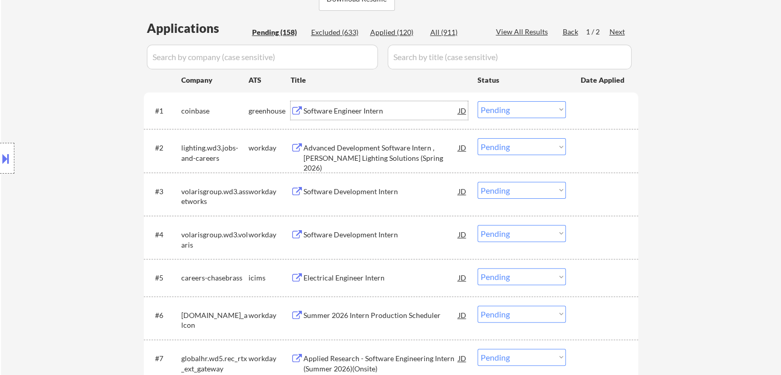
drag, startPoint x: 518, startPoint y: 103, endPoint x: 519, endPoint y: 111, distance: 8.3
click at [518, 103] on select "Choose an option... Pending Applied Excluded (Questions) Excluded (Expired) Exc…" at bounding box center [521, 109] width 88 height 17
click at [477, 101] on select "Choose an option... Pending Applied Excluded (Questions) Excluded (Expired) Exc…" at bounding box center [521, 109] width 88 height 17
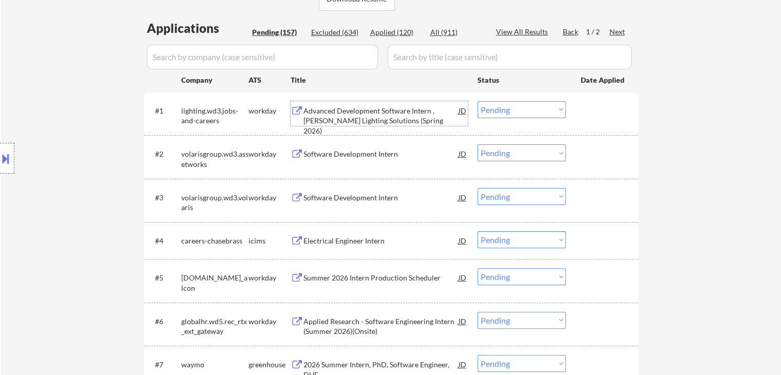
click at [369, 105] on div "Advanced Development Software Intern , [PERSON_NAME] Lighting Solutions (Spring…" at bounding box center [380, 113] width 155 height 25
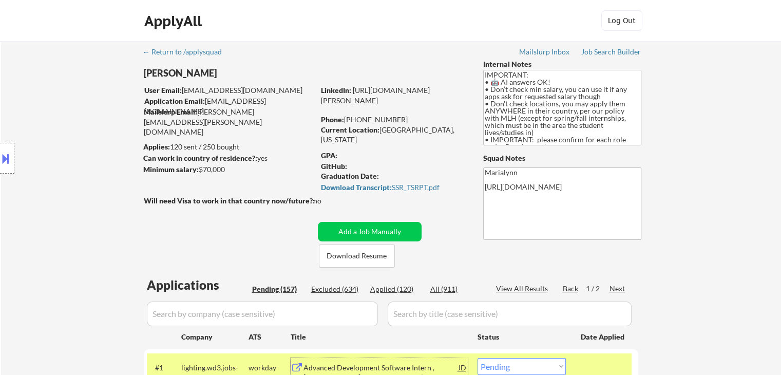
scroll to position [205, 0]
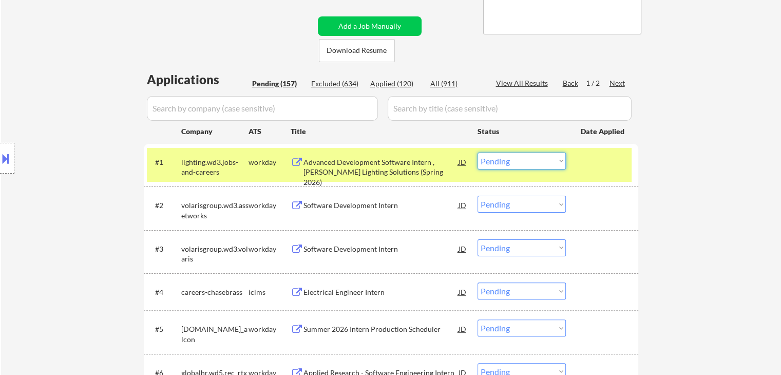
drag, startPoint x: 504, startPoint y: 159, endPoint x: 517, endPoint y: 168, distance: 15.7
click at [504, 159] on select "Choose an option... Pending Applied Excluded (Questions) Excluded (Expired) Exc…" at bounding box center [521, 160] width 88 height 17
click at [477, 152] on select "Choose an option... Pending Applied Excluded (Questions) Excluded (Expired) Exc…" at bounding box center [521, 160] width 88 height 17
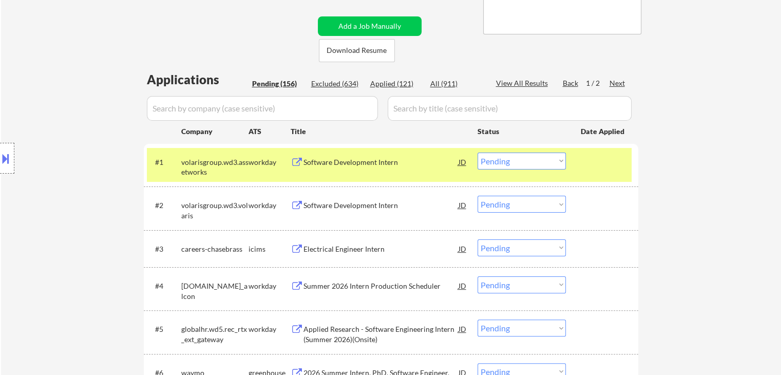
click at [337, 167] on div "Software Development Intern" at bounding box center [380, 161] width 155 height 18
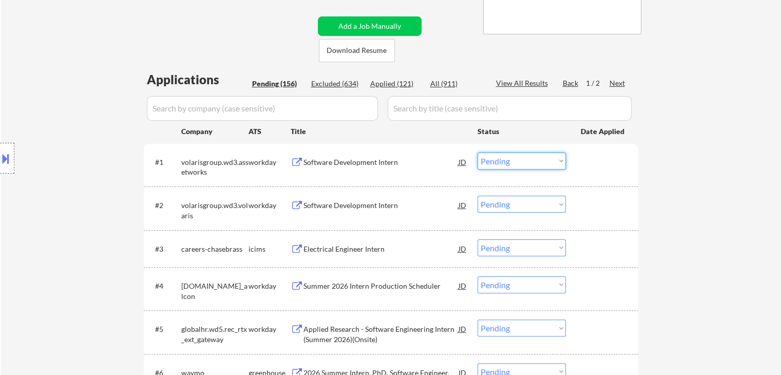
click at [500, 161] on select "Choose an option... Pending Applied Excluded (Questions) Excluded (Expired) Exc…" at bounding box center [521, 160] width 88 height 17
click at [477, 152] on select "Choose an option... Pending Applied Excluded (Questions) Excluded (Expired) Exc…" at bounding box center [521, 160] width 88 height 17
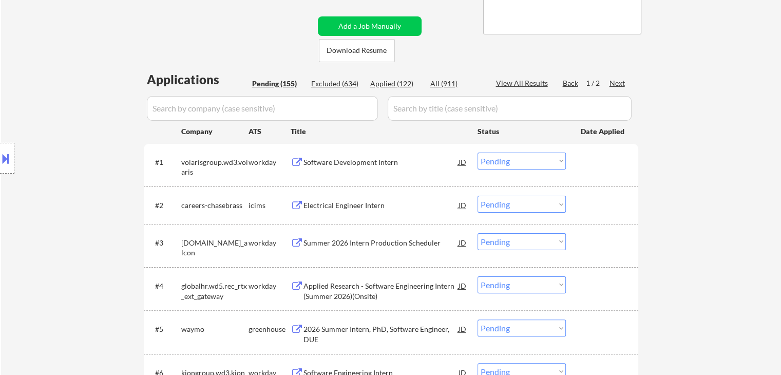
click at [337, 163] on div "Software Development Intern" at bounding box center [380, 162] width 155 height 10
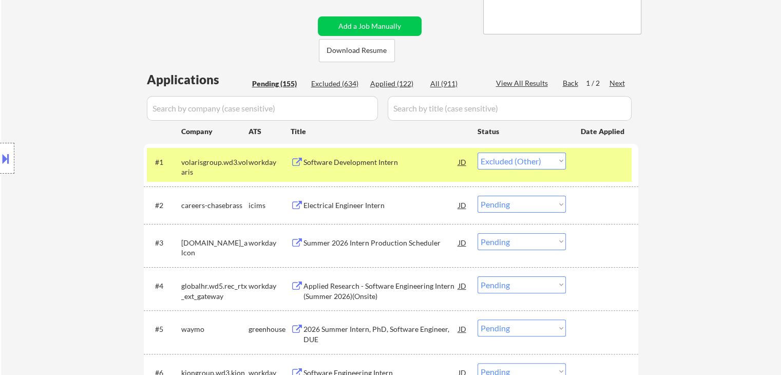
select select ""pending""
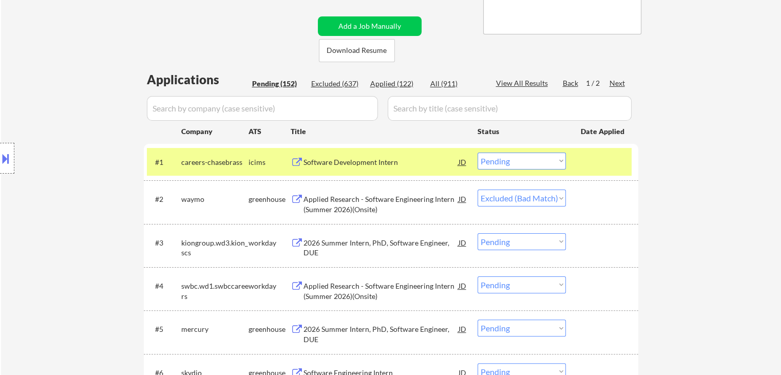
select select ""pending""
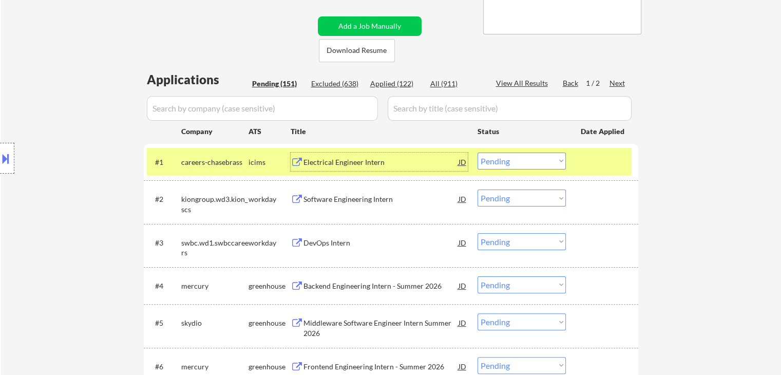
click at [376, 83] on div "Applied (122)" at bounding box center [395, 84] width 51 height 10
select select ""applied""
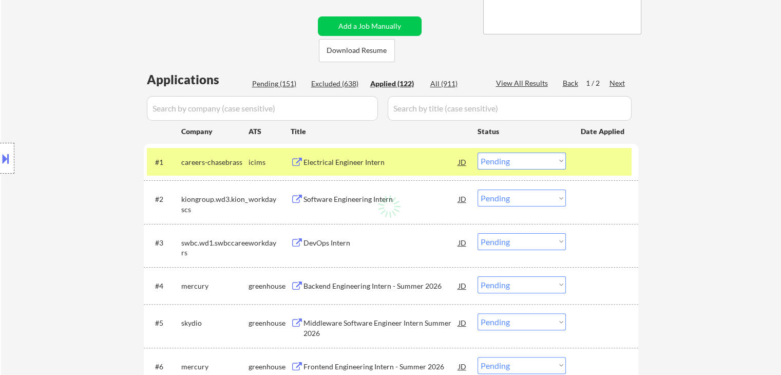
select select ""applied""
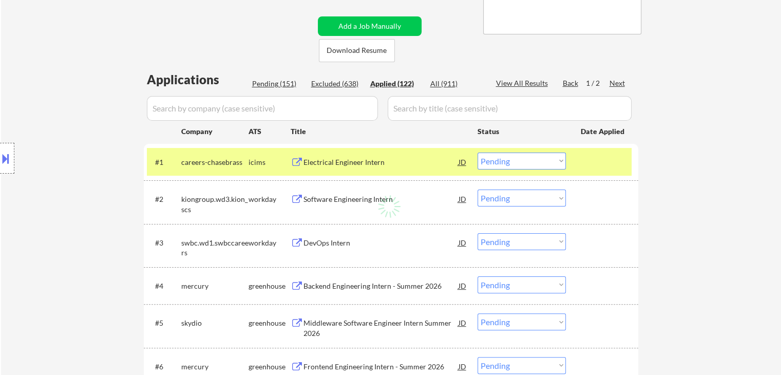
select select ""applied""
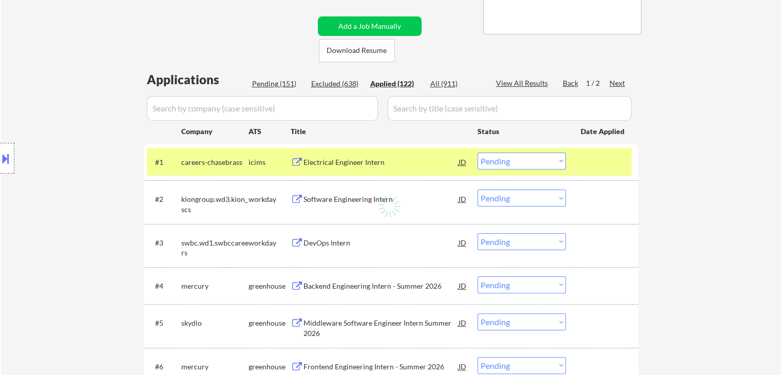
select select ""applied""
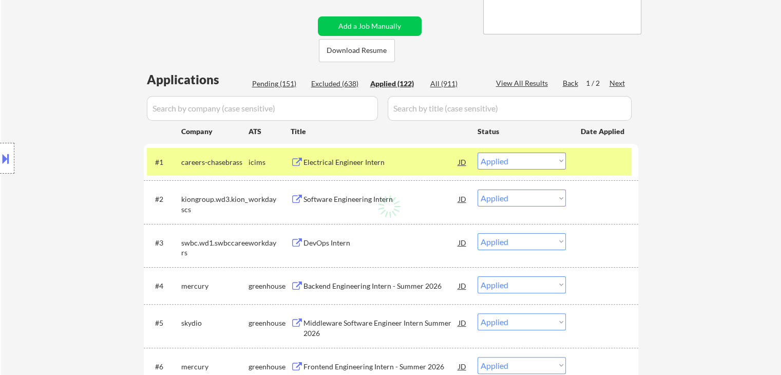
select select ""applied""
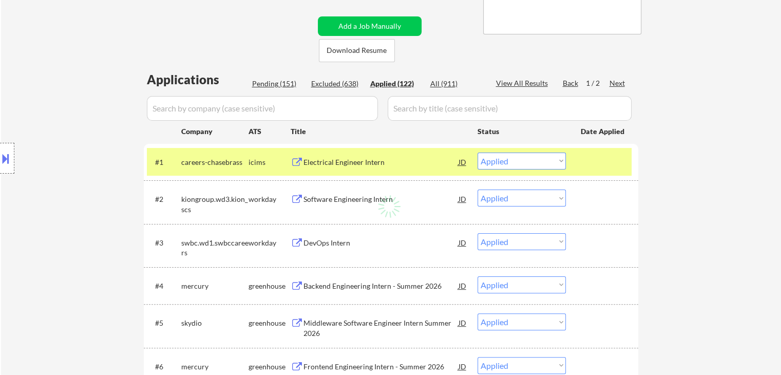
select select ""applied""
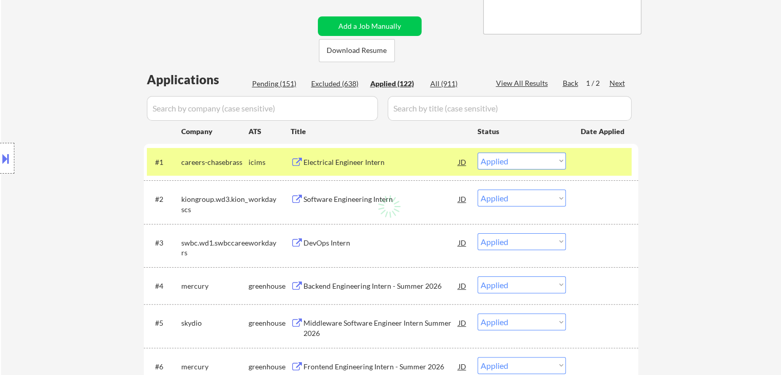
select select ""applied""
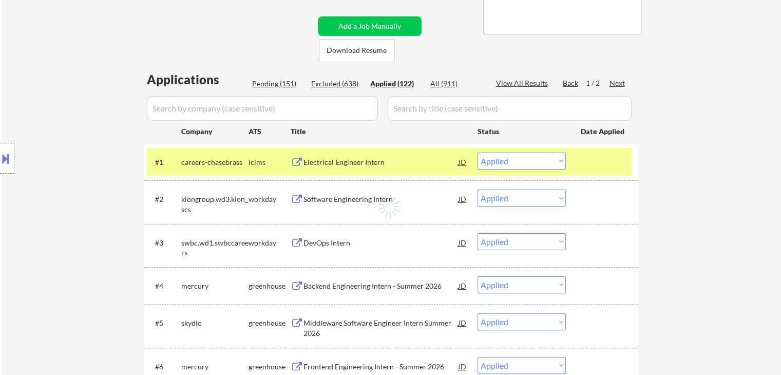
select select ""applied""
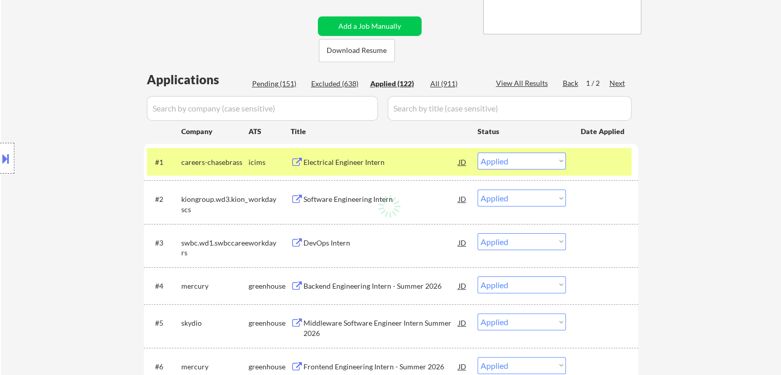
select select ""applied""
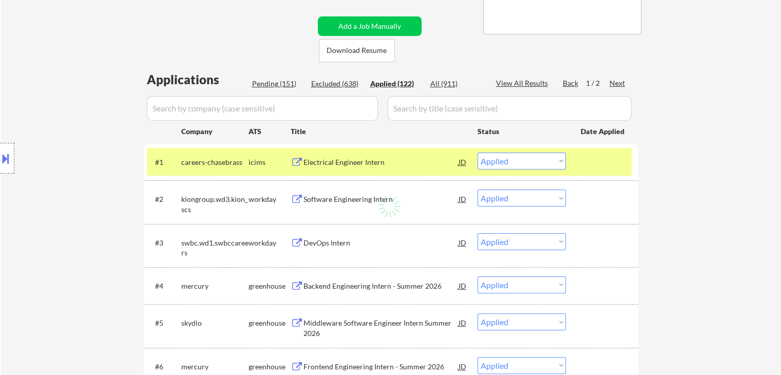
select select ""applied""
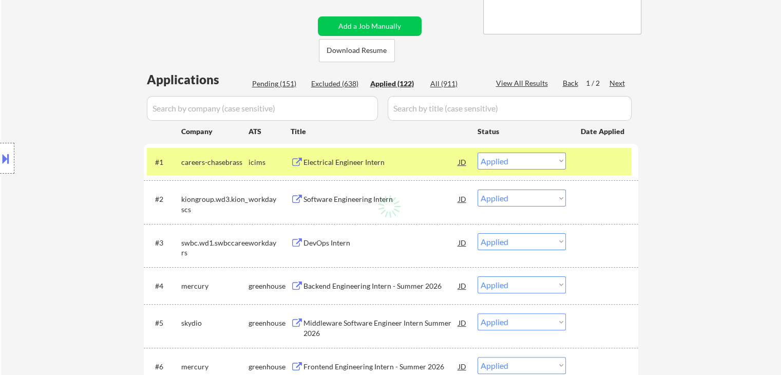
select select ""applied""
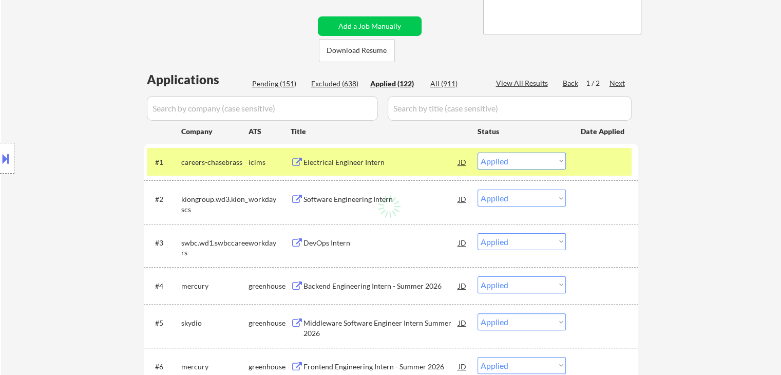
select select ""applied""
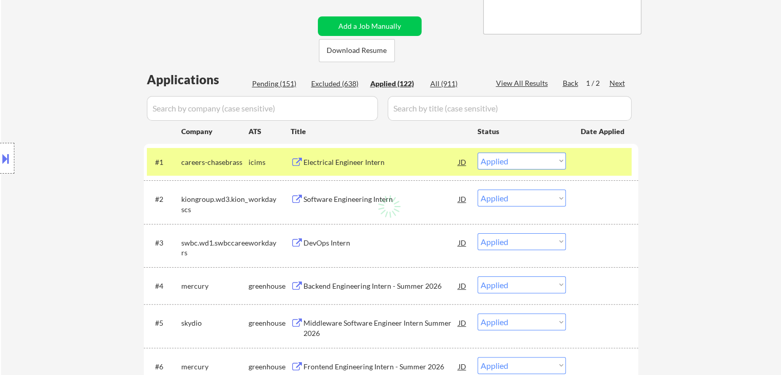
select select ""applied""
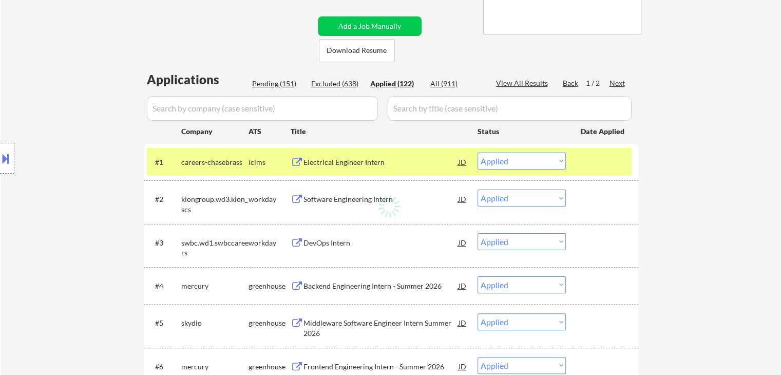
select select ""applied""
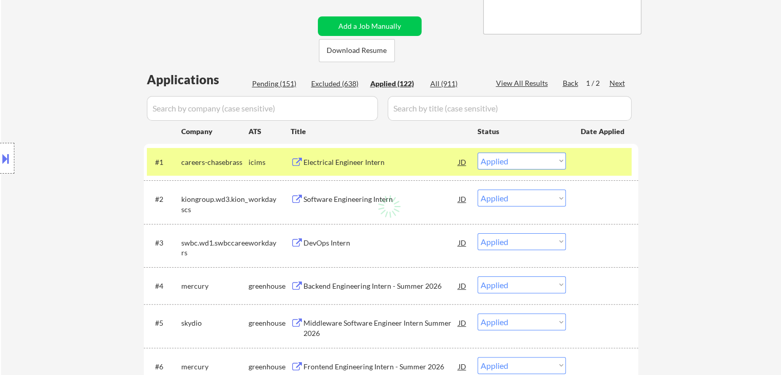
select select ""applied""
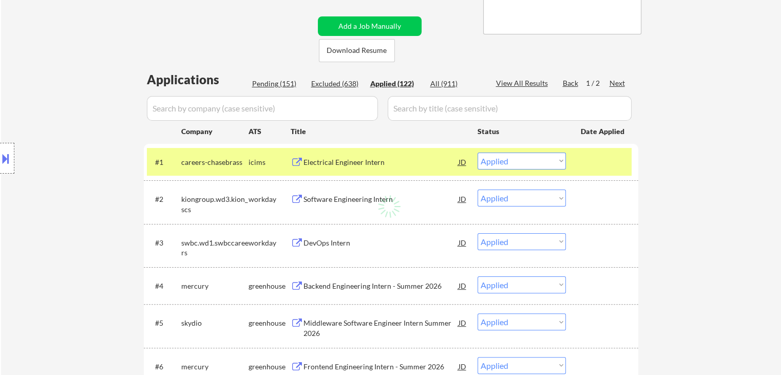
select select ""applied""
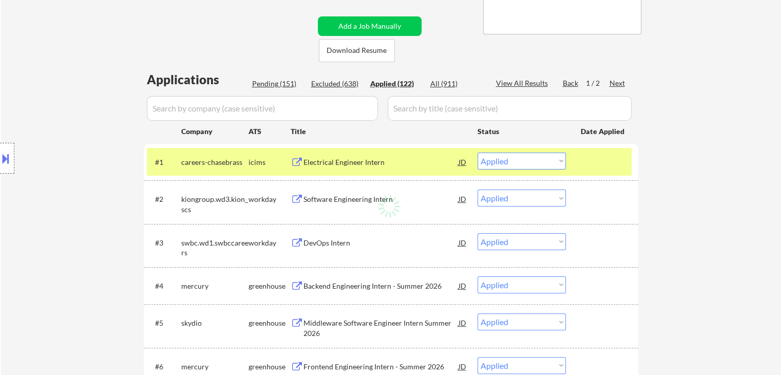
select select ""applied""
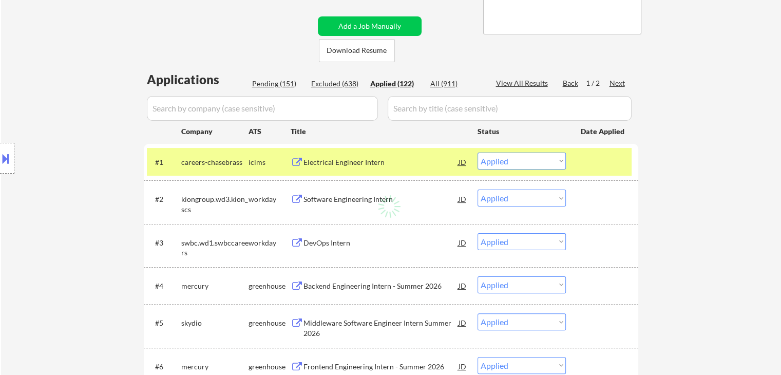
select select ""applied""
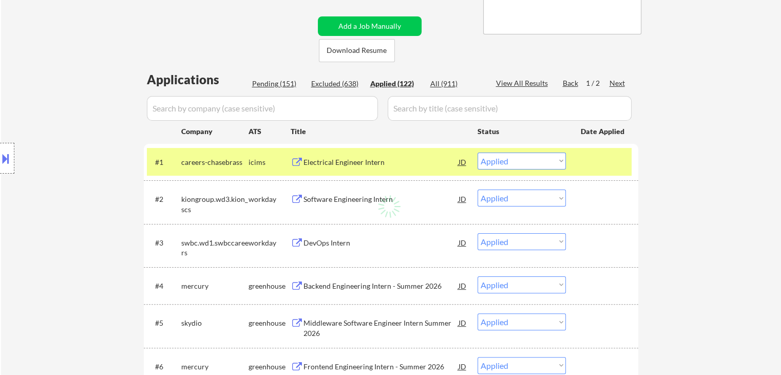
select select ""applied""
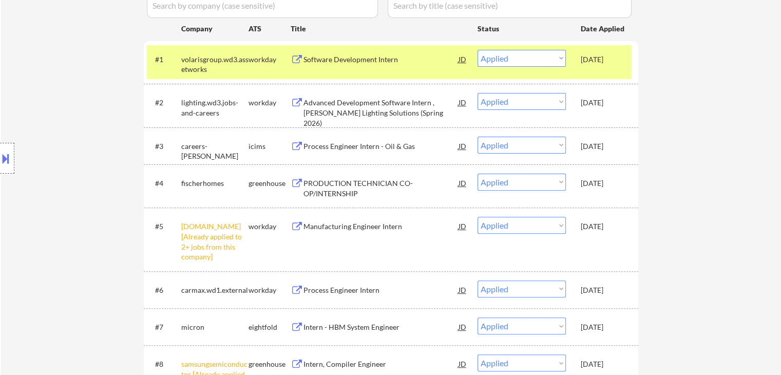
scroll to position [154, 0]
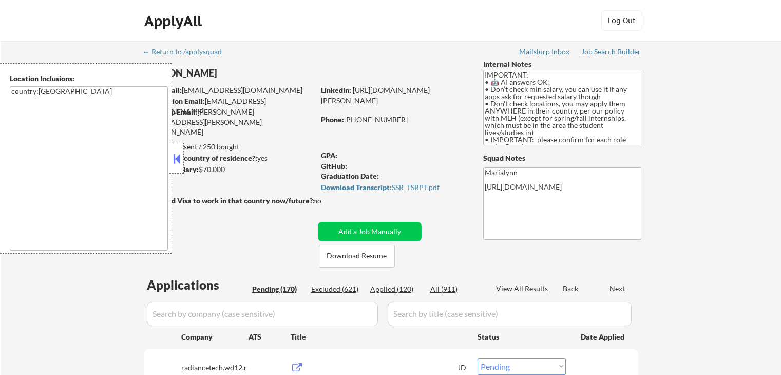
select select ""pending""
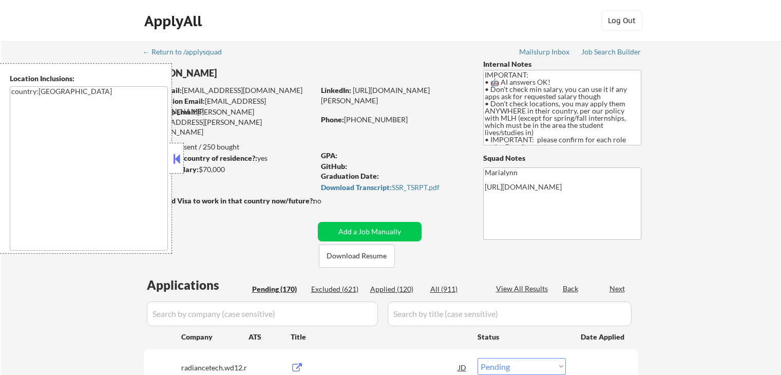
select select ""pending""
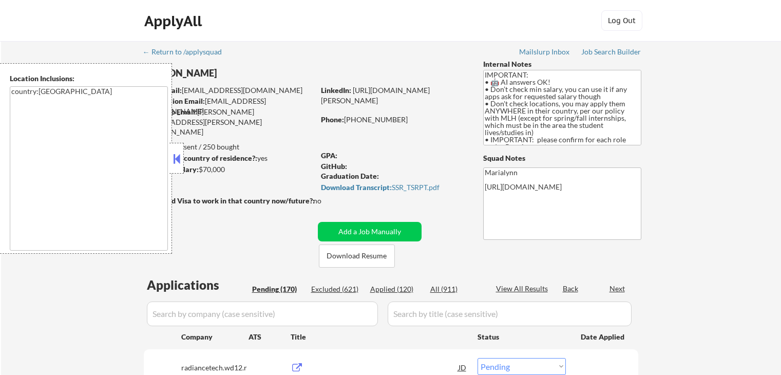
select select ""pending""
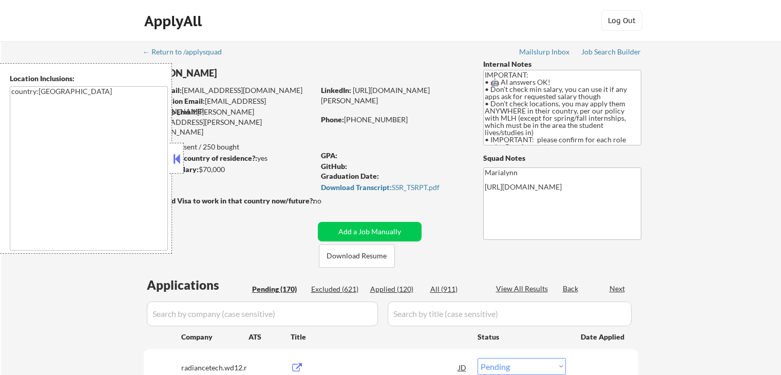
select select ""pending""
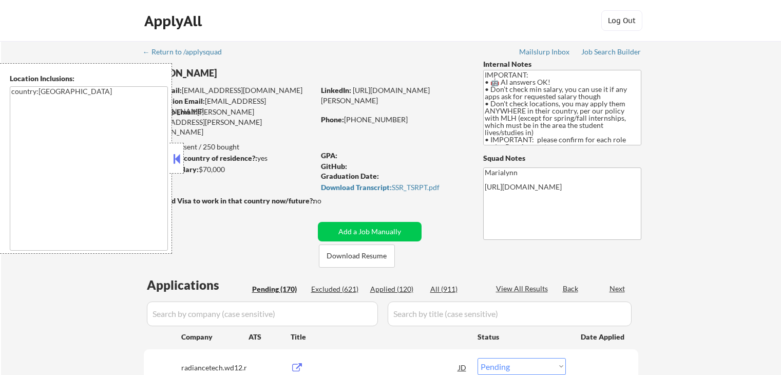
select select ""pending""
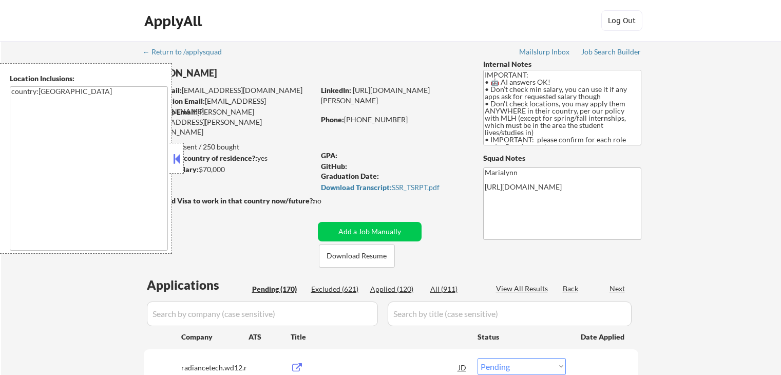
select select ""pending""
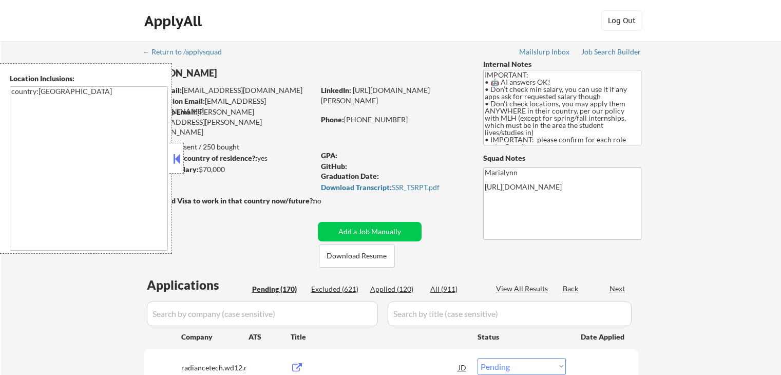
select select ""pending""
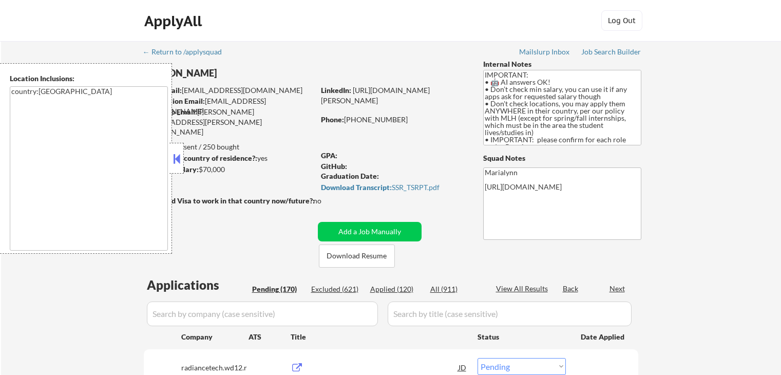
select select ""pending""
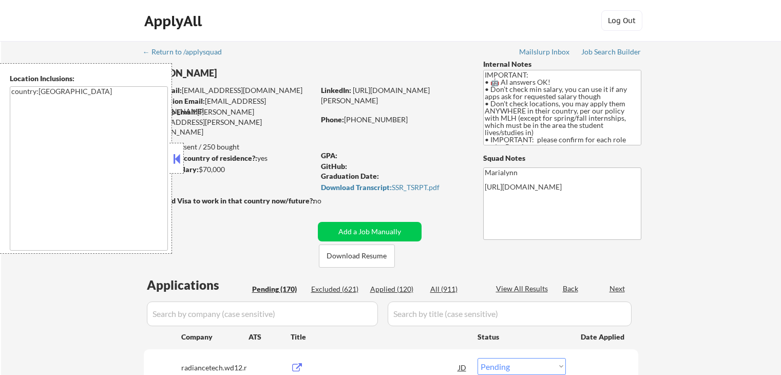
select select ""pending""
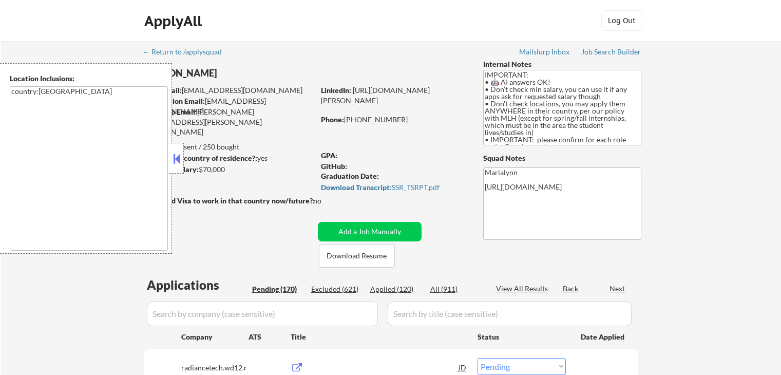
select select ""pending""
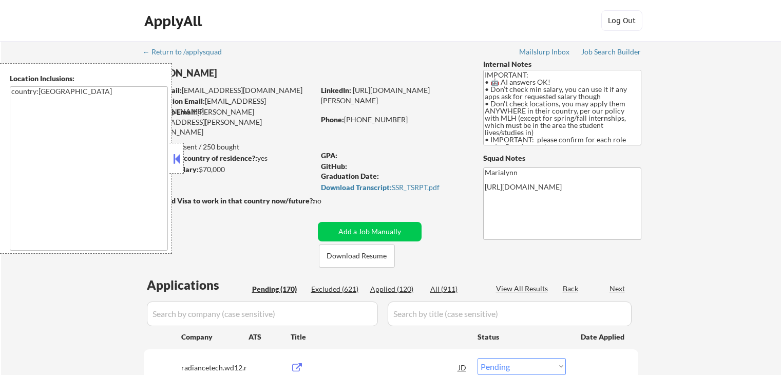
select select ""pending""
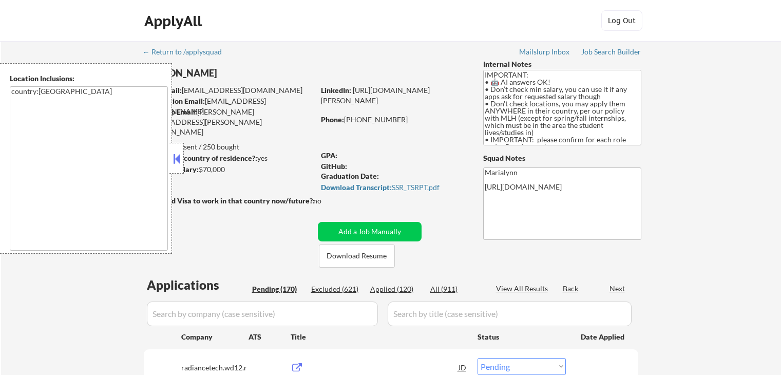
select select ""pending""
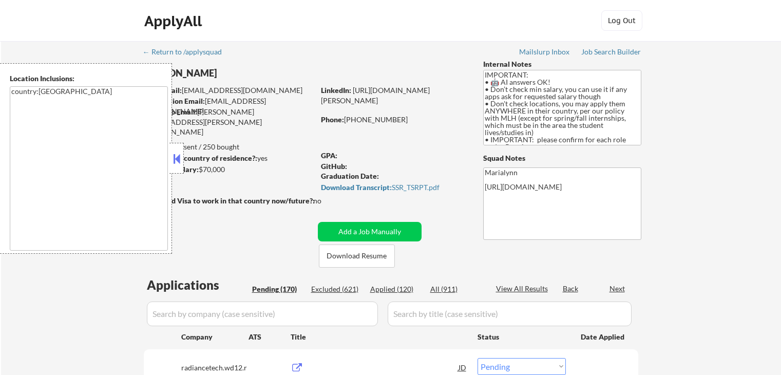
select select ""pending""
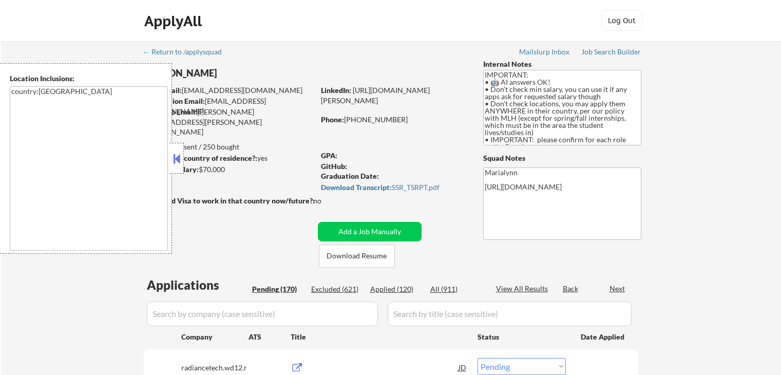
select select ""pending""
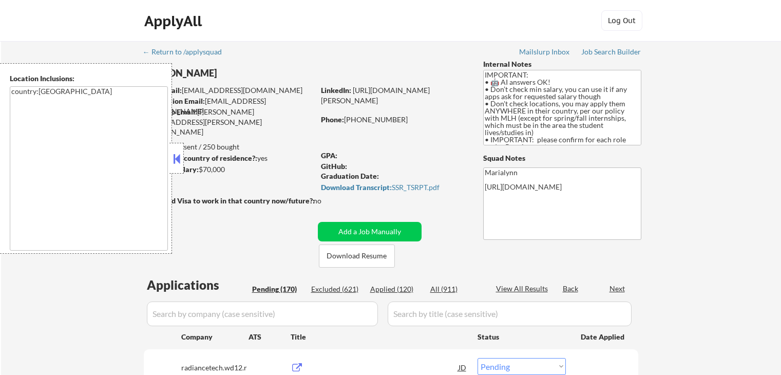
select select ""pending""
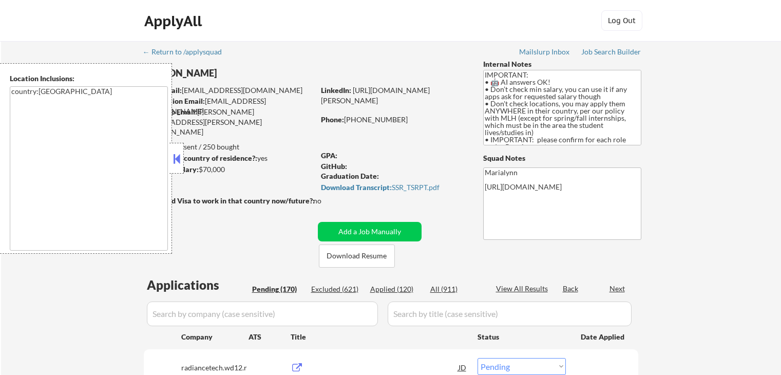
select select ""pending""
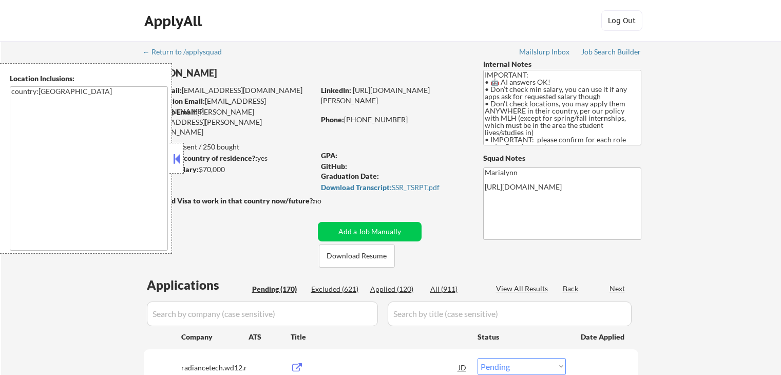
select select ""pending""
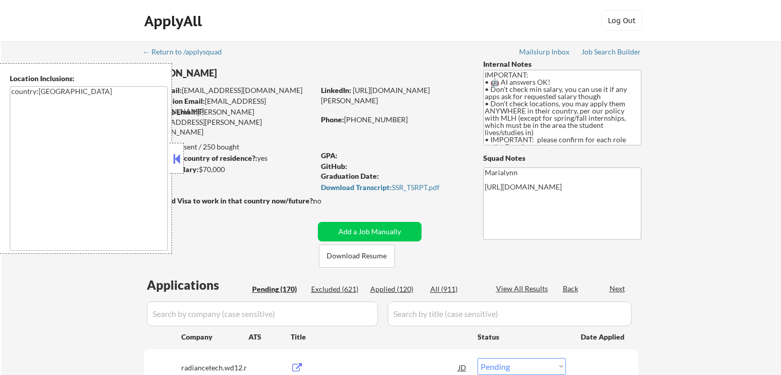
select select ""pending""
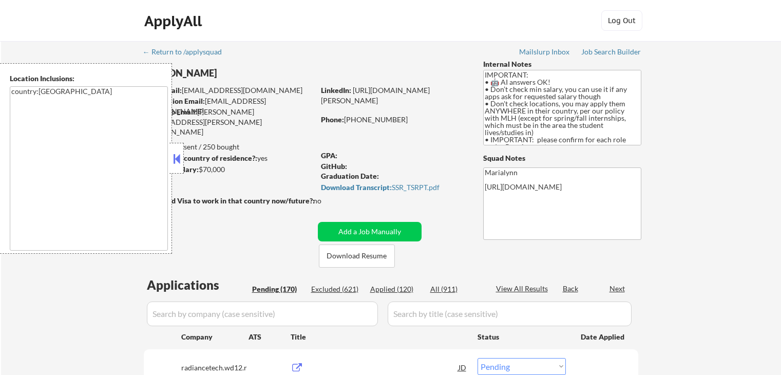
select select ""pending""
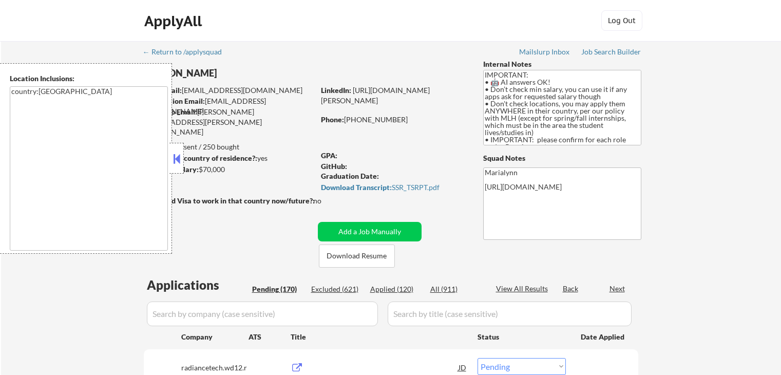
select select ""pending""
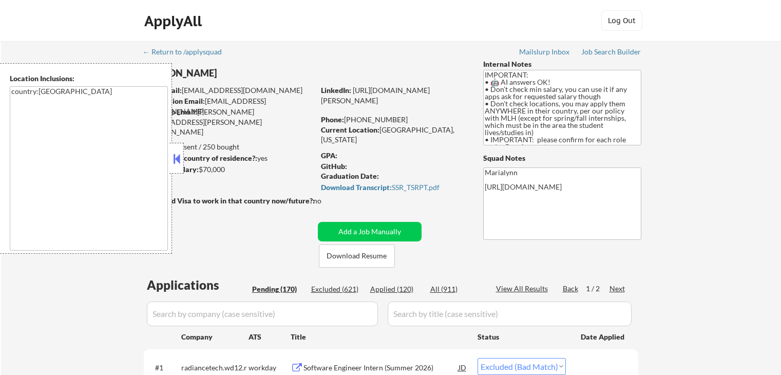
select select ""pending""
select select ""excluded__bad_match_""
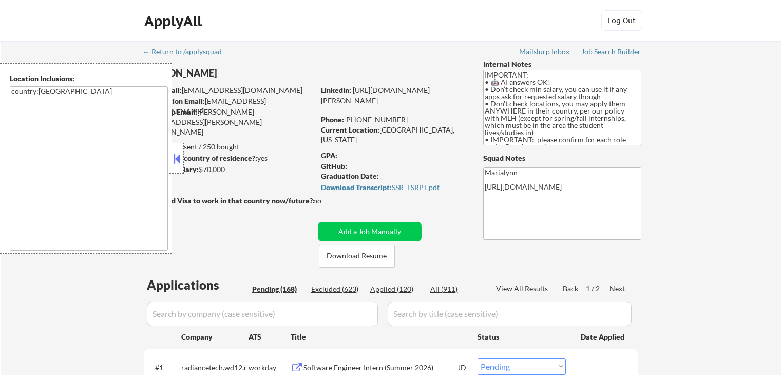
select select ""excluded__bad_match_""
select select ""excluded__expired_""
select select ""excluded__bad_match_""
select select ""excluded__expired_""
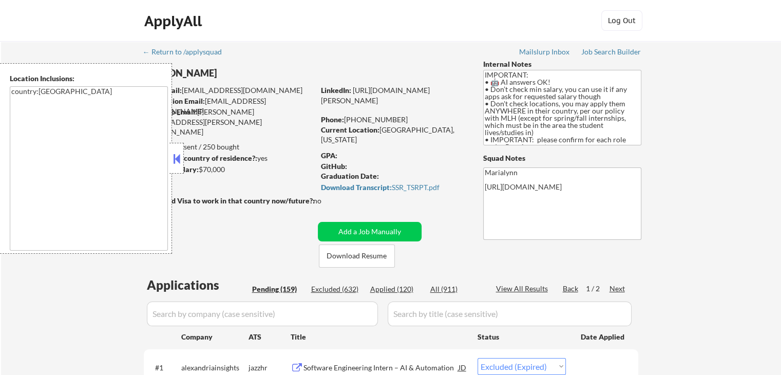
select select ""excluded__bad_match_""
select select ""pending""
select select ""excluded__bad_match_""
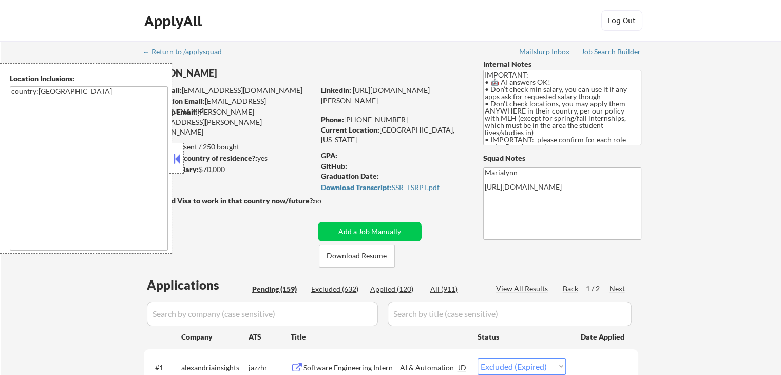
select select ""excluded__bad_match_""
select select ""pending""
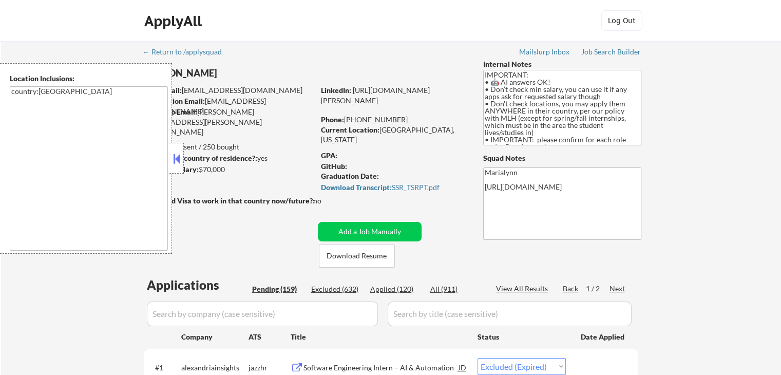
select select ""pending""
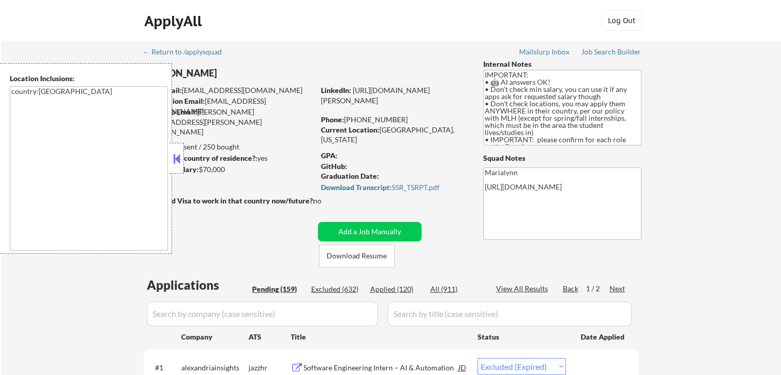
select select ""pending""
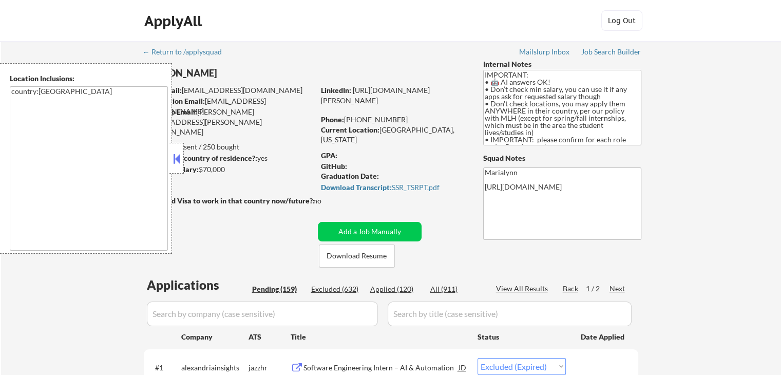
select select ""pending""
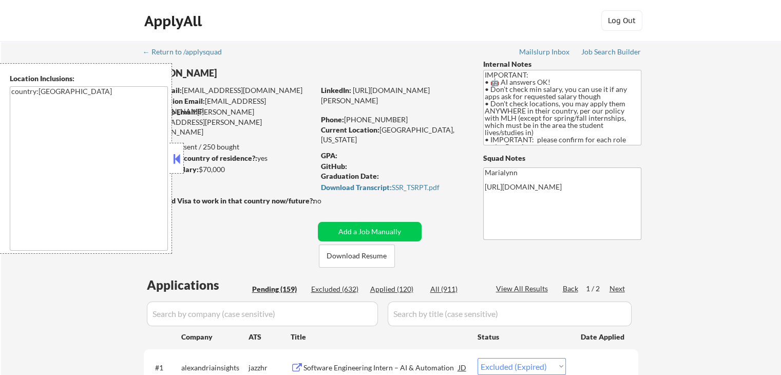
select select ""pending""
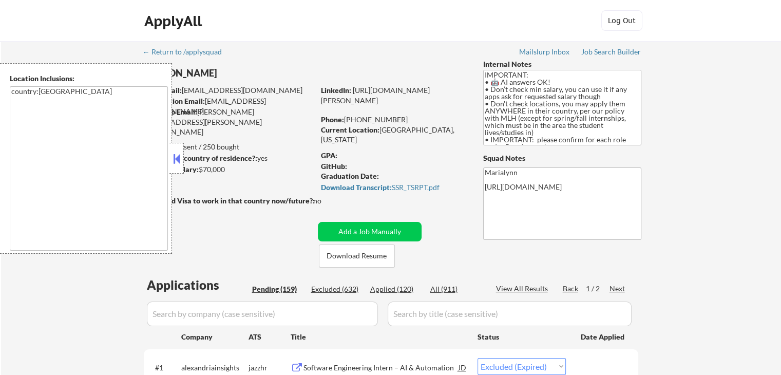
select select ""pending""
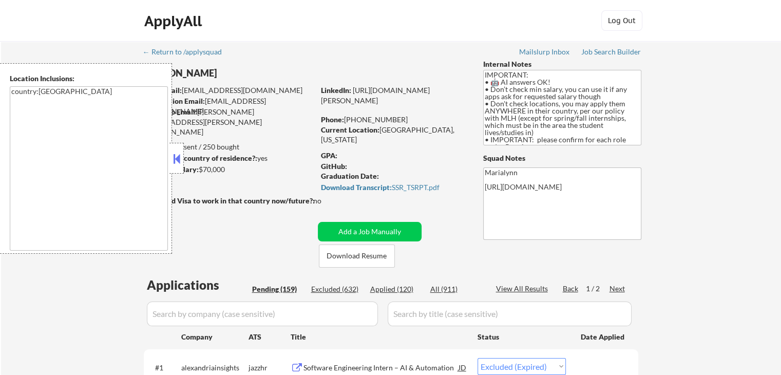
select select ""pending""
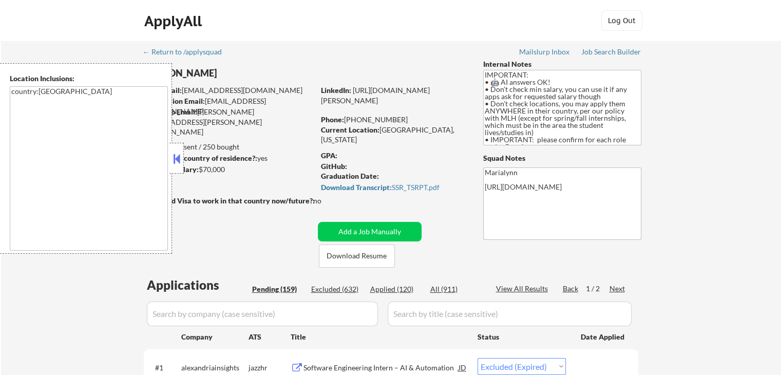
select select ""pending""
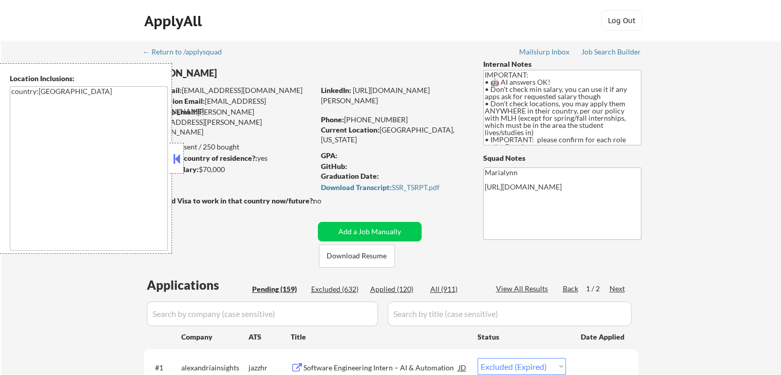
select select ""pending""
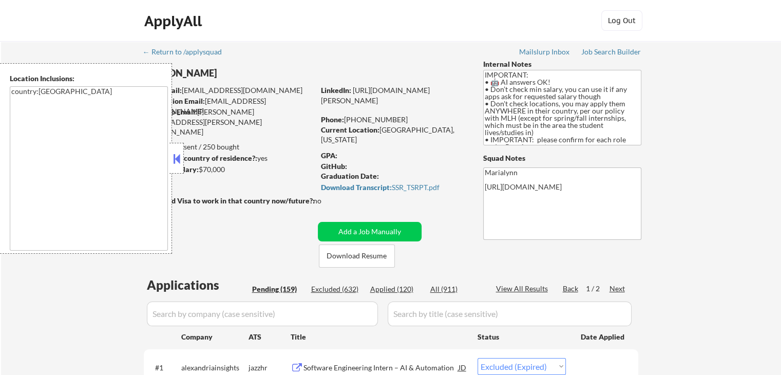
select select ""pending""
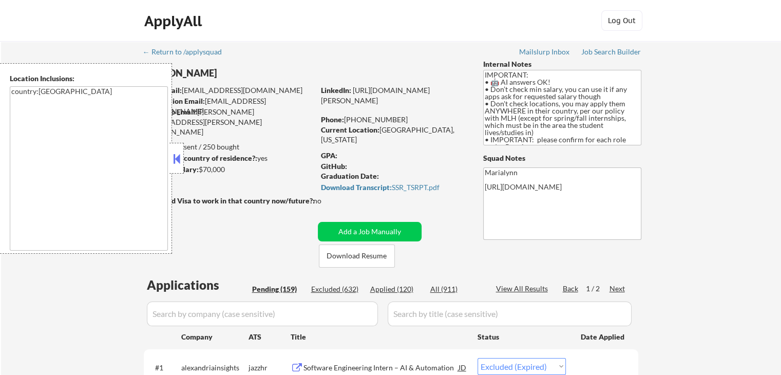
select select ""pending""
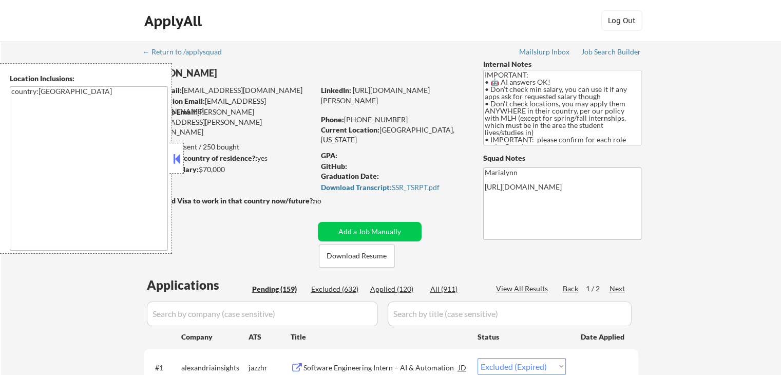
select select ""pending""
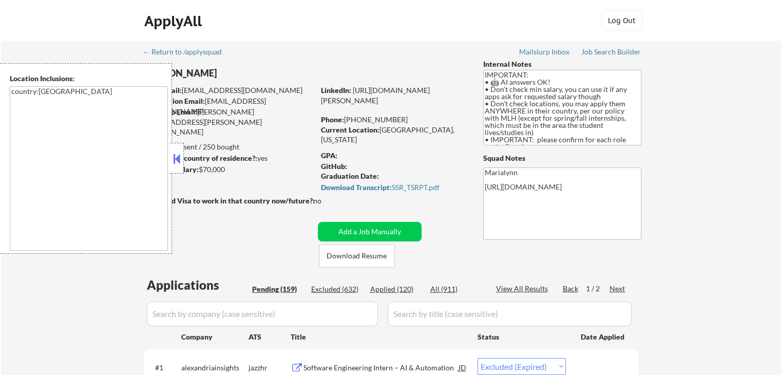
select select ""pending""
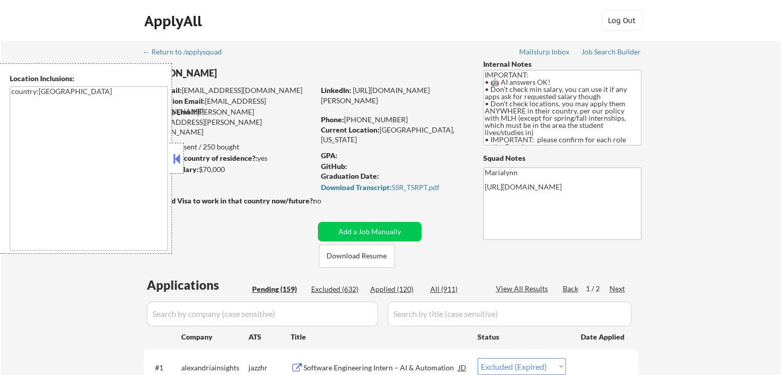
select select ""pending""
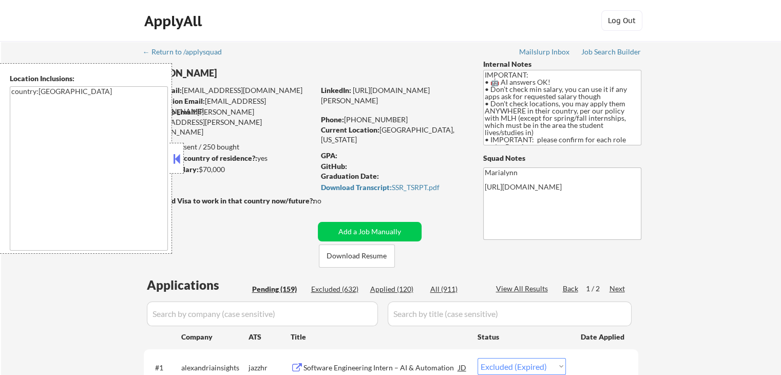
select select ""pending""
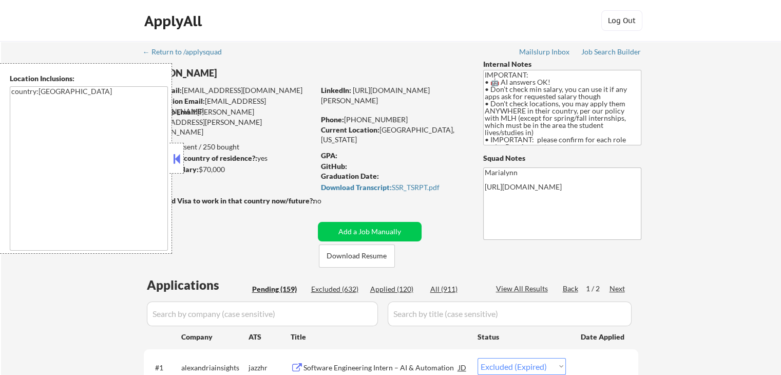
select select ""pending""
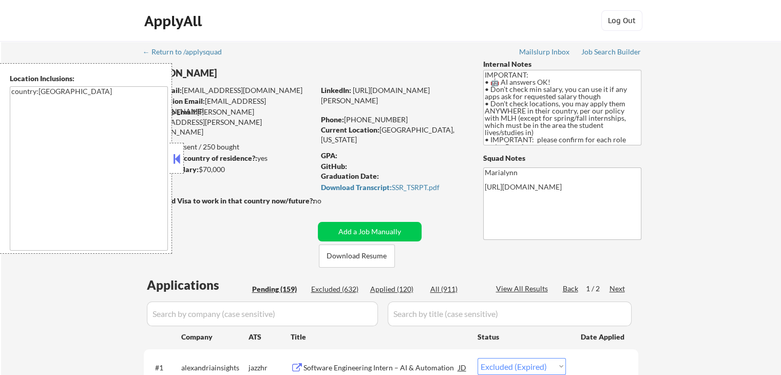
select select ""pending""
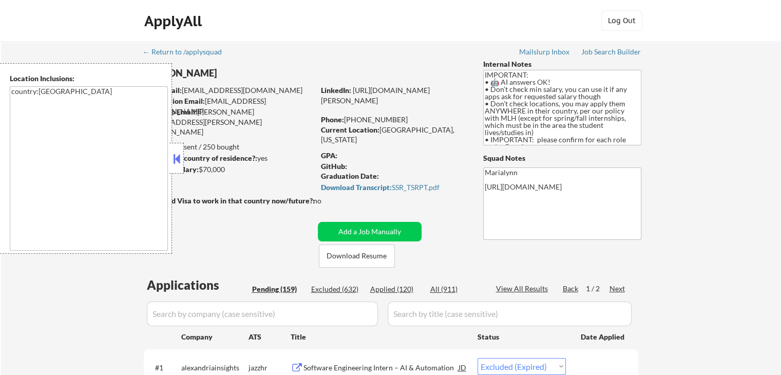
drag, startPoint x: 174, startPoint y: 157, endPoint x: 187, endPoint y: 148, distance: 15.5
click at [174, 157] on button at bounding box center [176, 158] width 11 height 15
click at [174, 166] on button at bounding box center [176, 158] width 11 height 15
click at [179, 153] on body "← Return to /applysquad Mailslurp Inbox Job Search Builder [PERSON_NAME] User E…" at bounding box center [390, 187] width 781 height 375
click at [173, 160] on button at bounding box center [176, 158] width 11 height 15
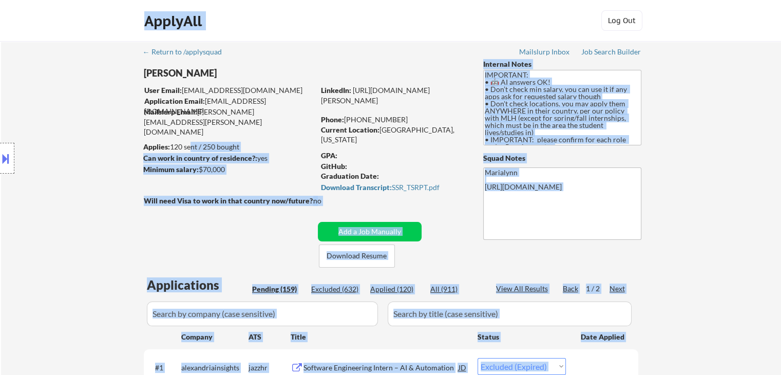
click at [129, 142] on div "Location Inclusions: country:[GEOGRAPHIC_DATA]" at bounding box center [92, 158] width 184 height 190
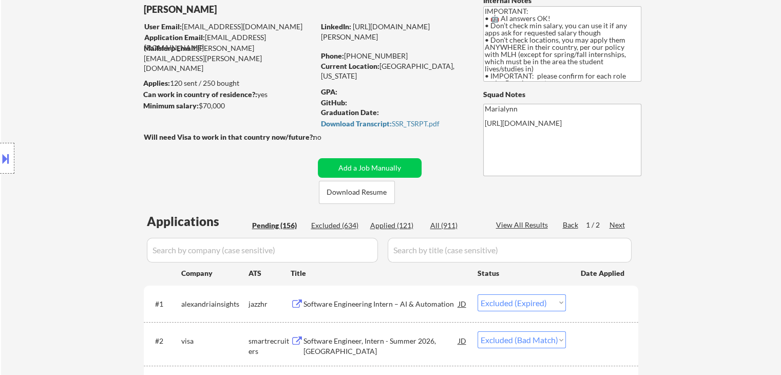
scroll to position [205, 0]
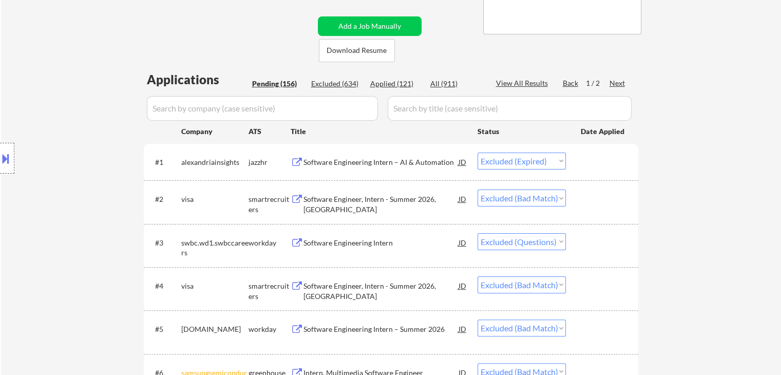
click at [391, 83] on div "Applied (121)" at bounding box center [395, 84] width 51 height 10
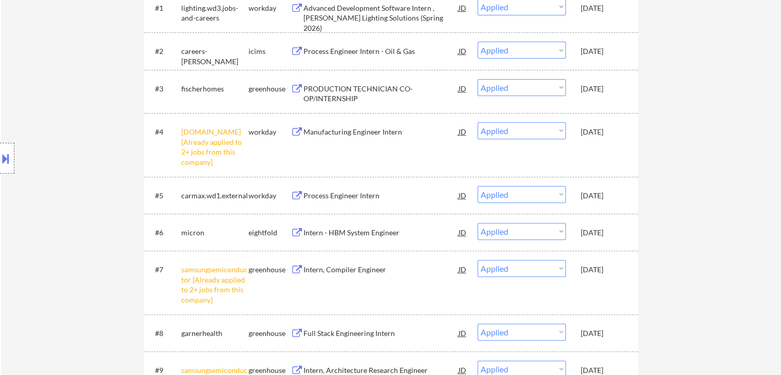
scroll to position [257, 0]
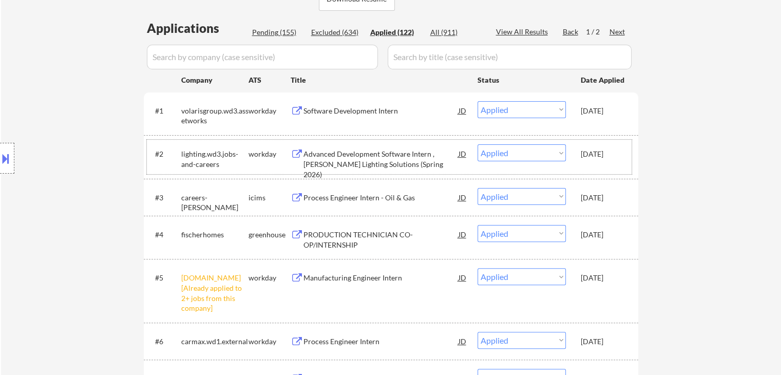
click at [585, 151] on div "[DATE]" at bounding box center [602, 154] width 45 height 10
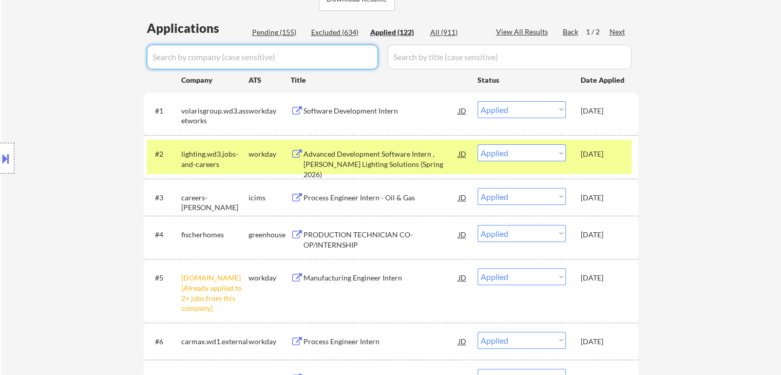
click at [274, 59] on input "input" at bounding box center [262, 57] width 231 height 25
paste input "volarisgroup"
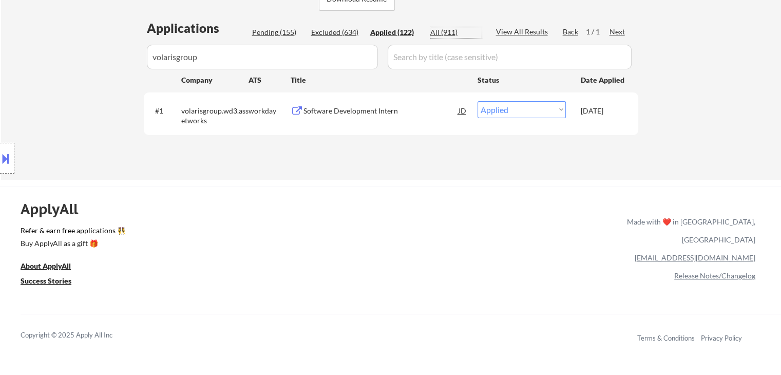
click at [439, 31] on div "All (911)" at bounding box center [455, 32] width 51 height 10
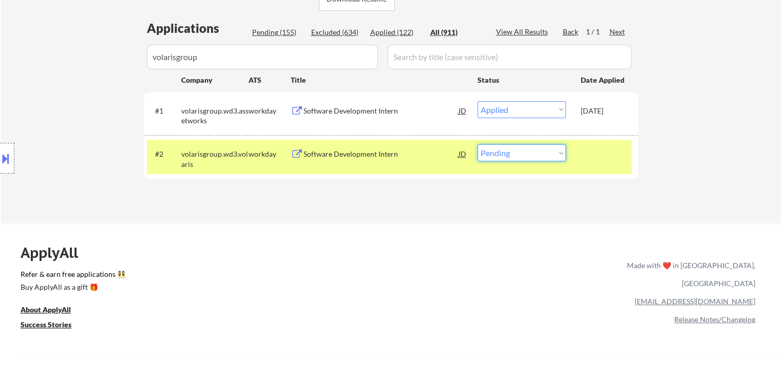
click at [528, 147] on select "Choose an option... Pending Applied Excluded (Questions) Excluded (Expired) Exc…" at bounding box center [521, 152] width 88 height 17
click at [477, 144] on select "Choose an option... Pending Applied Excluded (Questions) Excluded (Expired) Exc…" at bounding box center [521, 152] width 88 height 17
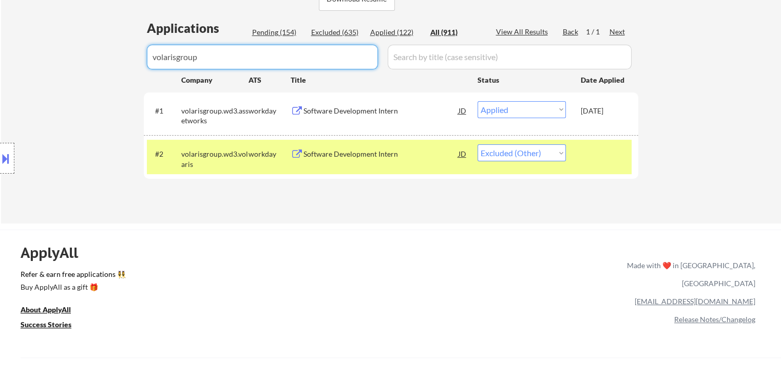
drag, startPoint x: 237, startPoint y: 56, endPoint x: 0, endPoint y: 48, distance: 236.7
click at [0, 48] on div "← Return to /applysquad Mailslurp Inbox Job Search Builder [PERSON_NAME] User E…" at bounding box center [390, 246] width 781 height 1006
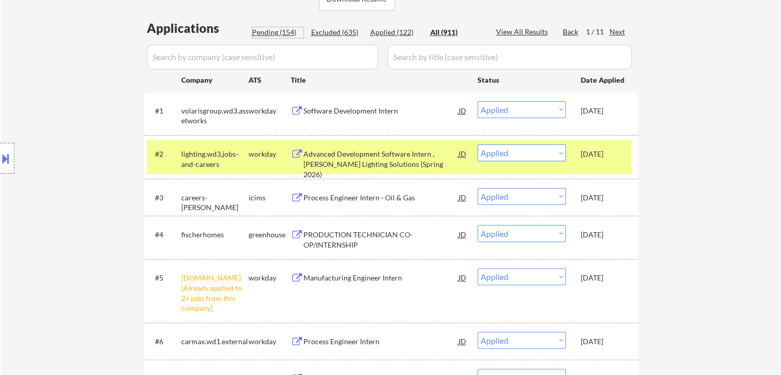
click at [255, 34] on div "Pending (154)" at bounding box center [277, 32] width 51 height 10
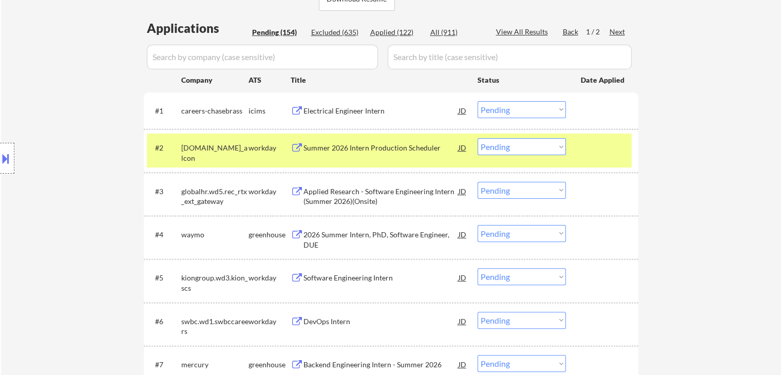
drag, startPoint x: 512, startPoint y: 145, endPoint x: 513, endPoint y: 153, distance: 8.7
click at [512, 144] on select "Choose an option... Pending Applied Excluded (Questions) Excluded (Expired) Exc…" at bounding box center [521, 146] width 88 height 17
click at [477, 138] on select "Choose an option... Pending Applied Excluded (Questions) Excluded (Expired) Exc…" at bounding box center [521, 146] width 88 height 17
click at [241, 152] on div "[DOMAIN_NAME]_alcon" at bounding box center [214, 153] width 67 height 20
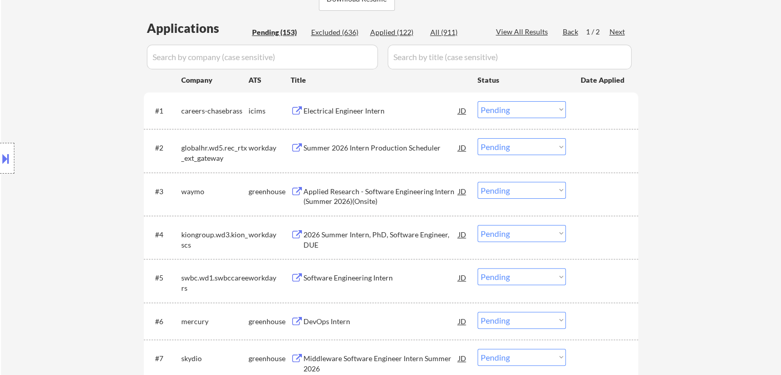
click at [531, 149] on select "Choose an option... Pending Applied Excluded (Questions) Excluded (Expired) Exc…" at bounding box center [521, 146] width 88 height 17
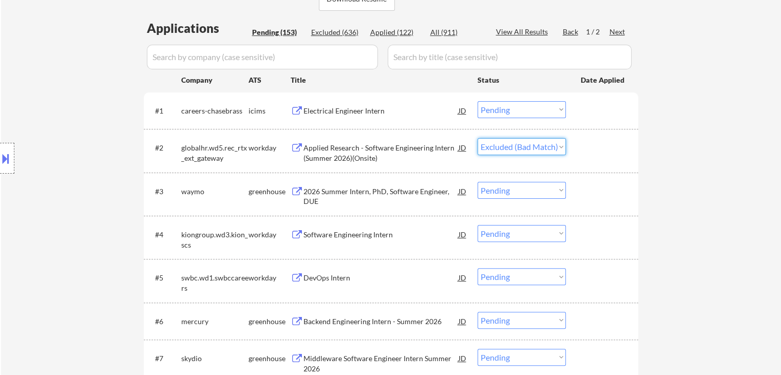
click at [477, 138] on select "Choose an option... Pending Applied Excluded (Questions) Excluded (Expired) Exc…" at bounding box center [521, 146] width 88 height 17
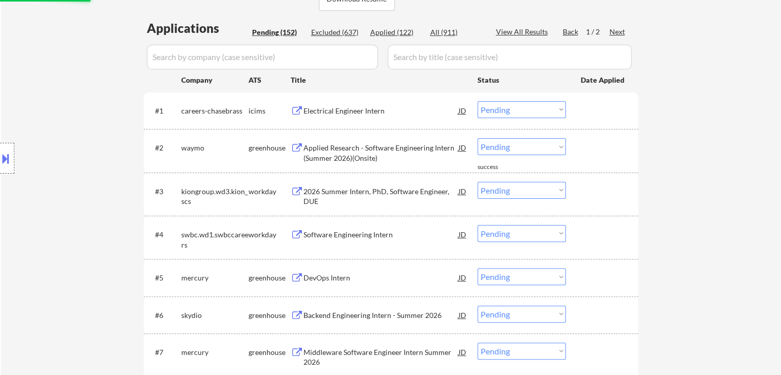
click at [535, 145] on select "Choose an option... Pending Applied Excluded (Questions) Excluded (Expired) Exc…" at bounding box center [521, 146] width 88 height 17
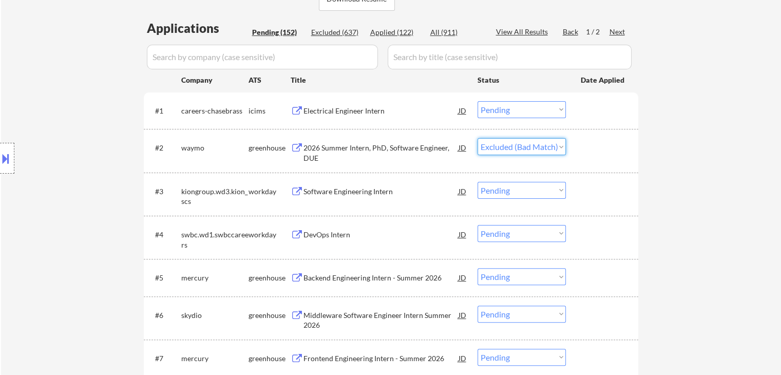
click at [477, 138] on select "Choose an option... Pending Applied Excluded (Questions) Excluded (Expired) Exc…" at bounding box center [521, 146] width 88 height 17
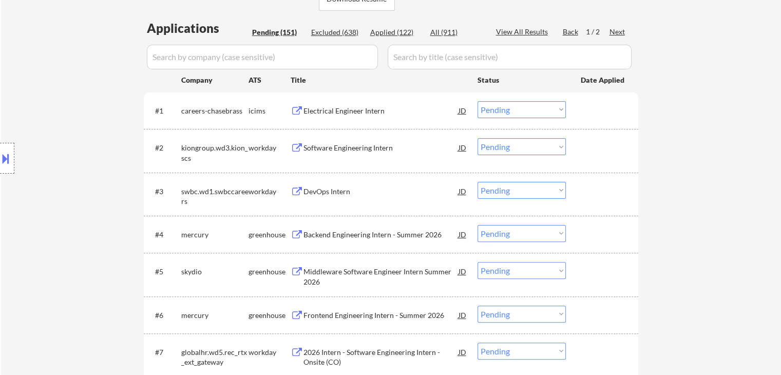
click at [363, 113] on div "Electrical Engineer Intern" at bounding box center [380, 111] width 155 height 10
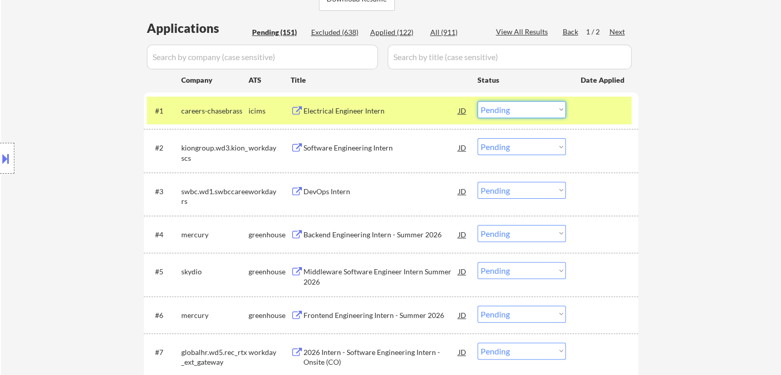
click at [528, 111] on select "Choose an option... Pending Applied Excluded (Questions) Excluded (Expired) Exc…" at bounding box center [521, 109] width 88 height 17
click at [477, 101] on select "Choose an option... Pending Applied Excluded (Questions) Excluded (Expired) Exc…" at bounding box center [521, 109] width 88 height 17
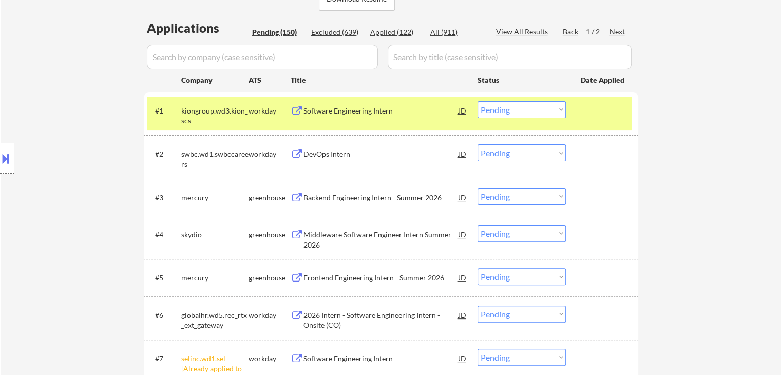
click at [499, 357] on select "Choose an option... Pending Applied Excluded (Questions) Excluded (Expired) Exc…" at bounding box center [521, 356] width 88 height 17
click at [477, 348] on select "Choose an option... Pending Applied Excluded (Questions) Excluded (Expired) Exc…" at bounding box center [521, 356] width 88 height 17
click at [507, 196] on select "Choose an option... Pending Applied Excluded (Questions) Excluded (Expired) Exc…" at bounding box center [521, 196] width 88 height 17
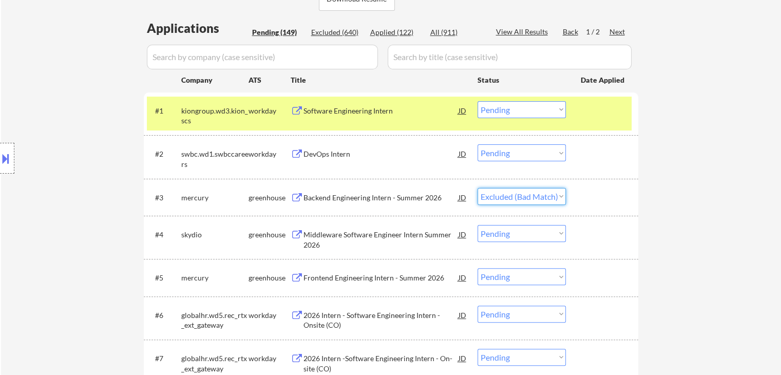
click at [477, 188] on select "Choose an option... Pending Applied Excluded (Questions) Excluded (Expired) Exc…" at bounding box center [521, 196] width 88 height 17
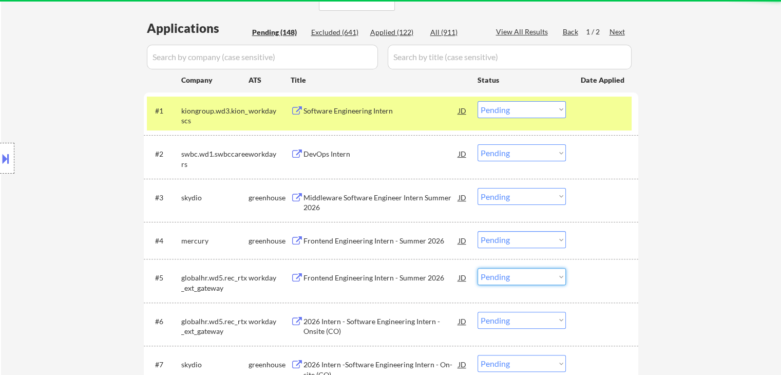
click at [517, 282] on select "Choose an option... Pending Applied Excluded (Questions) Excluded (Expired) Exc…" at bounding box center [521, 276] width 88 height 17
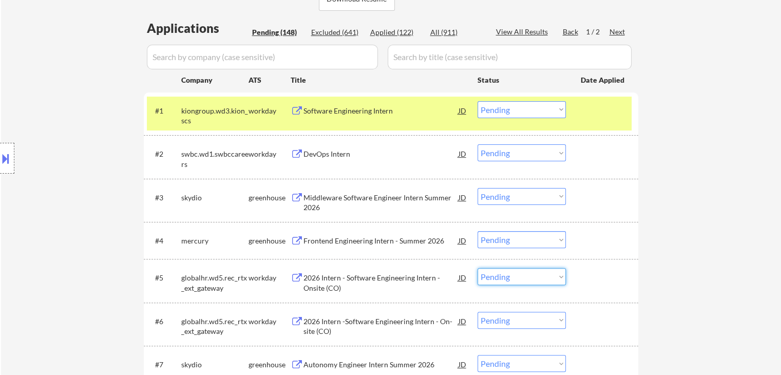
click at [604, 238] on div at bounding box center [602, 240] width 45 height 18
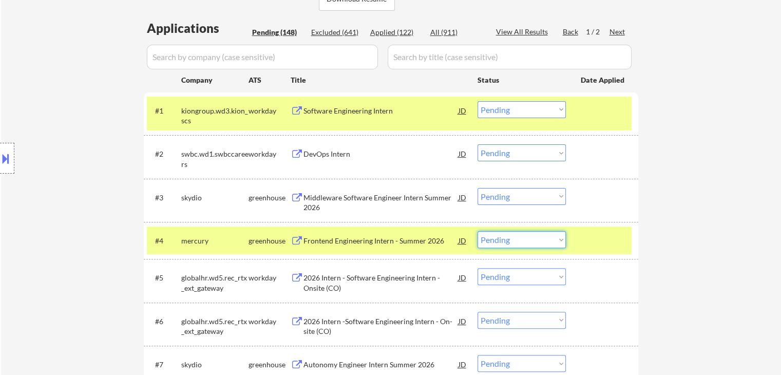
click at [526, 241] on select "Choose an option... Pending Applied Excluded (Questions) Excluded (Expired) Exc…" at bounding box center [521, 239] width 88 height 17
click at [477, 231] on select "Choose an option... Pending Applied Excluded (Questions) Excluded (Expired) Exc…" at bounding box center [521, 239] width 88 height 17
click at [532, 196] on select "Choose an option... Pending Applied Excluded (Questions) Excluded (Expired) Exc…" at bounding box center [521, 196] width 88 height 17
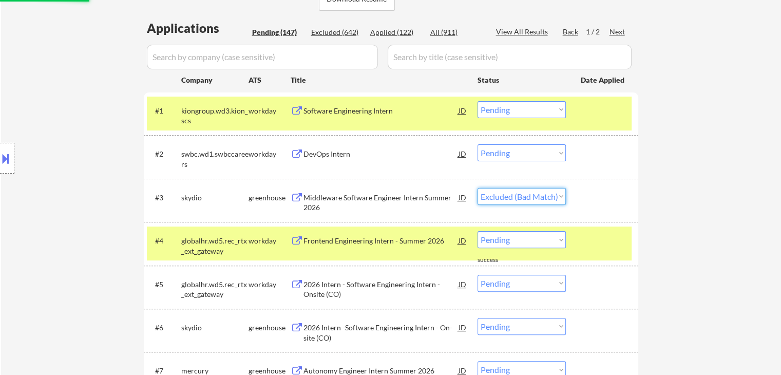
click at [477, 188] on select "Choose an option... Pending Applied Excluded (Questions) Excluded (Expired) Exc…" at bounding box center [521, 196] width 88 height 17
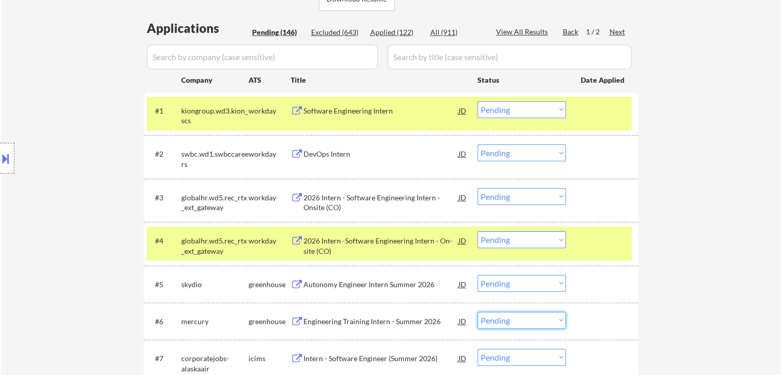
click at [533, 325] on select "Choose an option... Pending Applied Excluded (Questions) Excluded (Expired) Exc…" at bounding box center [521, 320] width 88 height 17
click at [477, 312] on select "Choose an option... Pending Applied Excluded (Questions) Excluded (Expired) Exc…" at bounding box center [521, 320] width 88 height 17
click at [534, 285] on select "Choose an option... Pending Applied Excluded (Questions) Excluded (Expired) Exc…" at bounding box center [521, 283] width 88 height 17
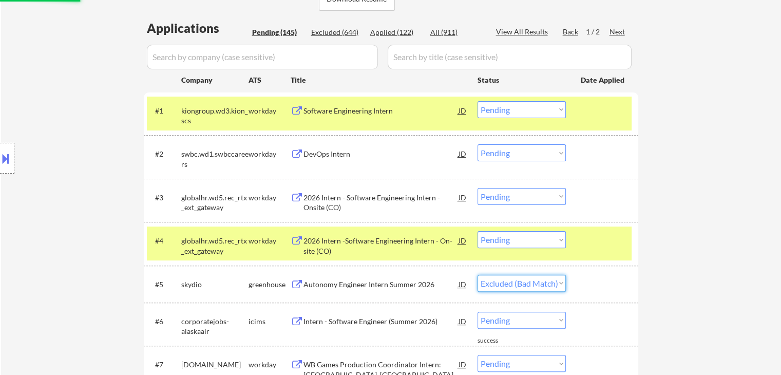
click at [477, 275] on select "Choose an option... Pending Applied Excluded (Questions) Excluded (Expired) Exc…" at bounding box center [521, 283] width 88 height 17
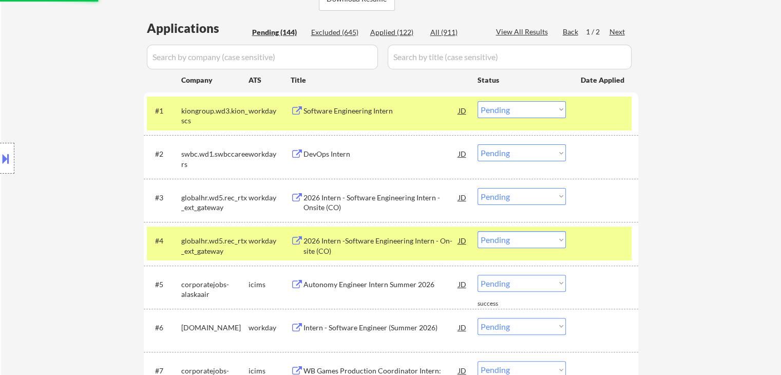
click at [533, 284] on select "Choose an option... Pending Applied Excluded (Questions) Excluded (Expired) Exc…" at bounding box center [521, 283] width 88 height 17
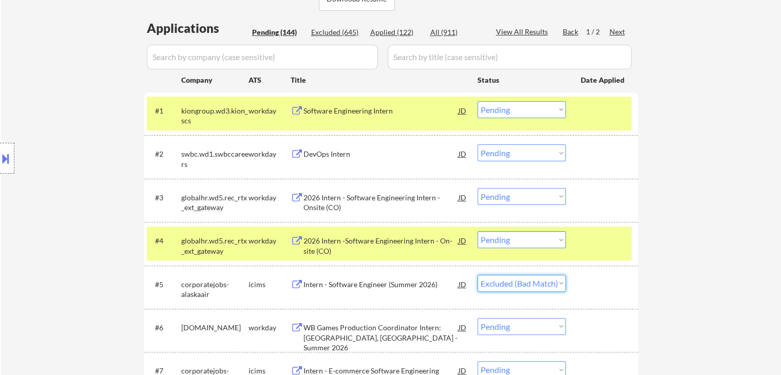
click at [477, 275] on select "Choose an option... Pending Applied Excluded (Questions) Excluded (Expired) Exc…" at bounding box center [521, 283] width 88 height 17
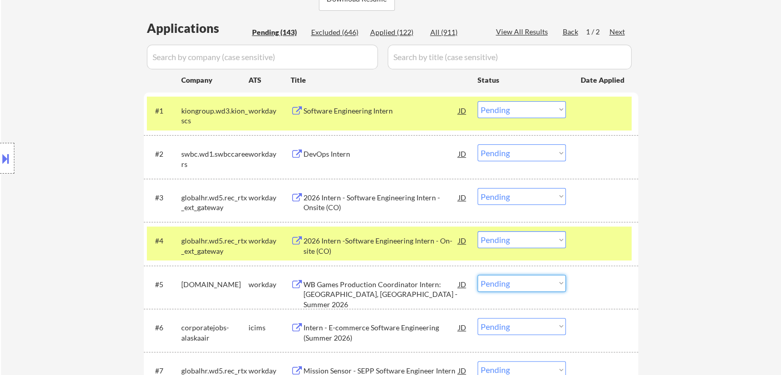
click at [517, 280] on select "Choose an option... Pending Applied Excluded (Questions) Excluded (Expired) Exc…" at bounding box center [521, 283] width 88 height 17
click at [477, 275] on select "Choose an option... Pending Applied Excluded (Questions) Excluded (Expired) Exc…" at bounding box center [521, 283] width 88 height 17
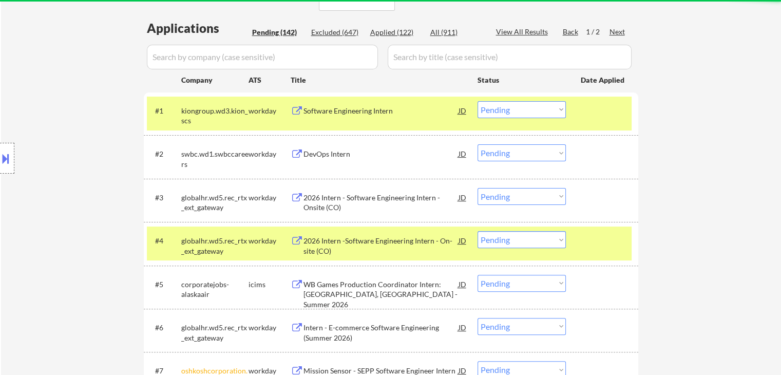
click at [233, 237] on div "globalhr.wd5.rec_rtx_ext_gateway" at bounding box center [214, 246] width 67 height 20
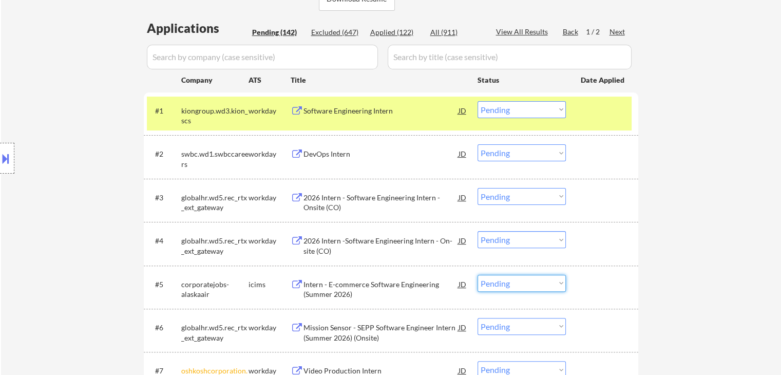
click at [530, 280] on select "Choose an option... Pending Applied Excluded (Questions) Excluded (Expired) Exc…" at bounding box center [521, 283] width 88 height 17
click at [477, 275] on select "Choose an option... Pending Applied Excluded (Questions) Excluded (Expired) Exc…" at bounding box center [521, 283] width 88 height 17
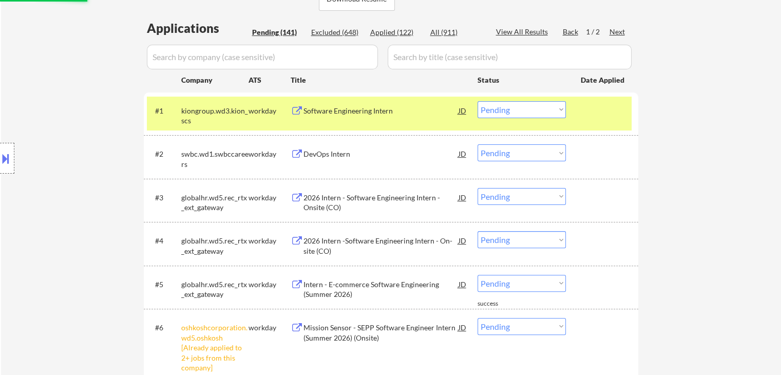
click at [530, 284] on select "Choose an option... Pending Applied Excluded (Questions) Excluded (Expired) Exc…" at bounding box center [521, 283] width 88 height 17
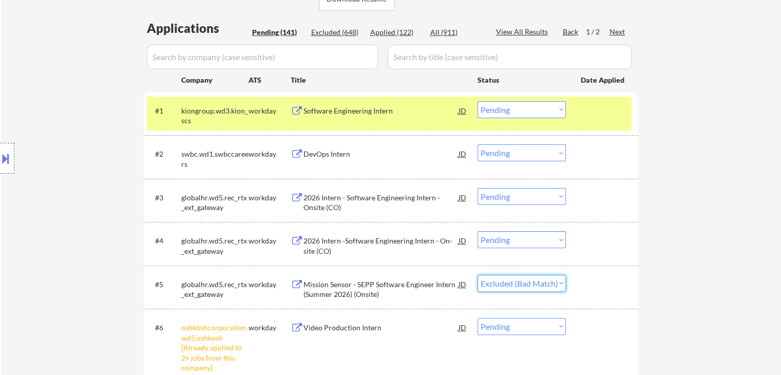
click at [477, 275] on select "Choose an option... Pending Applied Excluded (Questions) Excluded (Expired) Exc…" at bounding box center [521, 283] width 88 height 17
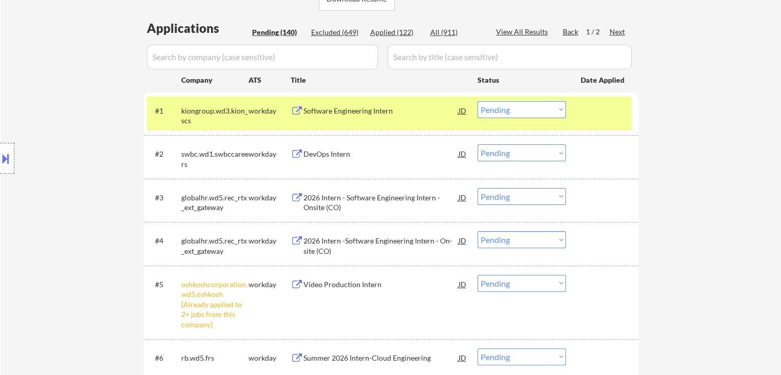
click at [541, 282] on select "Choose an option... Pending Applied Excluded (Questions) Excluded (Expired) Exc…" at bounding box center [521, 283] width 88 height 17
click at [477, 275] on select "Choose an option... Pending Applied Excluded (Questions) Excluded (Expired) Exc…" at bounding box center [521, 283] width 88 height 17
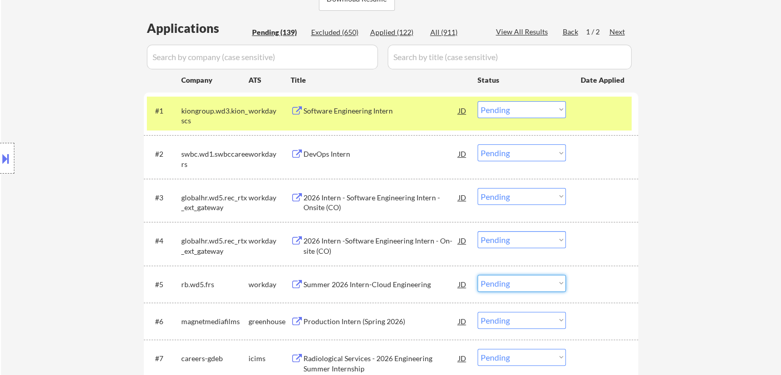
click at [535, 286] on select "Choose an option... Pending Applied Excluded (Questions) Excluded (Expired) Exc…" at bounding box center [521, 283] width 88 height 17
click at [477, 275] on select "Choose an option... Pending Applied Excluded (Questions) Excluded (Expired) Exc…" at bounding box center [521, 283] width 88 height 17
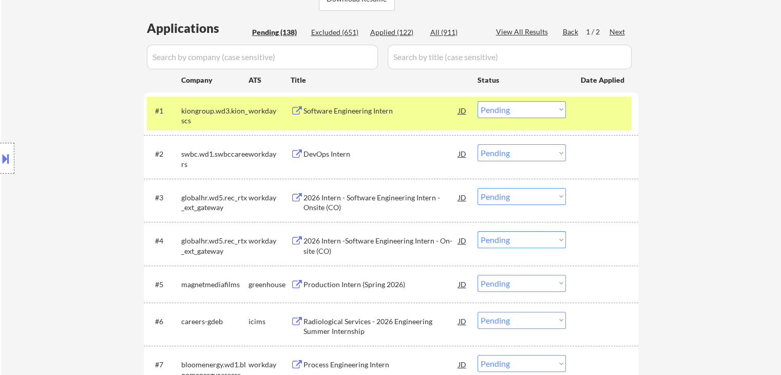
click at [276, 280] on div "greenhouse" at bounding box center [269, 284] width 42 height 10
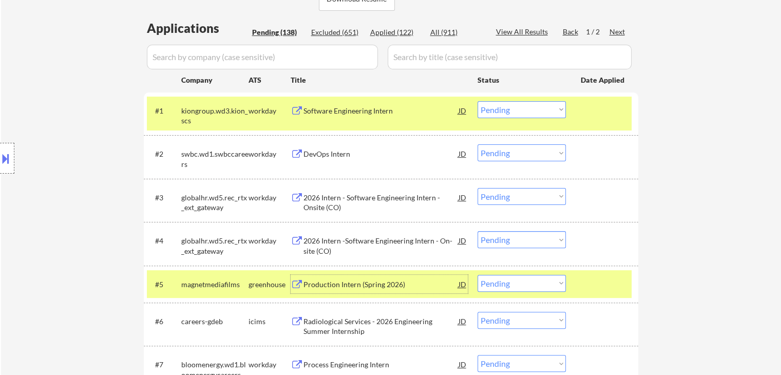
click at [364, 280] on div "Production Intern (Spring 2026)" at bounding box center [380, 284] width 155 height 10
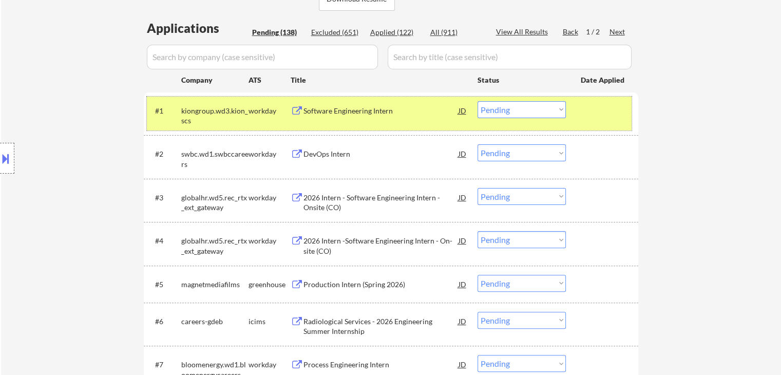
click at [530, 119] on div "#1 kiongroup.wd3.kion_scs workday Software Engineering Intern JD Choose an opti…" at bounding box center [389, 113] width 484 height 34
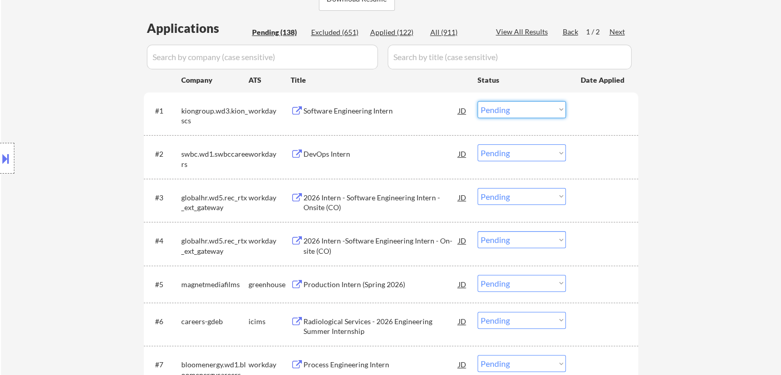
click at [521, 115] on select "Choose an option... Pending Applied Excluded (Questions) Excluded (Expired) Exc…" at bounding box center [521, 109] width 88 height 17
click at [477, 101] on select "Choose an option... Pending Applied Excluded (Questions) Excluded (Expired) Exc…" at bounding box center [521, 109] width 88 height 17
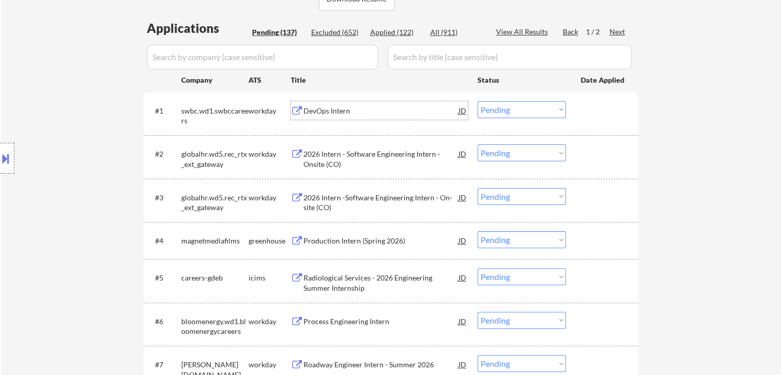
click at [349, 107] on div "DevOps Intern" at bounding box center [380, 111] width 155 height 10
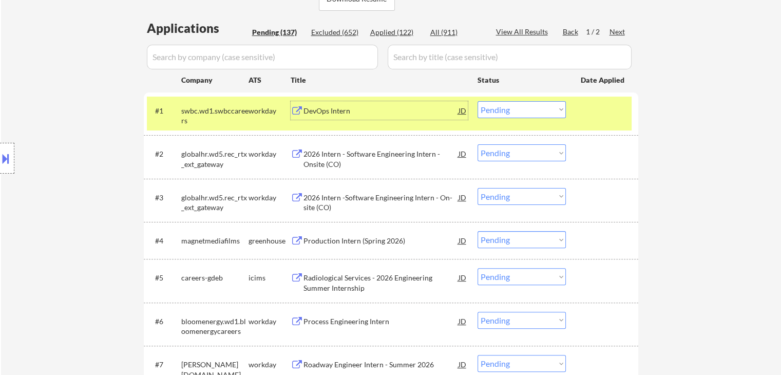
click at [359, 159] on div "2026 Intern - Software Engineering Intern - Onsite (CO)" at bounding box center [380, 159] width 155 height 20
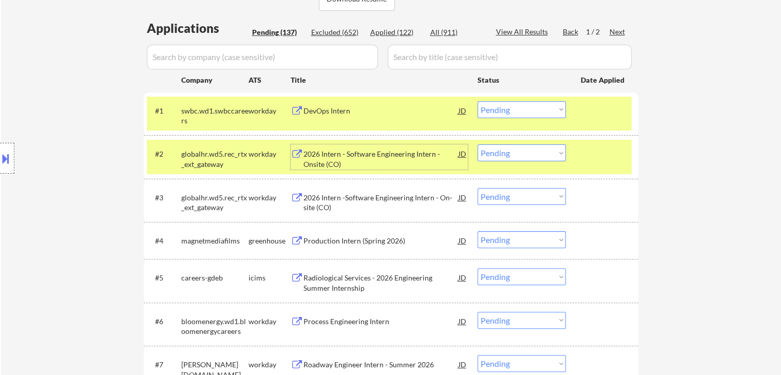
click at [546, 103] on select "Choose an option... Pending Applied Excluded (Questions) Excluded (Expired) Exc…" at bounding box center [521, 109] width 88 height 17
click at [477, 101] on select "Choose an option... Pending Applied Excluded (Questions) Excluded (Expired) Exc…" at bounding box center [521, 109] width 88 height 17
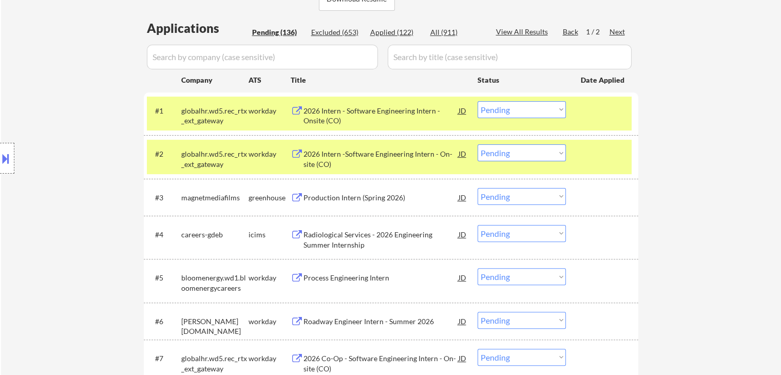
click at [536, 110] on select "Choose an option... Pending Applied Excluded (Questions) Excluded (Expired) Exc…" at bounding box center [521, 109] width 88 height 17
click at [477, 101] on select "Choose an option... Pending Applied Excluded (Questions) Excluded (Expired) Exc…" at bounding box center [521, 109] width 88 height 17
click at [219, 148] on div "globalhr.wd5.rec_rtx_ext_gateway" at bounding box center [214, 156] width 67 height 25
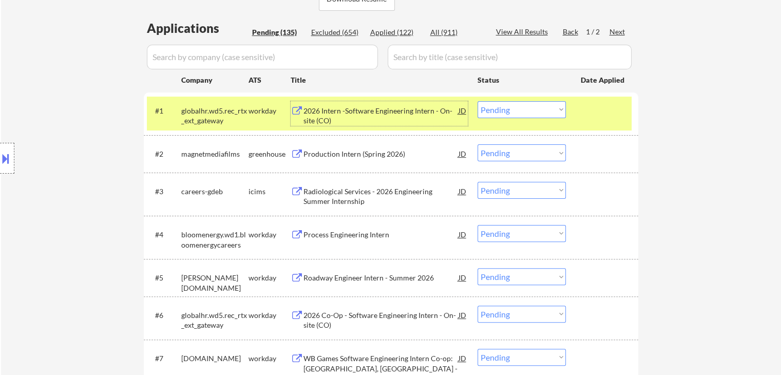
click at [353, 115] on div "2026 Intern -Software Engineering Intern - On-site (CO)" at bounding box center [380, 116] width 155 height 20
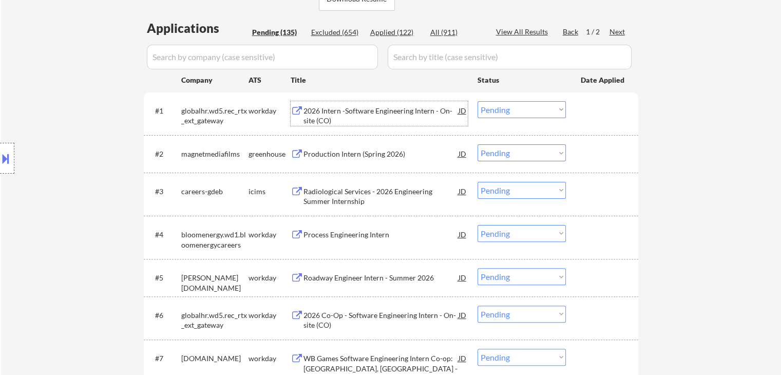
click at [377, 112] on div "2026 Intern -Software Engineering Intern - On-site (CO)" at bounding box center [380, 116] width 155 height 20
